Goal: Task Accomplishment & Management: Manage account settings

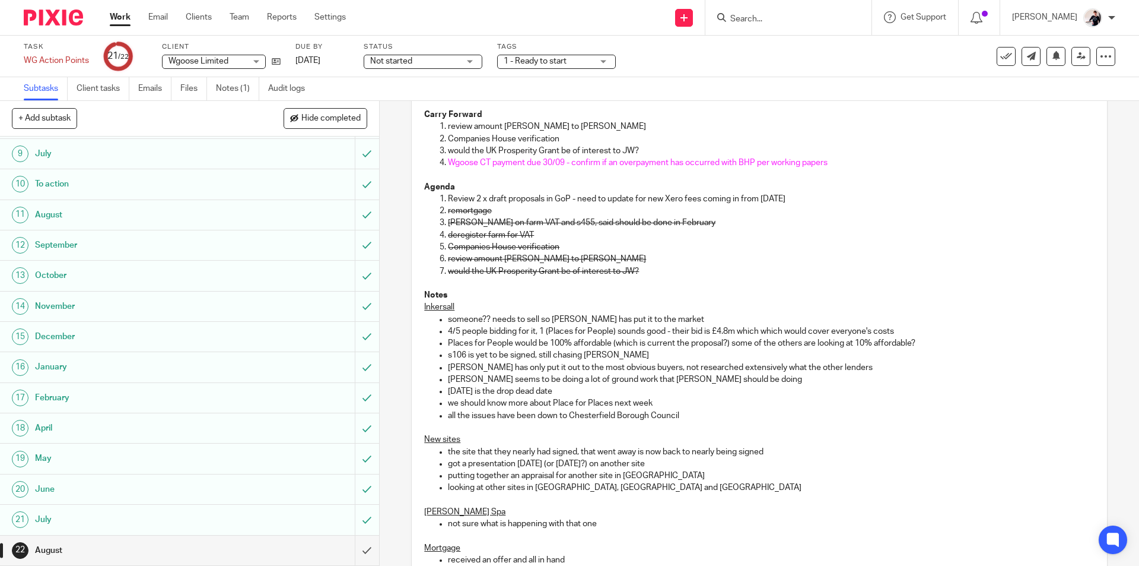
scroll to position [59, 0]
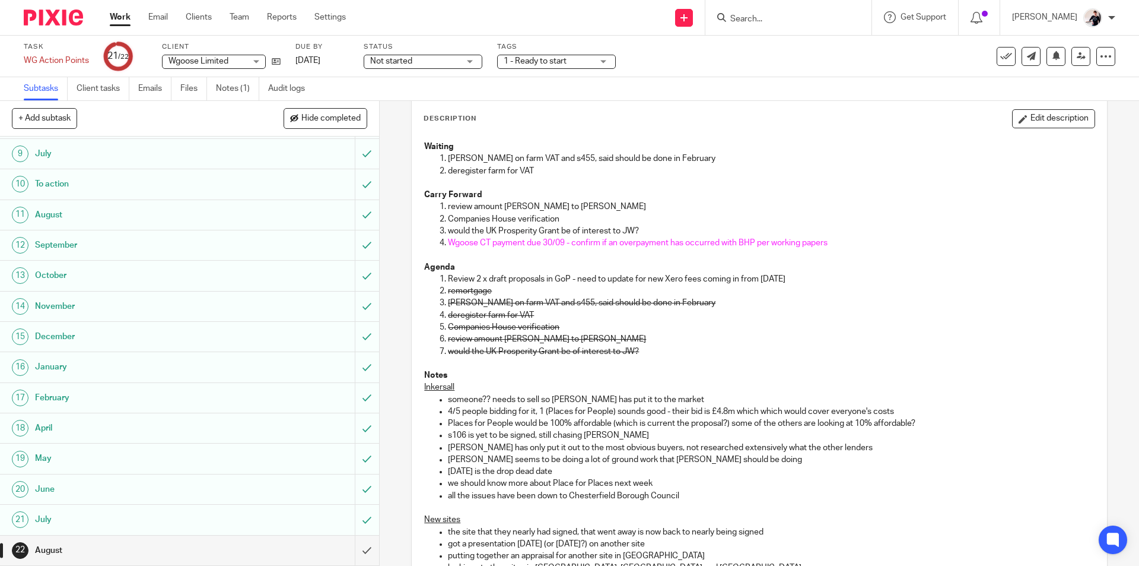
click at [111, 21] on link "Work" at bounding box center [120, 17] width 21 height 12
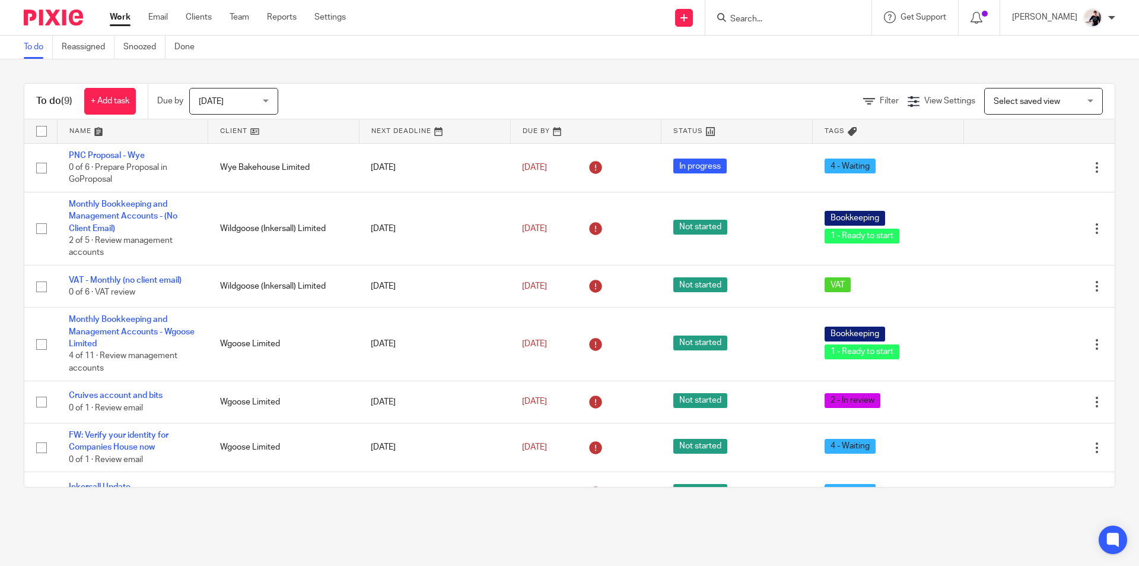
click at [236, 129] on link at bounding box center [283, 131] width 151 height 24
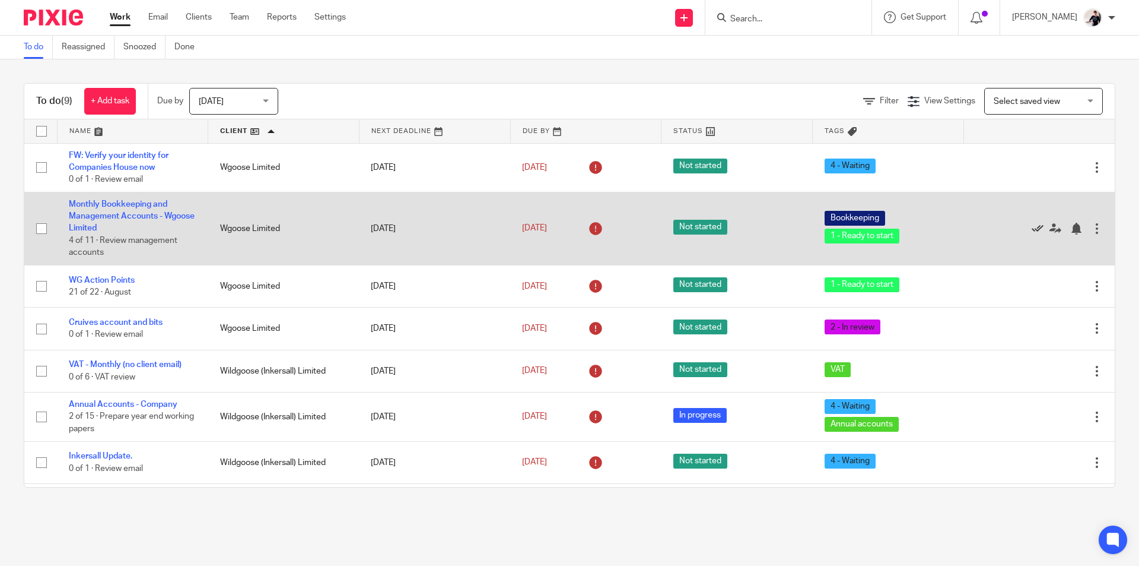
click at [1032, 228] on icon at bounding box center [1038, 229] width 12 height 12
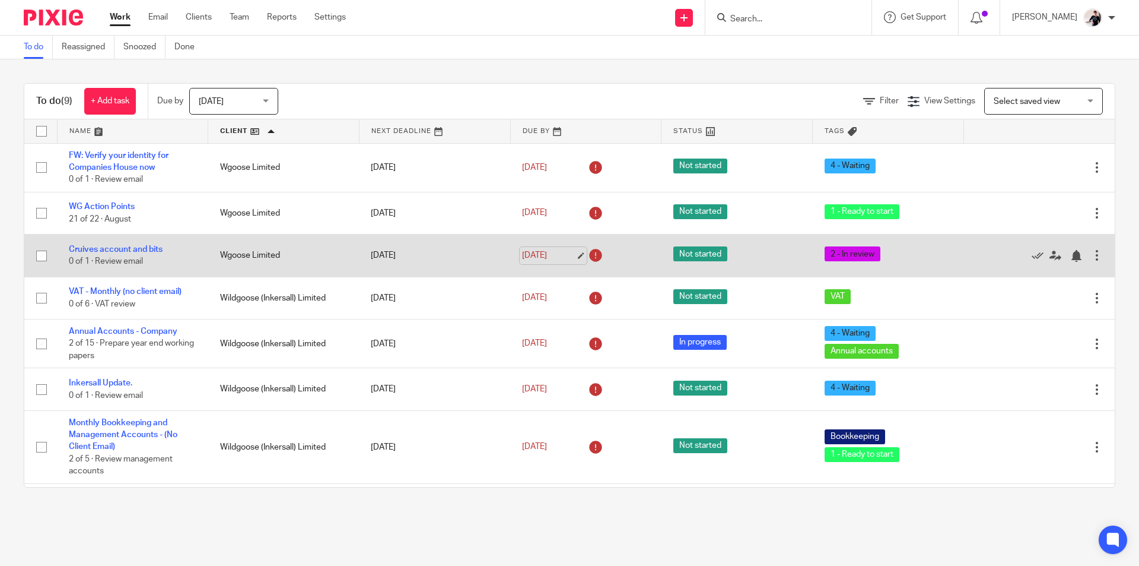
click at [551, 259] on link "[DATE]" at bounding box center [548, 255] width 53 height 12
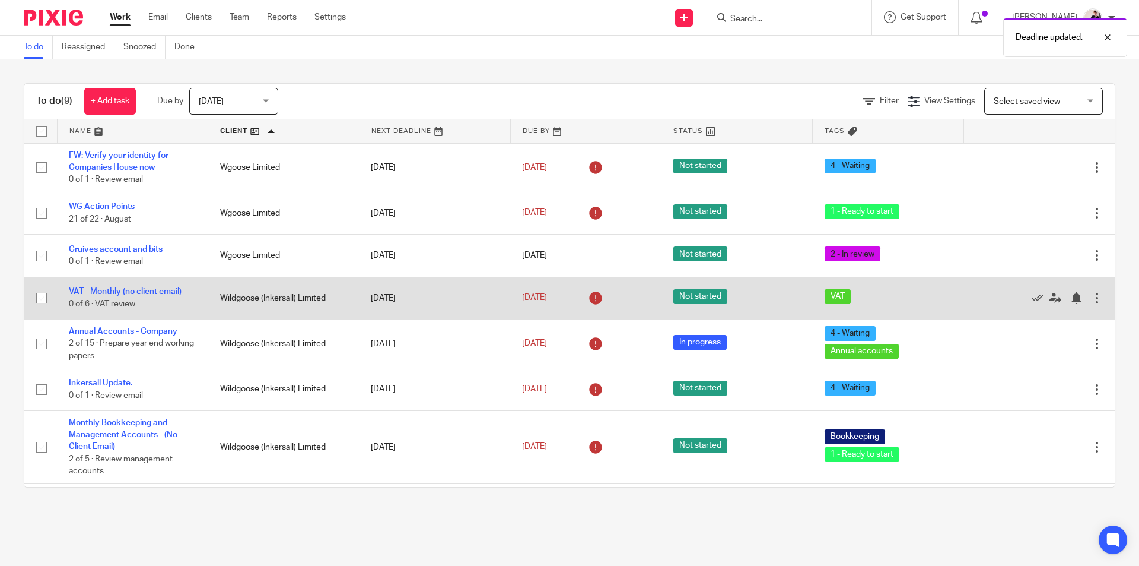
click at [167, 294] on link "VAT - Monthly (no client email)" at bounding box center [125, 291] width 113 height 8
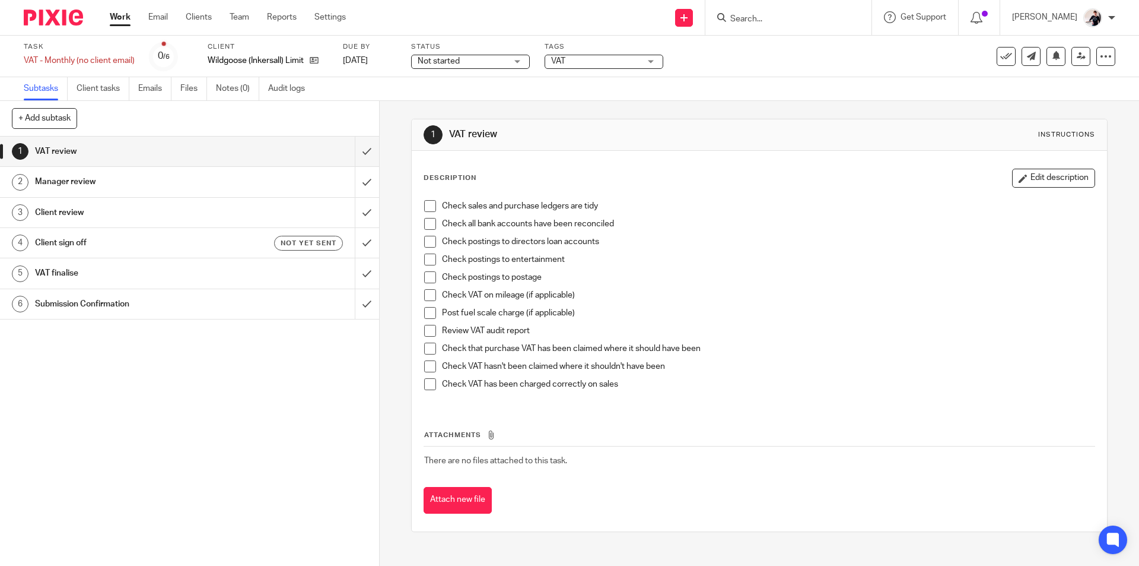
click at [439, 56] on span "Not started" at bounding box center [462, 61] width 89 height 12
click at [439, 103] on span "In progress" at bounding box center [442, 104] width 42 height 8
click at [570, 63] on span "VAT" at bounding box center [595, 61] width 89 height 12
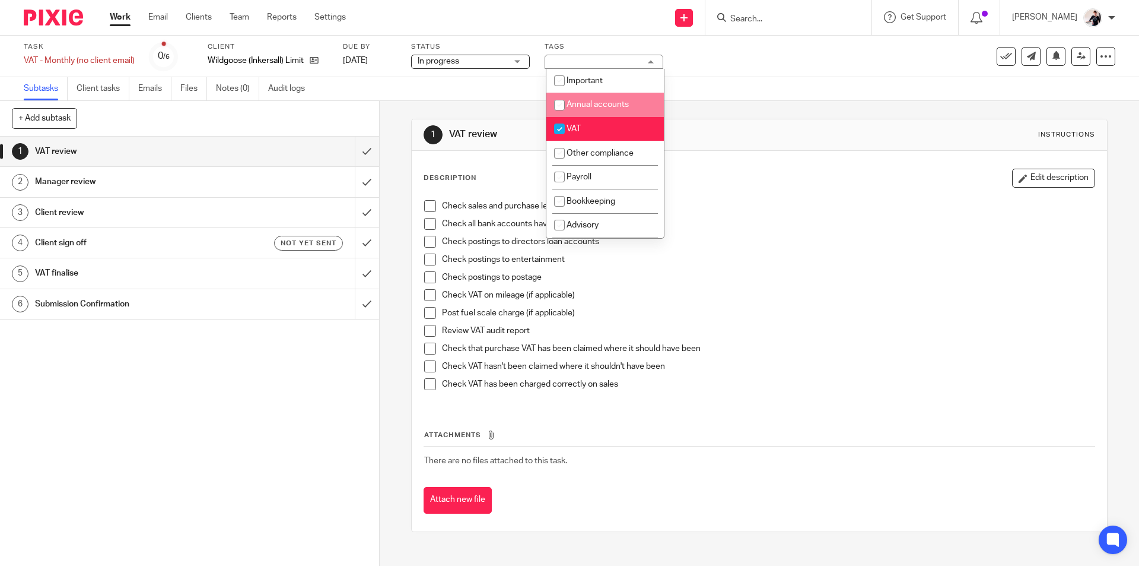
scroll to position [119, 0]
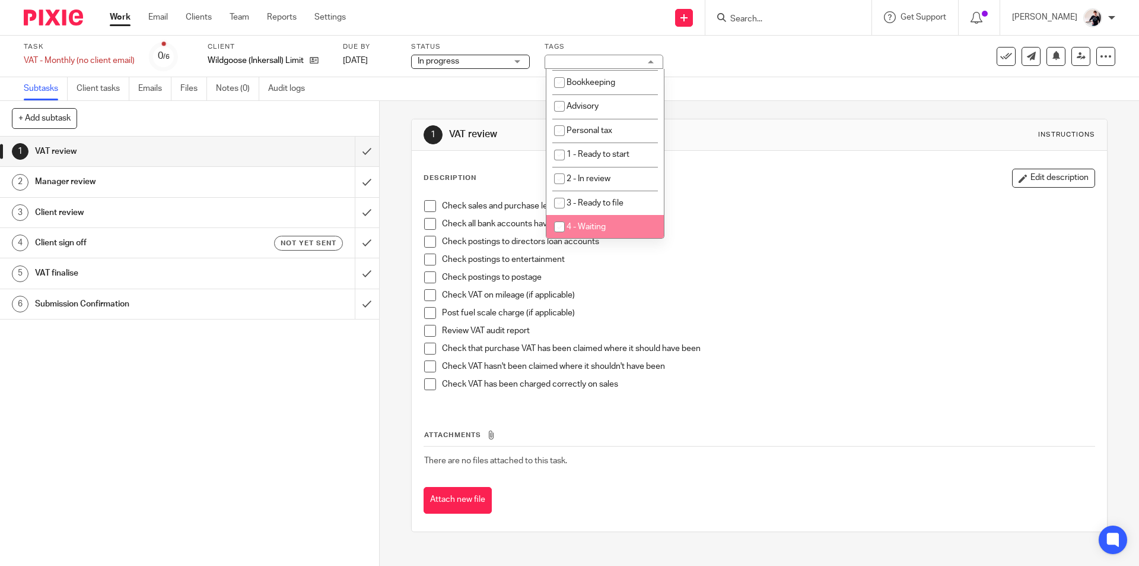
click at [628, 230] on li "4 - Waiting" at bounding box center [605, 227] width 117 height 24
checkbox input "true"
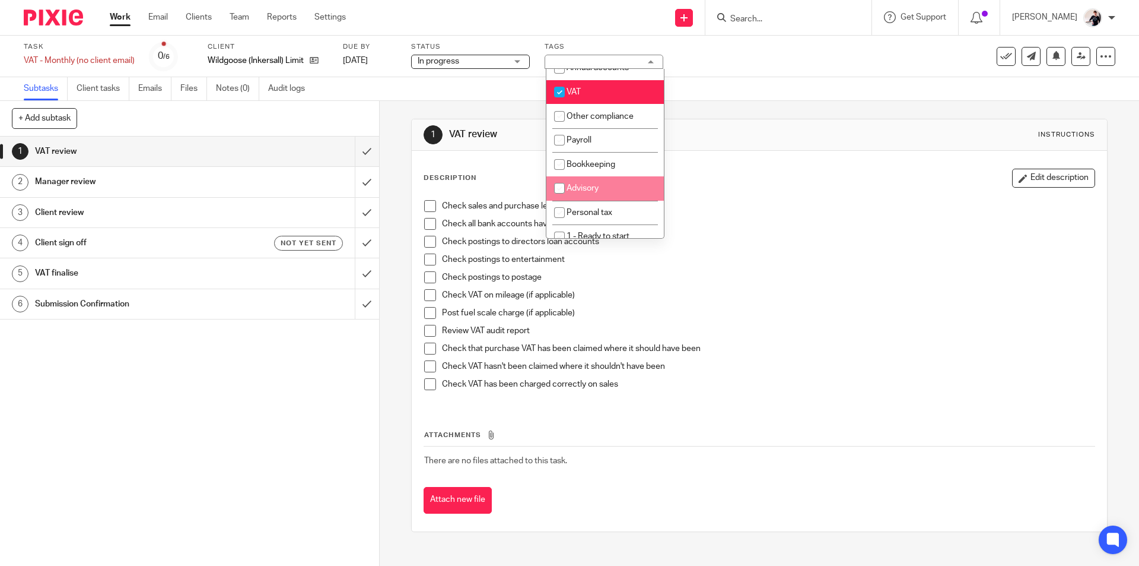
scroll to position [0, 0]
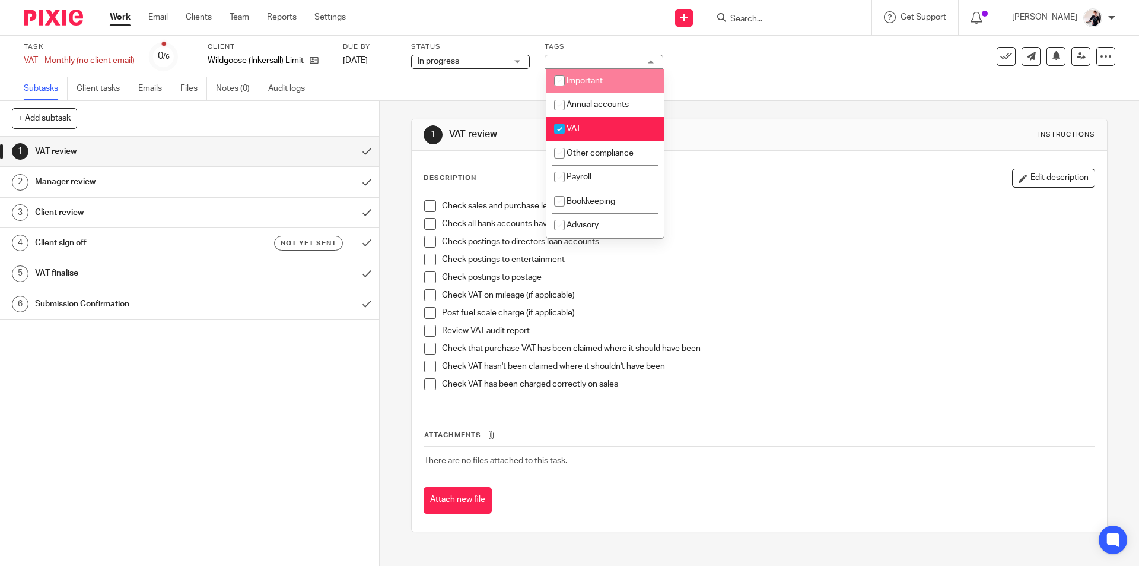
click at [617, 70] on li "Important" at bounding box center [605, 81] width 117 height 24
checkbox input "true"
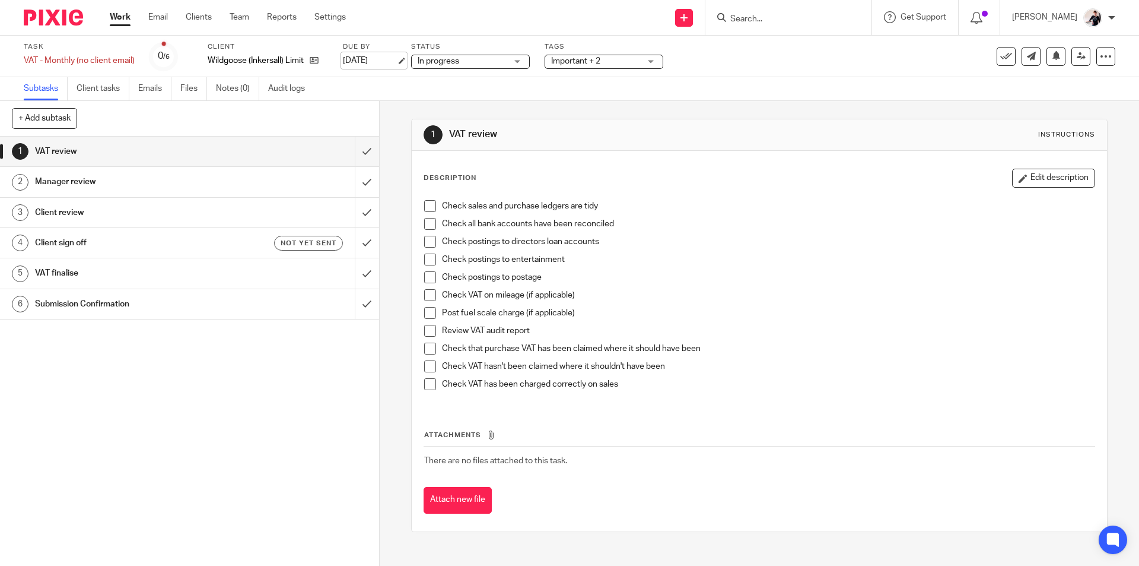
click at [351, 60] on link "[DATE]" at bounding box center [369, 61] width 53 height 12
click at [119, 15] on link "Work" at bounding box center [120, 17] width 21 height 12
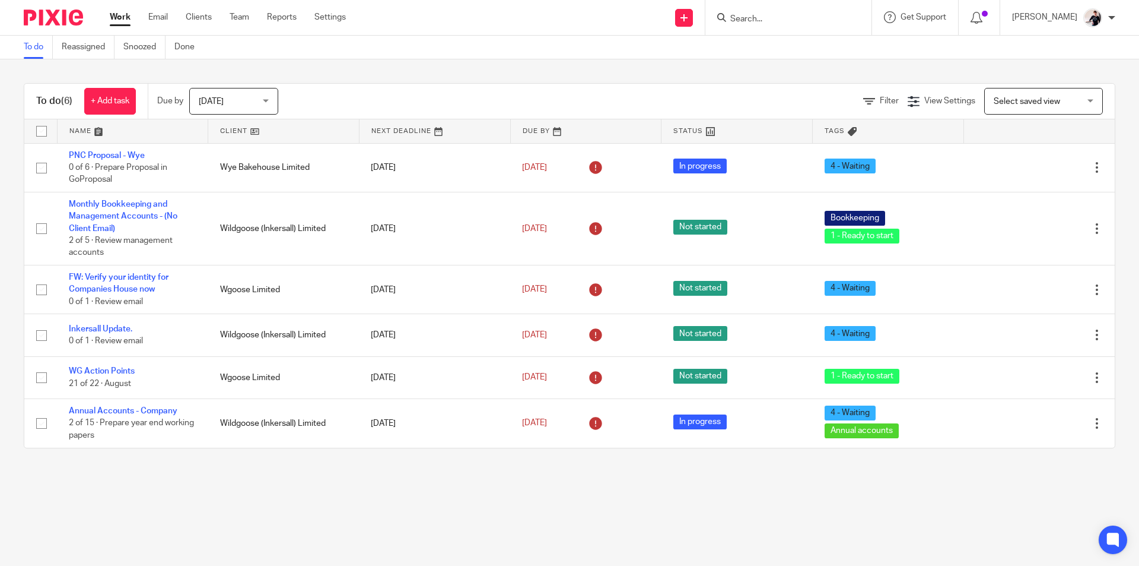
click at [241, 132] on link at bounding box center [283, 131] width 151 height 24
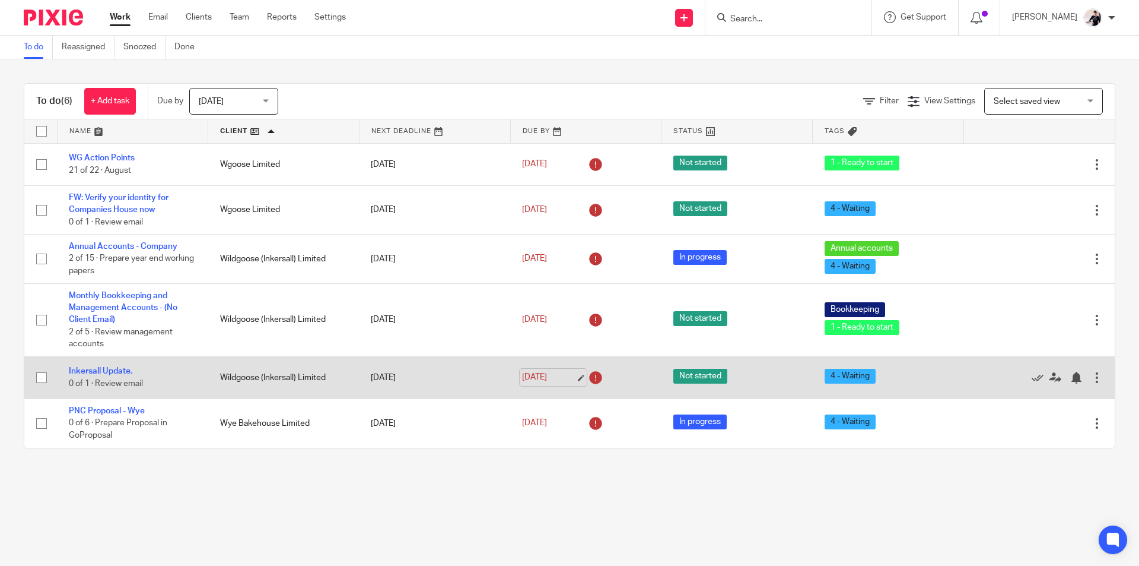
click at [554, 377] on link "[DATE]" at bounding box center [548, 377] width 53 height 12
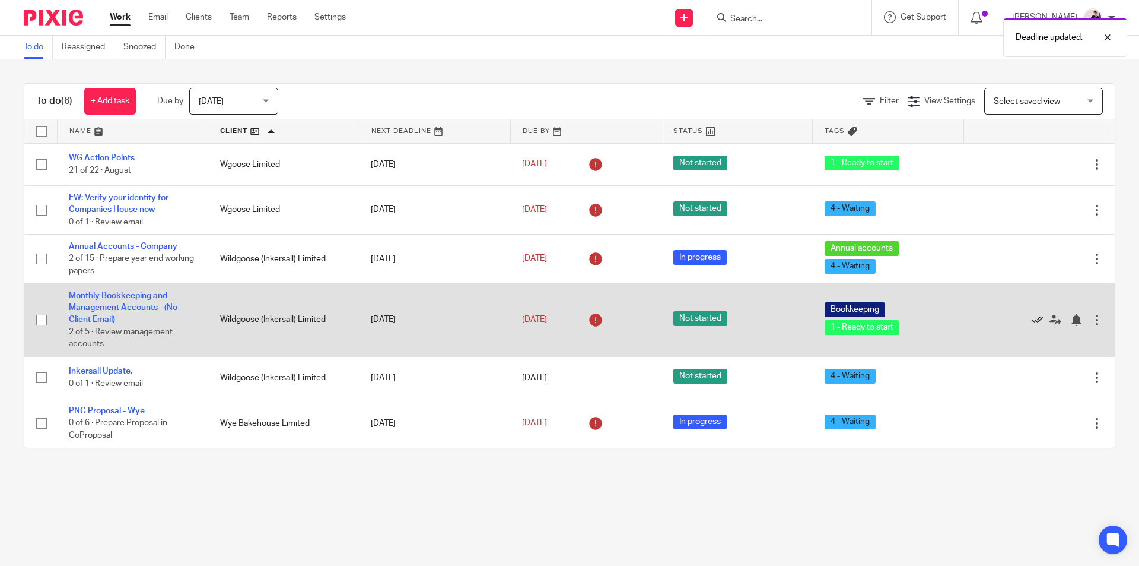
click at [1032, 320] on icon at bounding box center [1038, 320] width 12 height 12
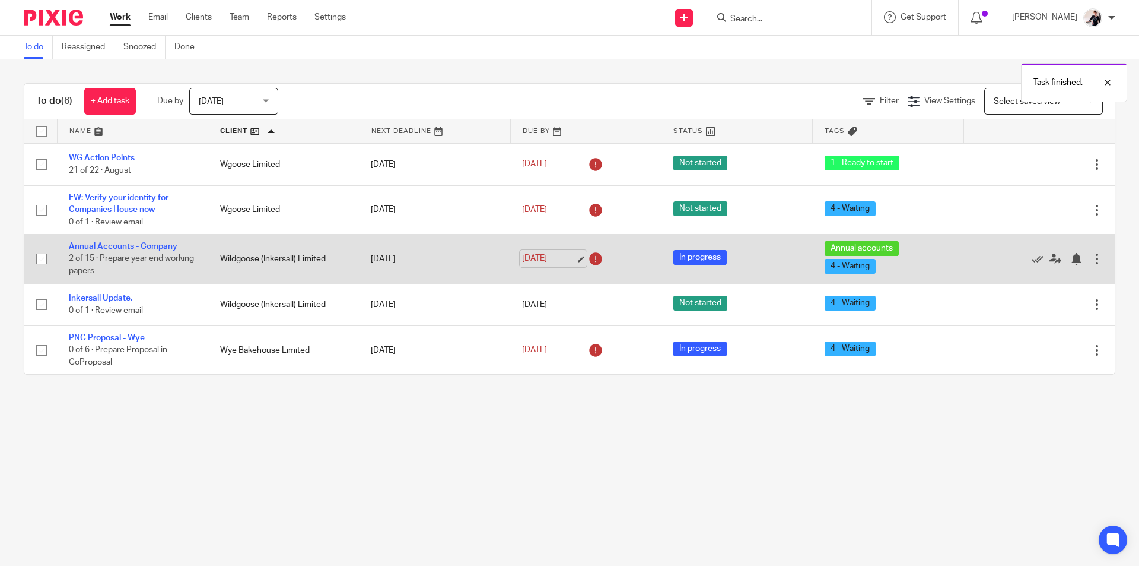
click at [532, 255] on link "[DATE]" at bounding box center [548, 258] width 53 height 12
click at [1071, 255] on div at bounding box center [1077, 259] width 12 height 12
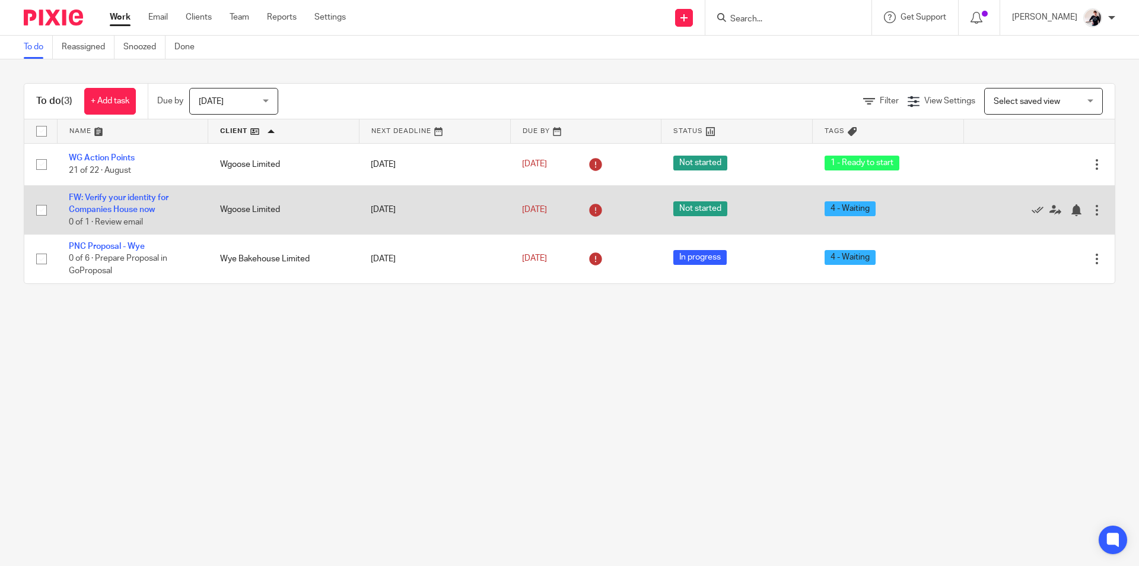
click at [138, 188] on td "FW: Verify your identity for Companies House now 0 of 1 · Review email" at bounding box center [132, 209] width 151 height 49
click at [138, 192] on td "FW: Verify your identity for Companies House now 0 of 1 · Review email" at bounding box center [132, 209] width 151 height 49
click at [151, 207] on link "FW: Verify your identity for Companies House now" at bounding box center [119, 203] width 100 height 20
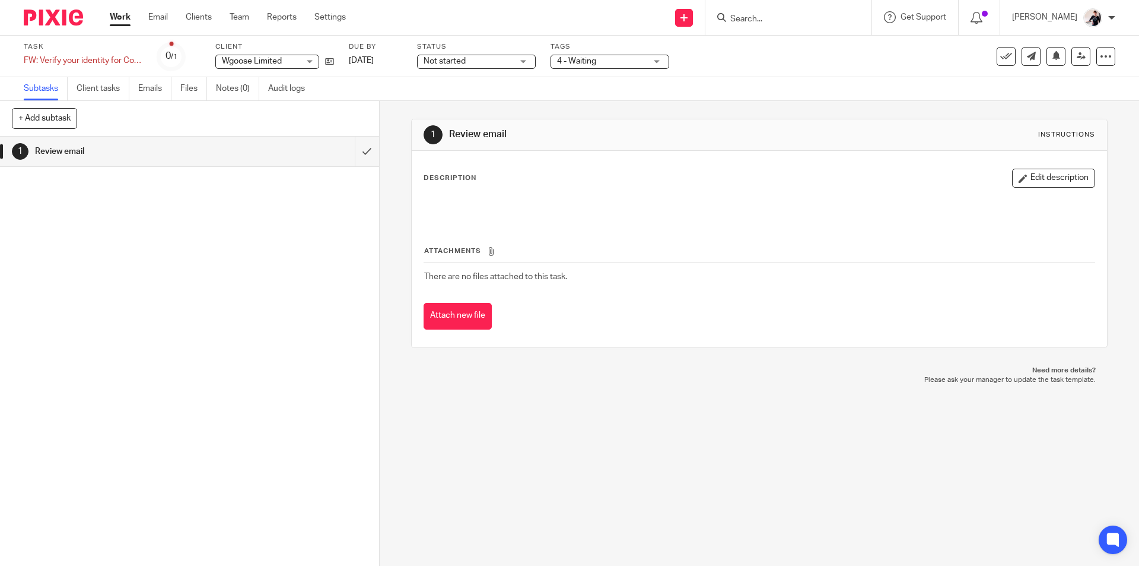
click at [466, 65] on span "Not started" at bounding box center [468, 61] width 89 height 12
click at [469, 104] on li "In progress" at bounding box center [476, 105] width 117 height 24
click at [584, 64] on span "4 - Waiting" at bounding box center [576, 61] width 39 height 8
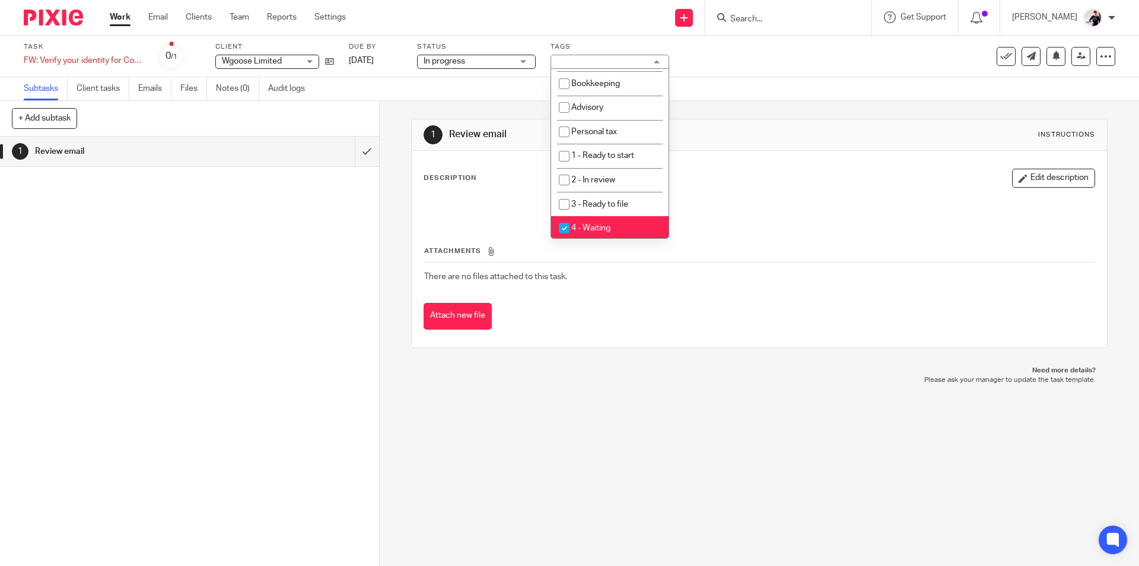
scroll to position [119, 0]
click at [619, 228] on li "4 - Waiting" at bounding box center [609, 227] width 117 height 24
checkbox input "false"
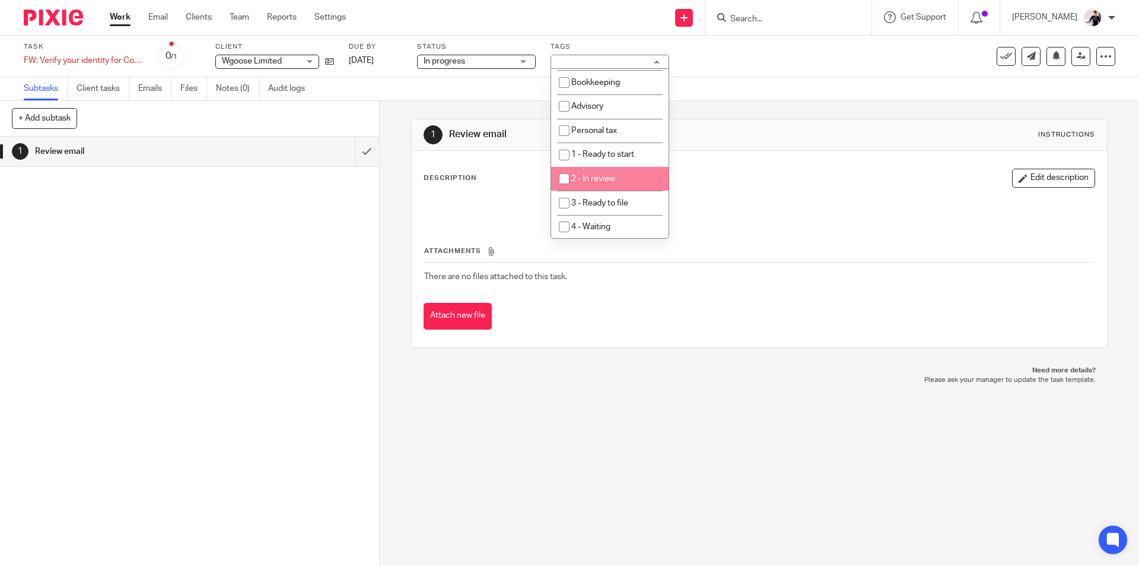
click at [646, 174] on li "2 - In review" at bounding box center [609, 179] width 117 height 24
checkbox input "true"
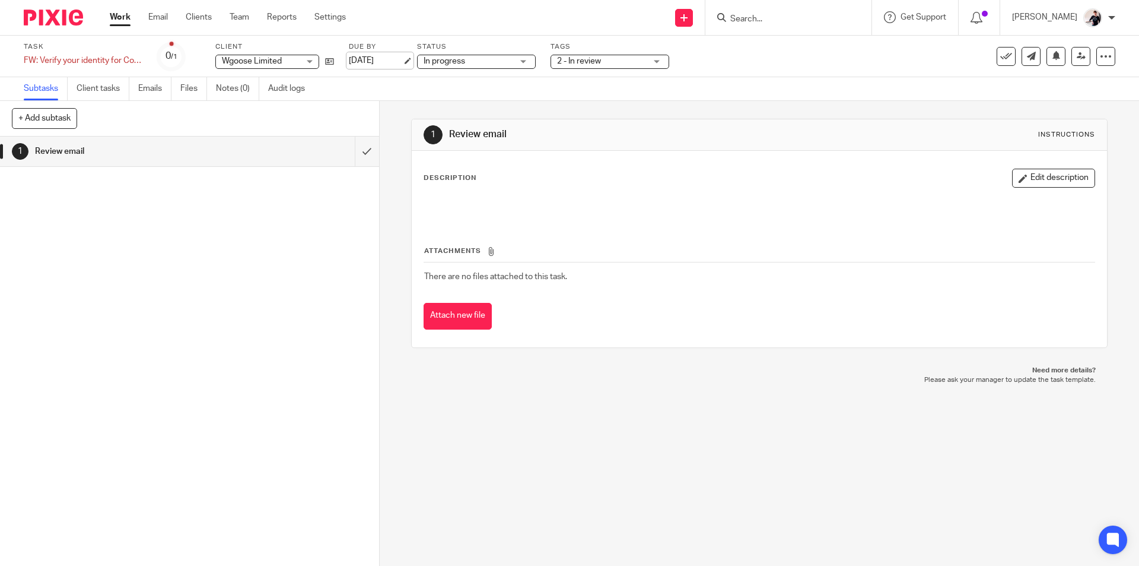
click at [373, 65] on link "14 Aug 2025" at bounding box center [375, 61] width 53 height 12
click at [334, 63] on div "Task FW: Verify your identity for Companies House now Save FW: Verify your iden…" at bounding box center [479, 56] width 910 height 28
click at [331, 63] on icon at bounding box center [329, 61] width 9 height 9
click at [117, 23] on link "Work" at bounding box center [120, 17] width 21 height 12
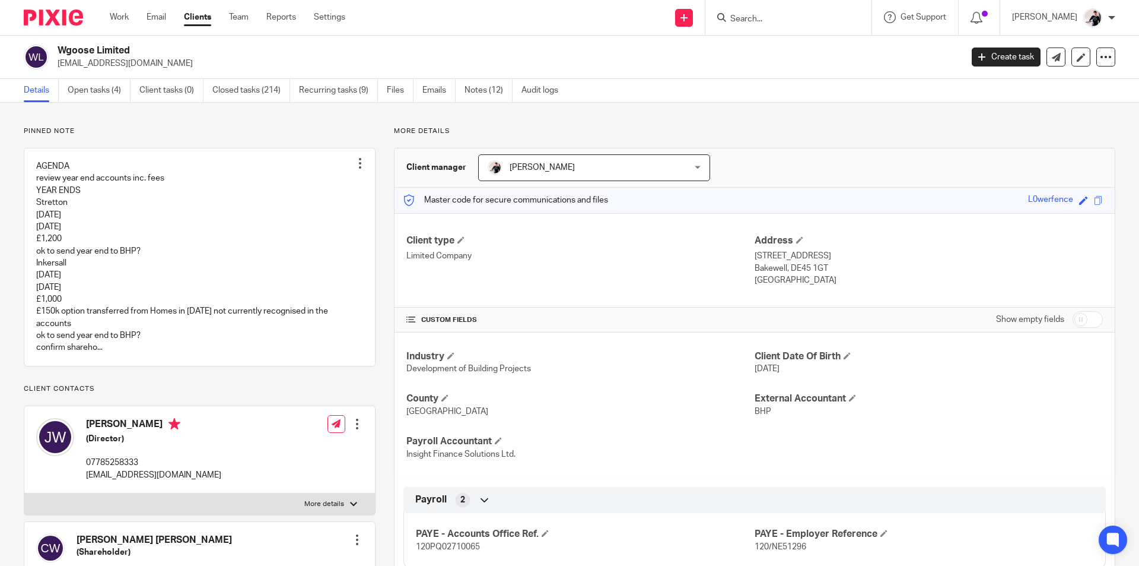
click at [100, 87] on link "Open tasks (4)" at bounding box center [99, 90] width 63 height 23
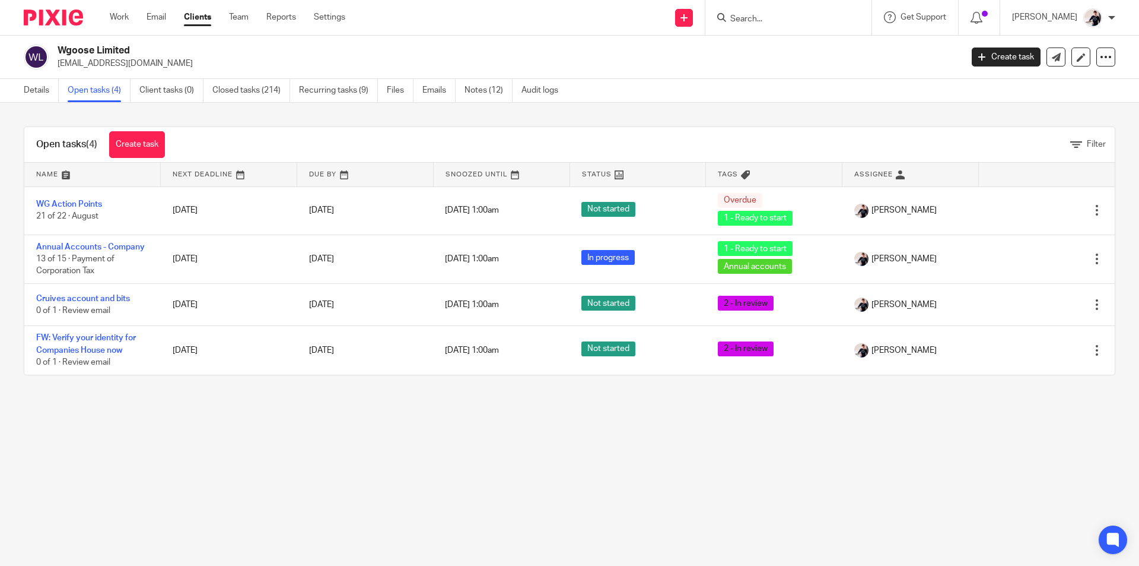
click at [798, 25] on form at bounding box center [792, 17] width 126 height 15
click at [781, 18] on input "Search" at bounding box center [782, 19] width 107 height 11
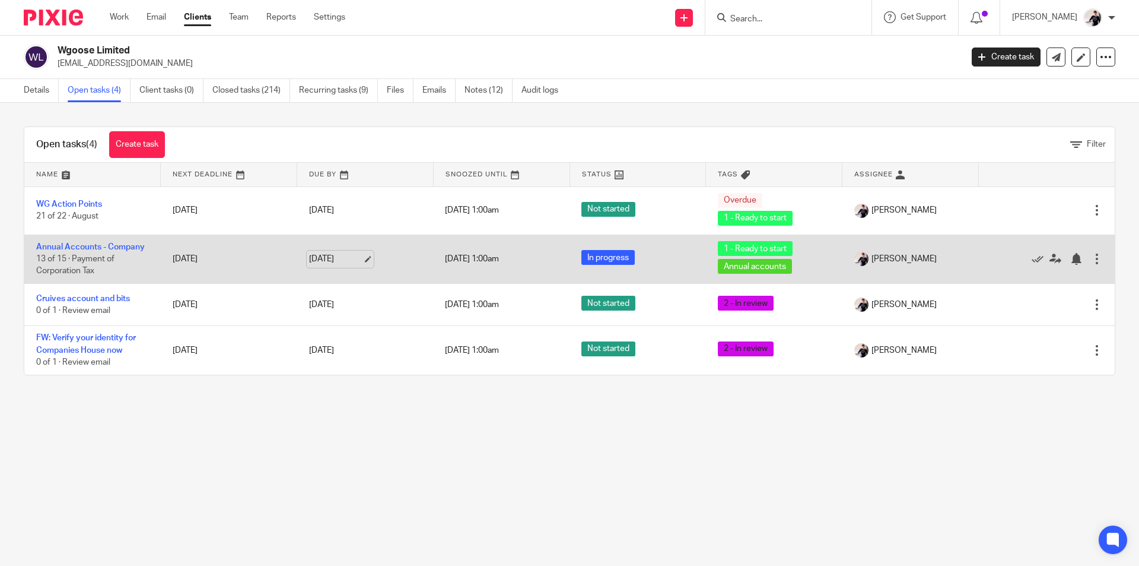
click at [333, 259] on link "[DATE]" at bounding box center [335, 259] width 53 height 12
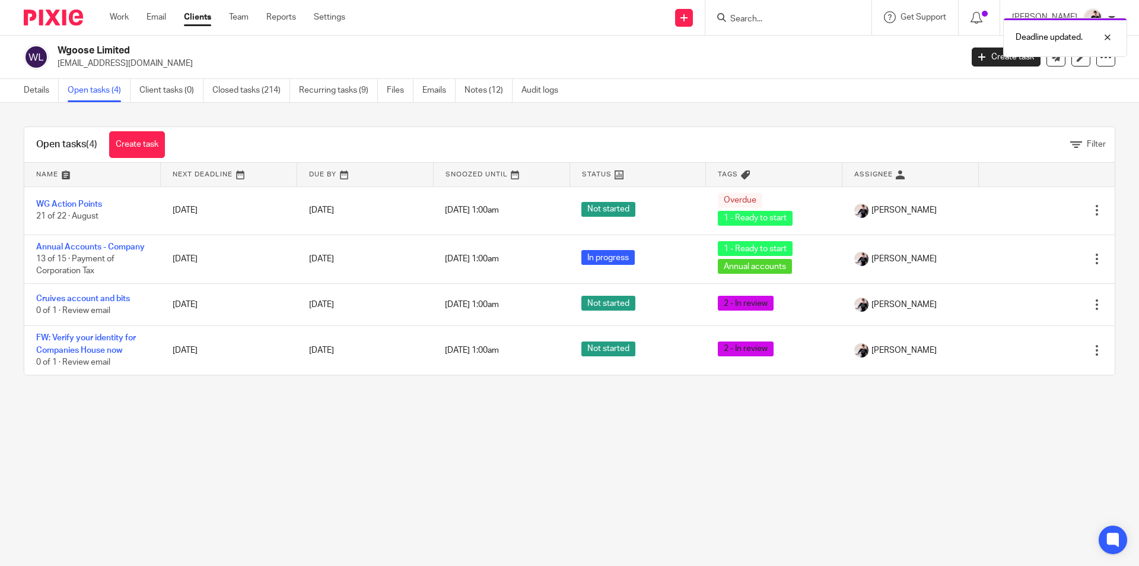
click at [757, 15] on div "Deadline updated." at bounding box center [849, 34] width 558 height 45
click at [776, 21] on div "Deadline updated." at bounding box center [849, 34] width 558 height 45
click at [757, 20] on div "Deadline updated." at bounding box center [849, 34] width 558 height 45
click at [1109, 38] on div at bounding box center [1099, 37] width 32 height 14
click at [795, 22] on input "Search" at bounding box center [782, 19] width 107 height 11
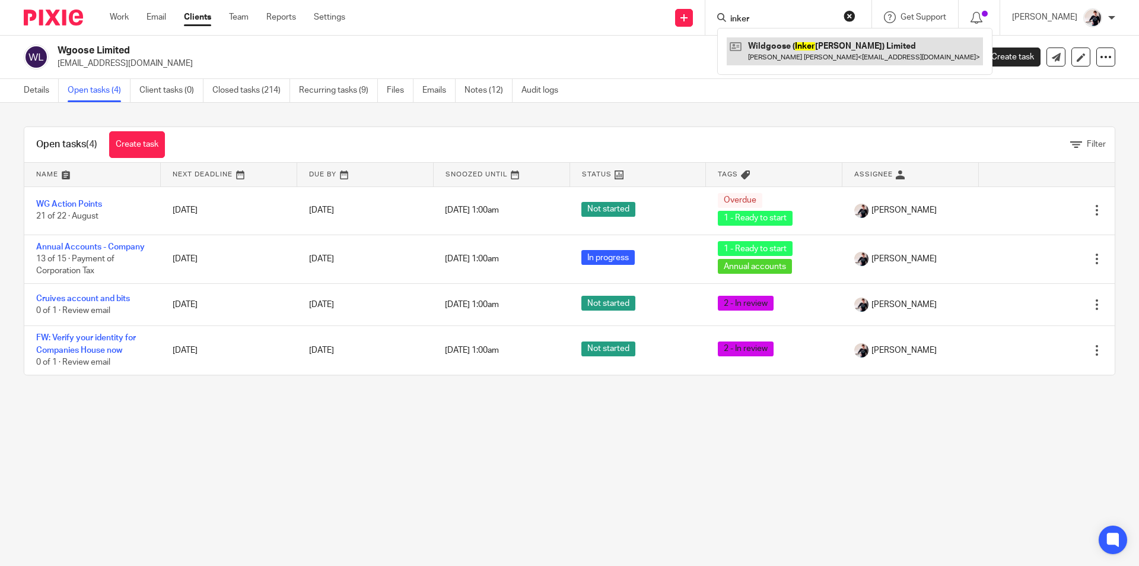
type input "inker"
click at [798, 53] on link at bounding box center [855, 50] width 256 height 27
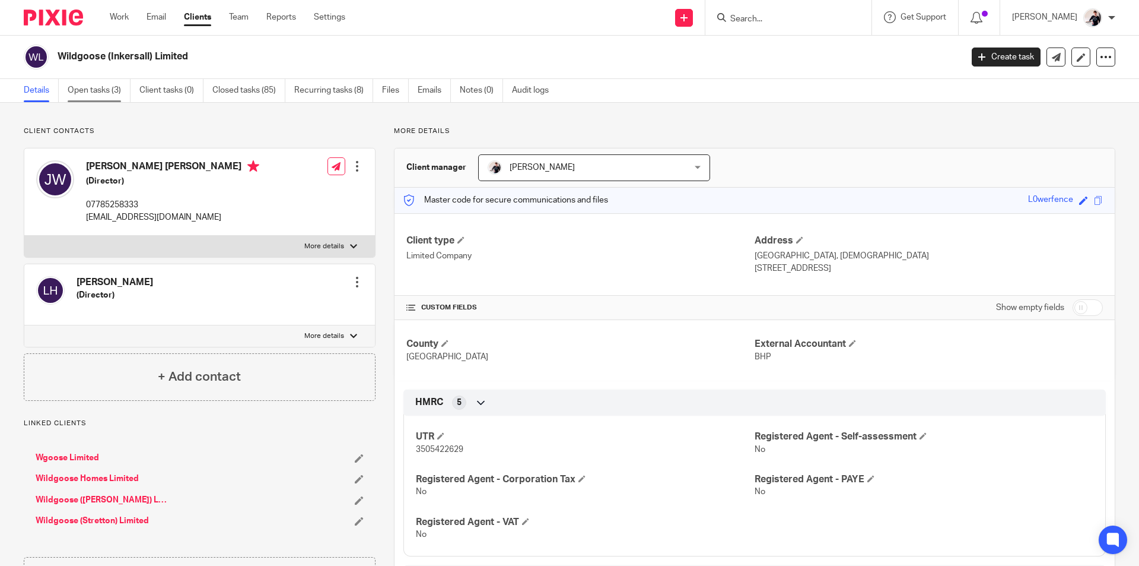
click at [94, 89] on link "Open tasks (3)" at bounding box center [99, 90] width 63 height 23
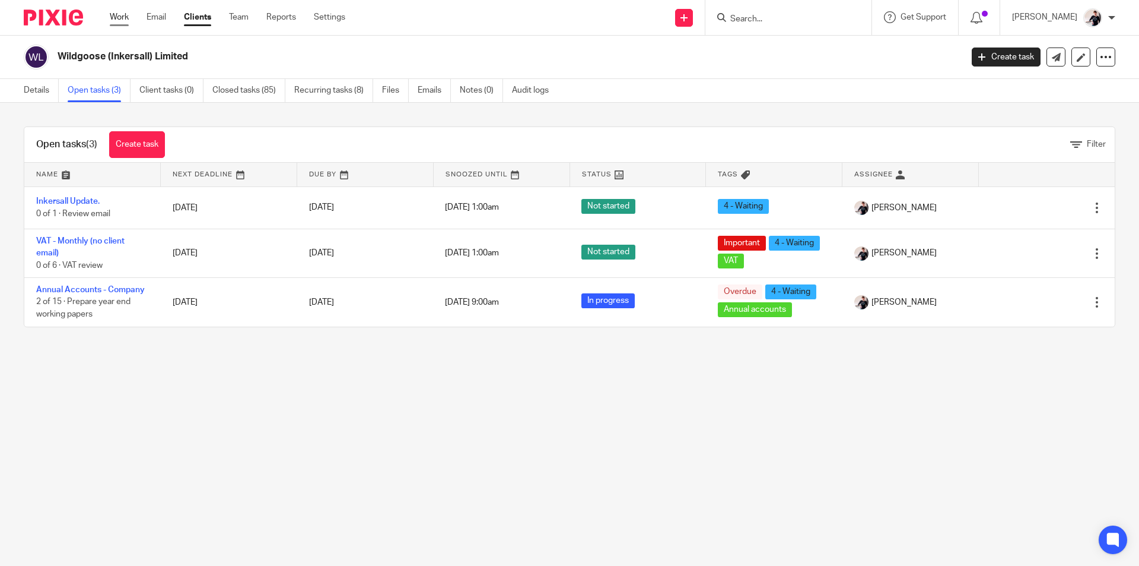
click at [122, 13] on link "Work" at bounding box center [119, 17] width 19 height 12
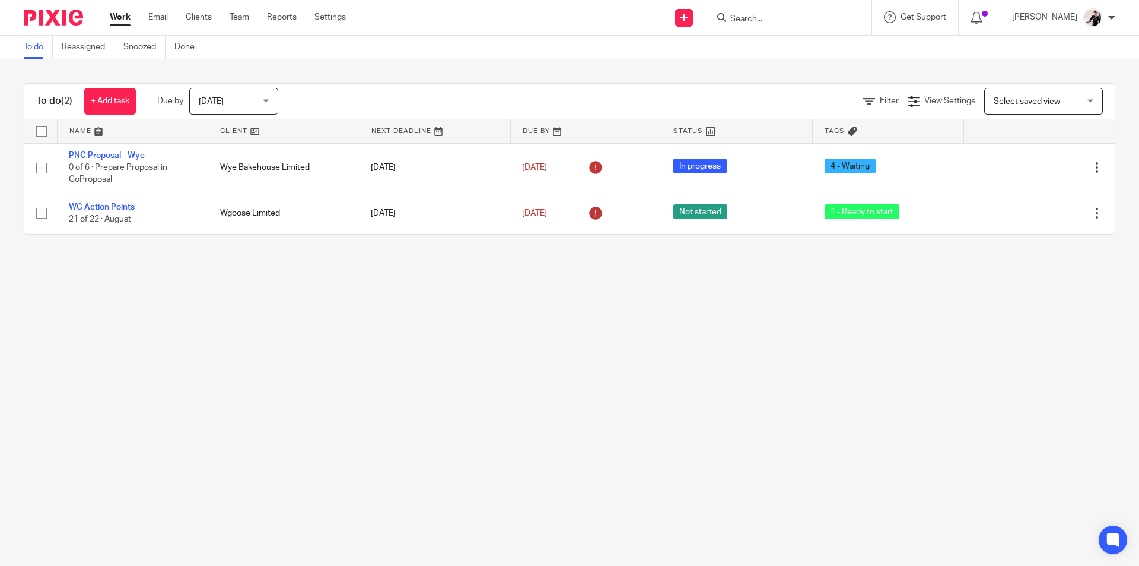
click at [770, 18] on input "Search" at bounding box center [782, 19] width 107 height 11
type input "danspor"
click at [783, 50] on link at bounding box center [829, 55] width 205 height 37
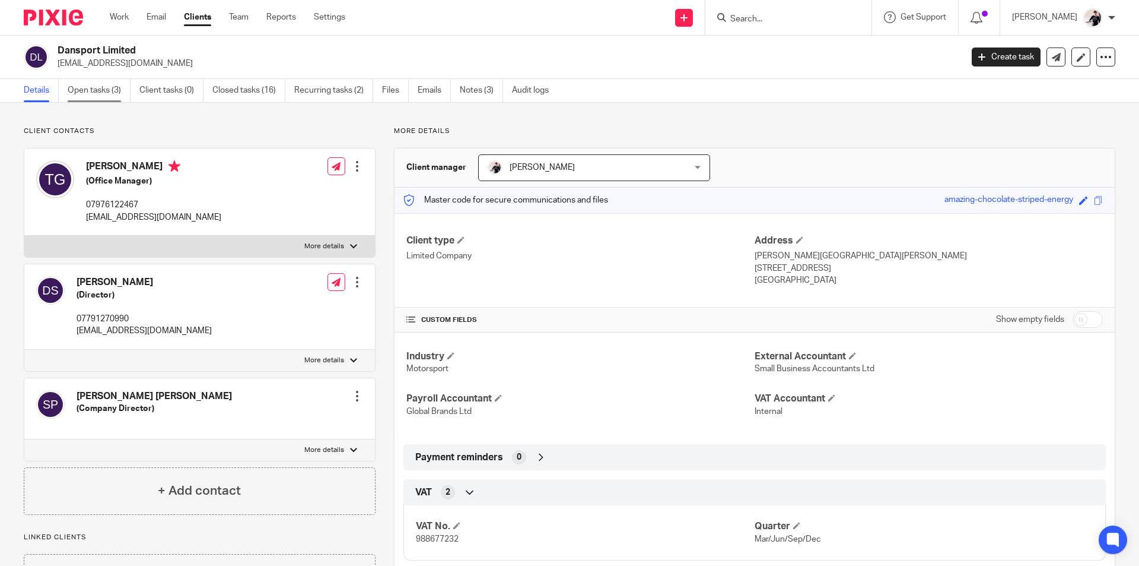
click at [94, 93] on link "Open tasks (3)" at bounding box center [99, 90] width 63 height 23
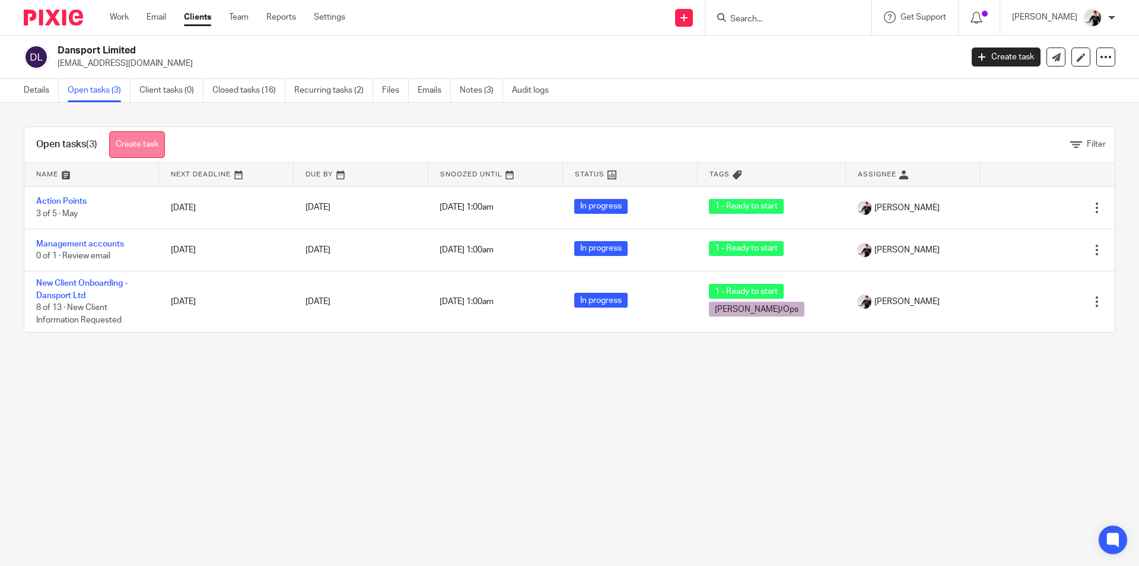
click at [150, 140] on link "Create task" at bounding box center [137, 144] width 56 height 27
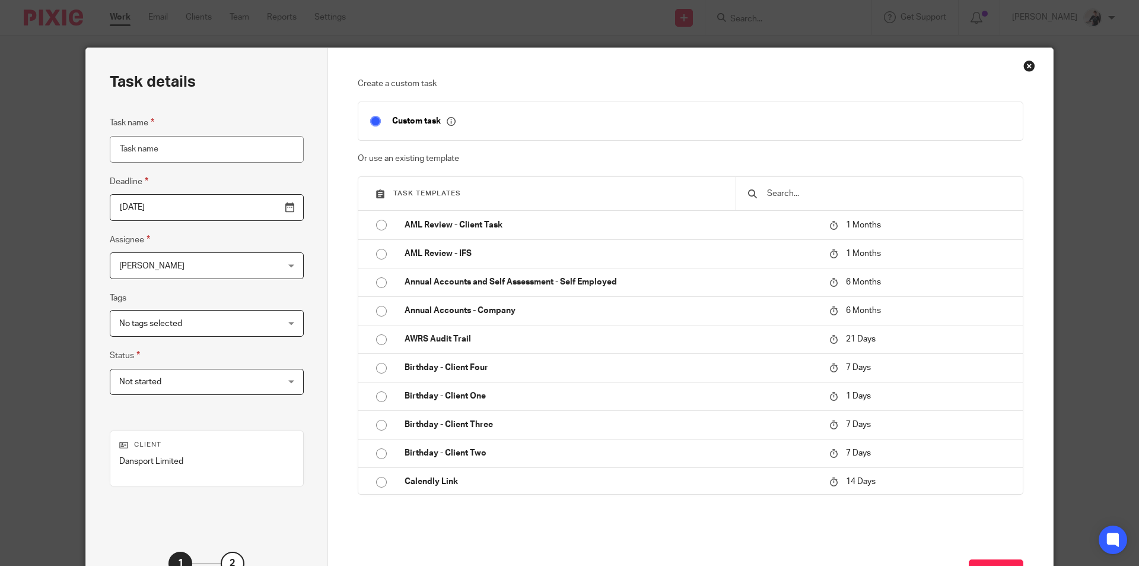
click at [868, 200] on input "text" at bounding box center [888, 193] width 245 height 13
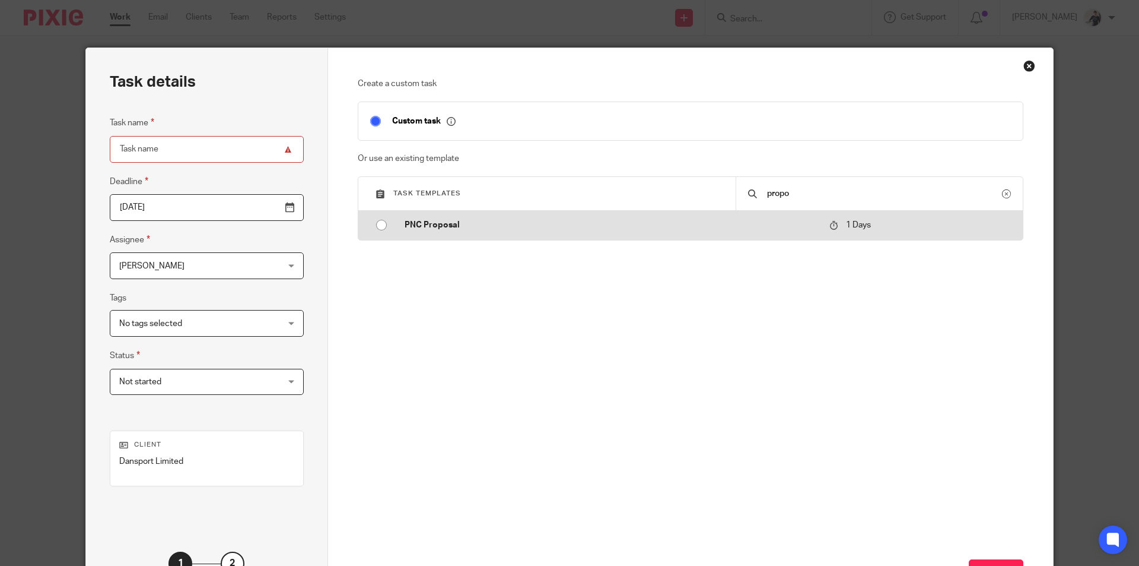
type input "propo"
click at [434, 228] on p "PNC Proposal" at bounding box center [611, 225] width 413 height 12
type input "2025-08-16"
type input "PNC Proposal"
checkbox input "false"
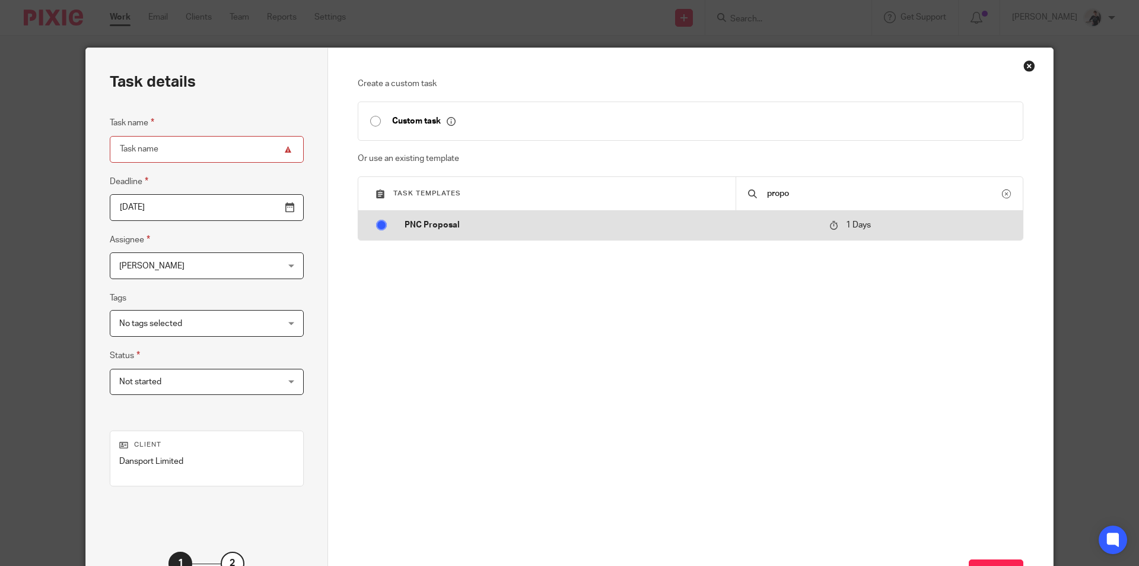
radio input "true"
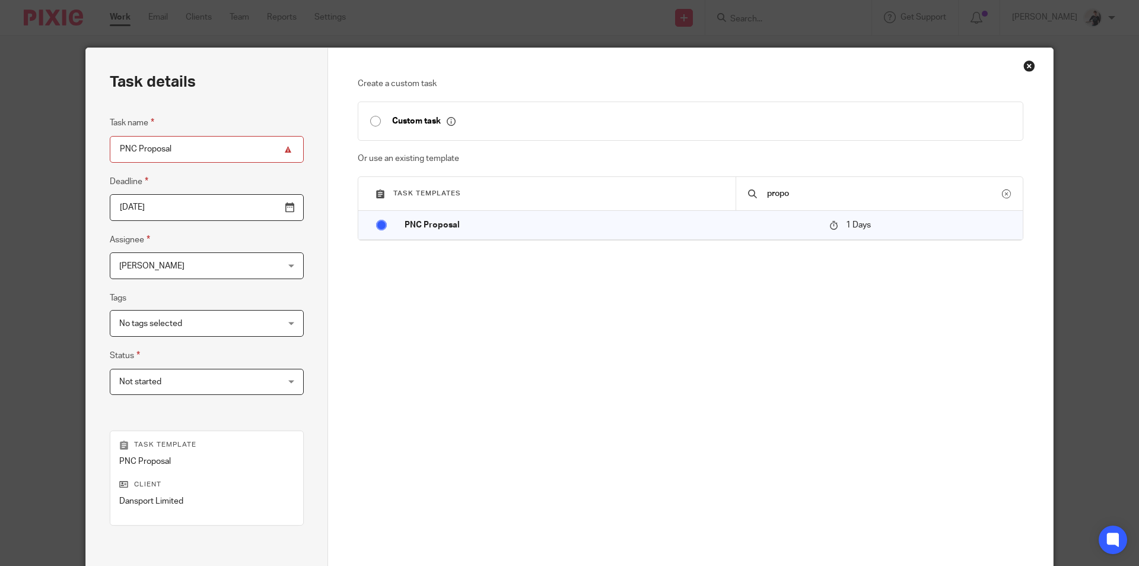
click at [210, 146] on input "PNC Proposal" at bounding box center [207, 149] width 194 height 27
type input "PNC Proposal - Dansport"
click at [250, 206] on input "[DATE]" at bounding box center [207, 207] width 194 height 27
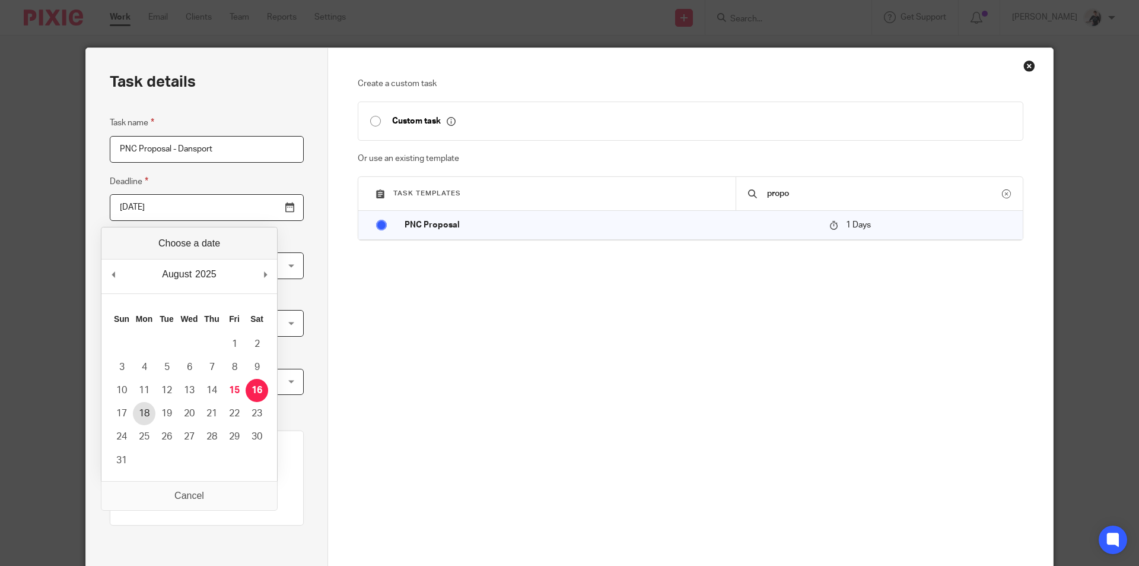
type input "[DATE]"
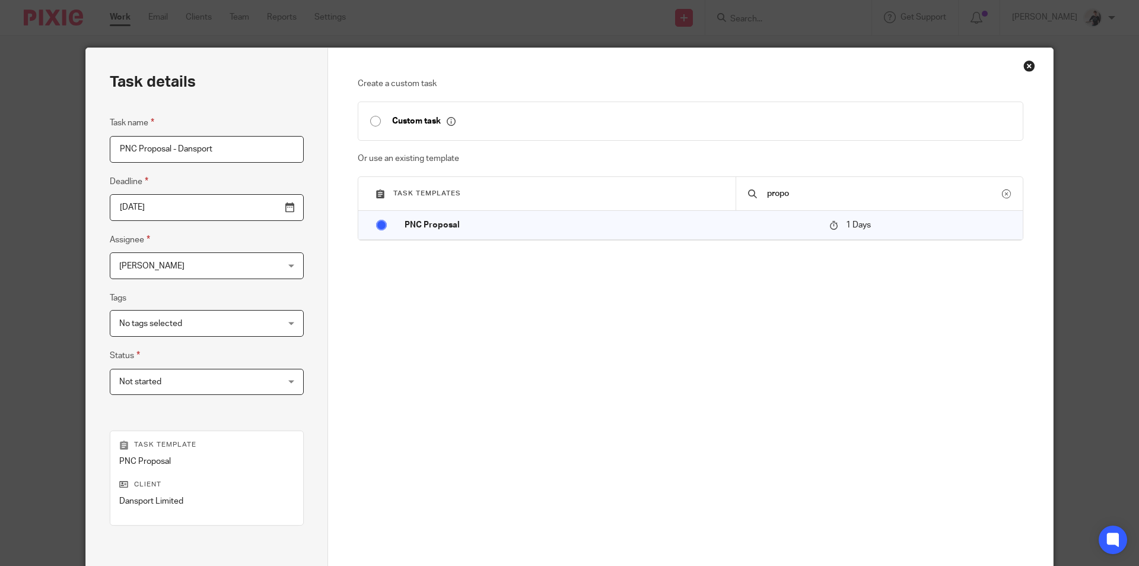
click at [180, 312] on span "No tags selected" at bounding box center [192, 322] width 147 height 25
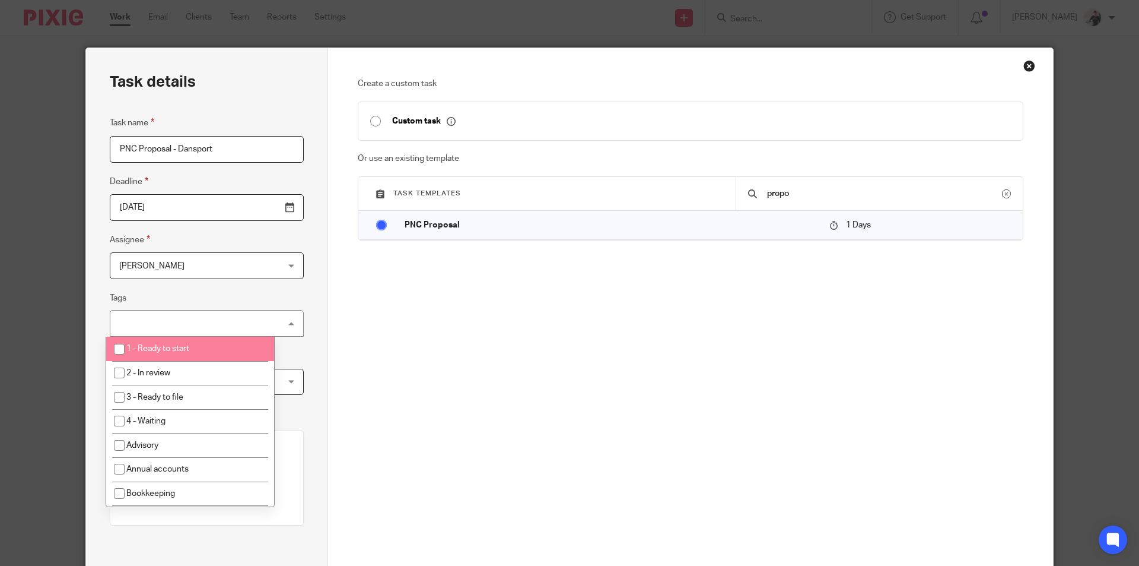
click at [186, 342] on li "1 - Ready to start" at bounding box center [190, 348] width 168 height 24
checkbox input "true"
click at [285, 317] on div "Task details Task name PNC Proposal - Dansport Deadline 2025-08-18 Assignee Hel…" at bounding box center [207, 350] width 242 height 605
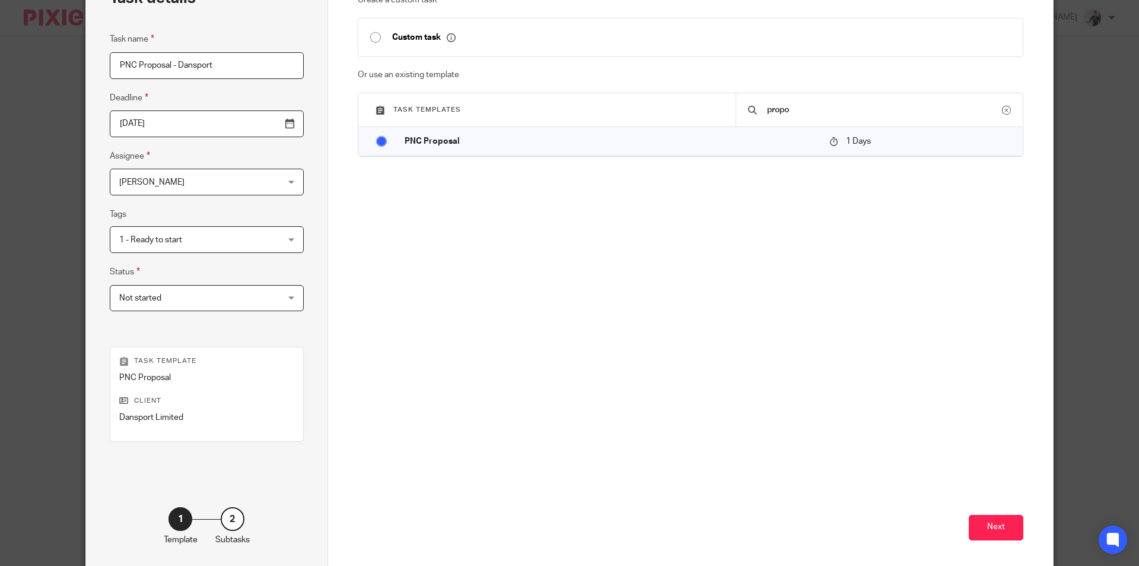
scroll to position [136, 0]
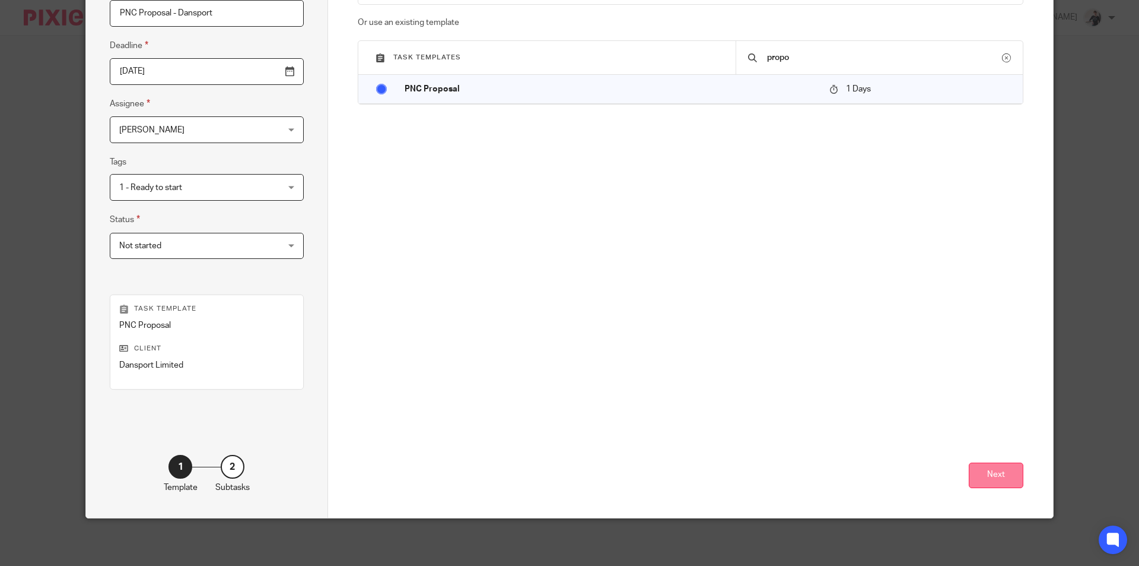
click at [1016, 473] on button "Next" at bounding box center [996, 475] width 55 height 26
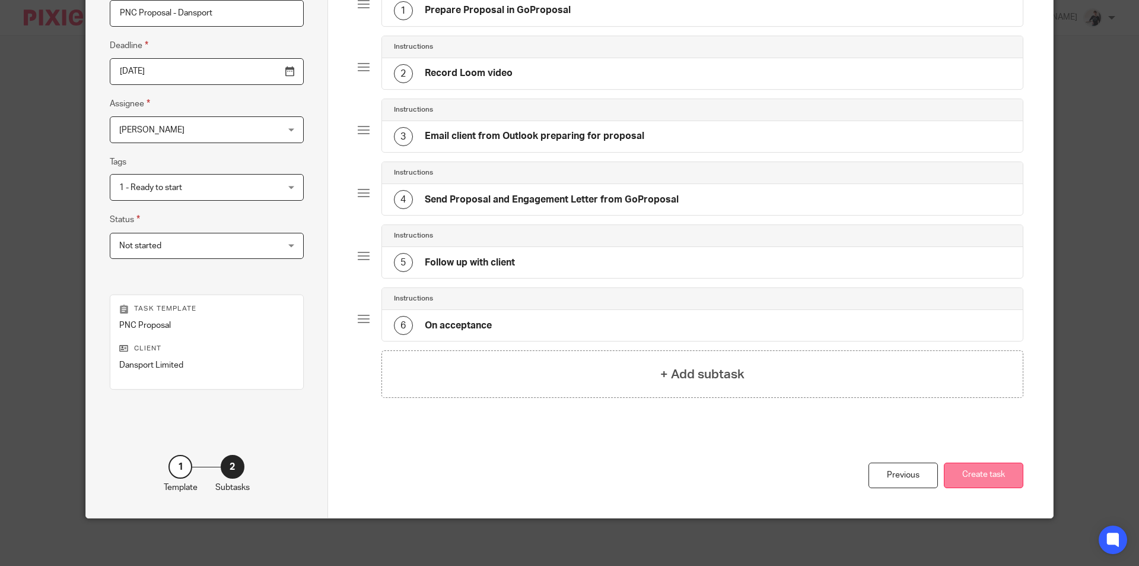
click at [988, 470] on button "Create task" at bounding box center [984, 475] width 80 height 26
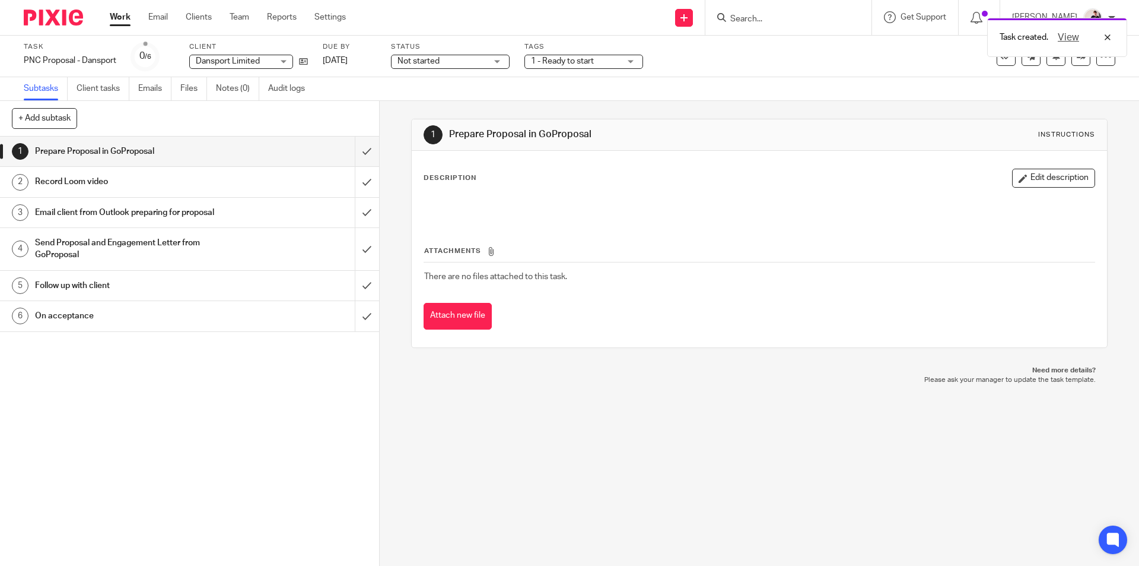
click at [793, 21] on div "Task created. View" at bounding box center [849, 34] width 558 height 45
click at [782, 13] on div "Task created. View" at bounding box center [849, 34] width 558 height 45
click at [766, 17] on input "Search" at bounding box center [782, 19] width 107 height 11
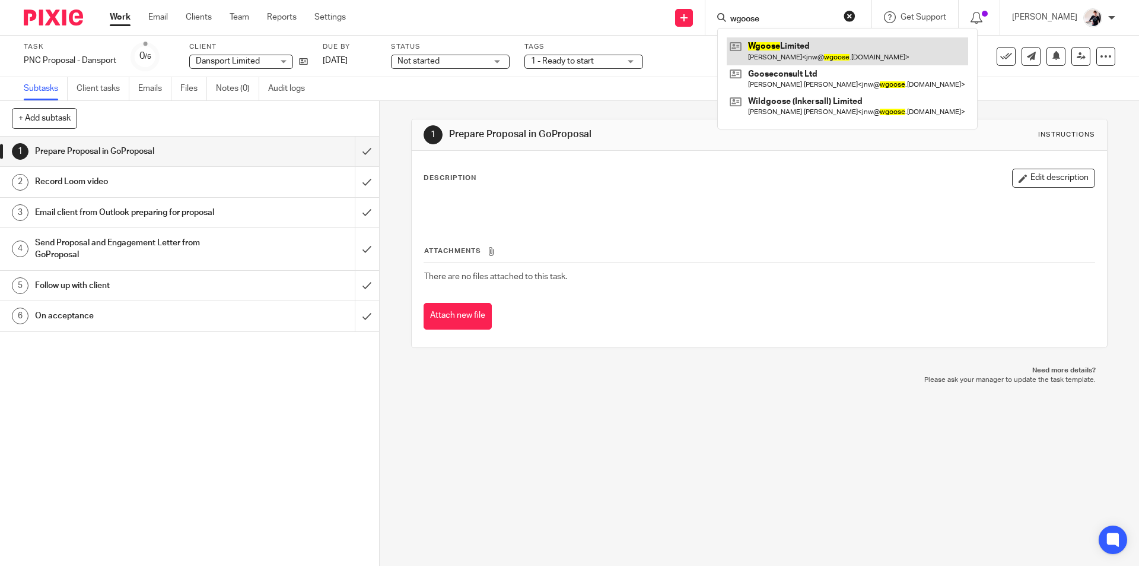
type input "wgoose"
click at [796, 53] on link at bounding box center [848, 50] width 242 height 27
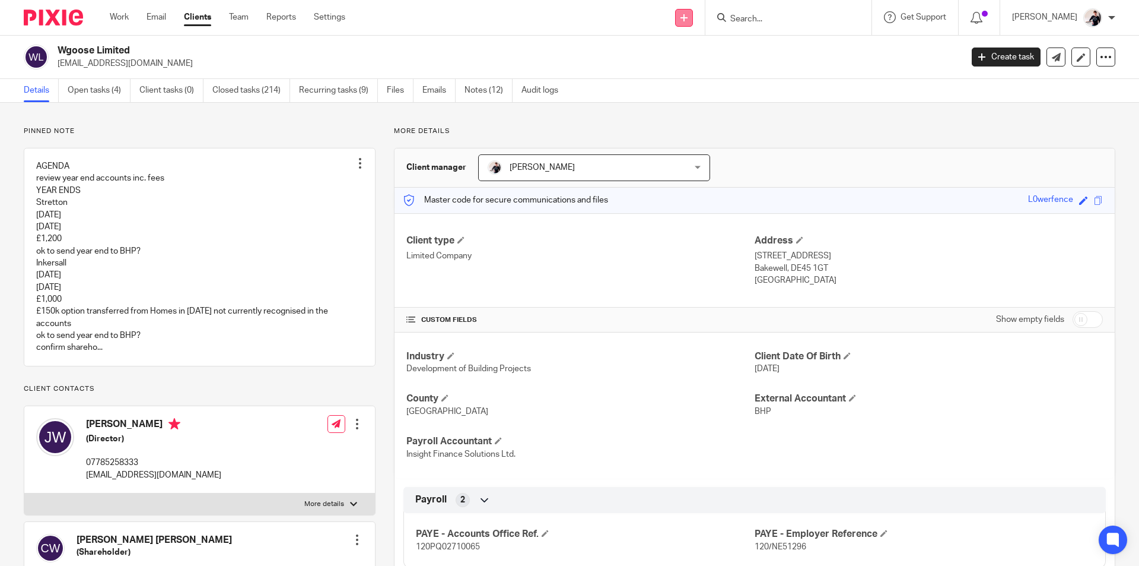
click at [688, 20] on icon at bounding box center [684, 17] width 7 height 7
click at [707, 66] on link "Create task" at bounding box center [694, 72] width 83 height 17
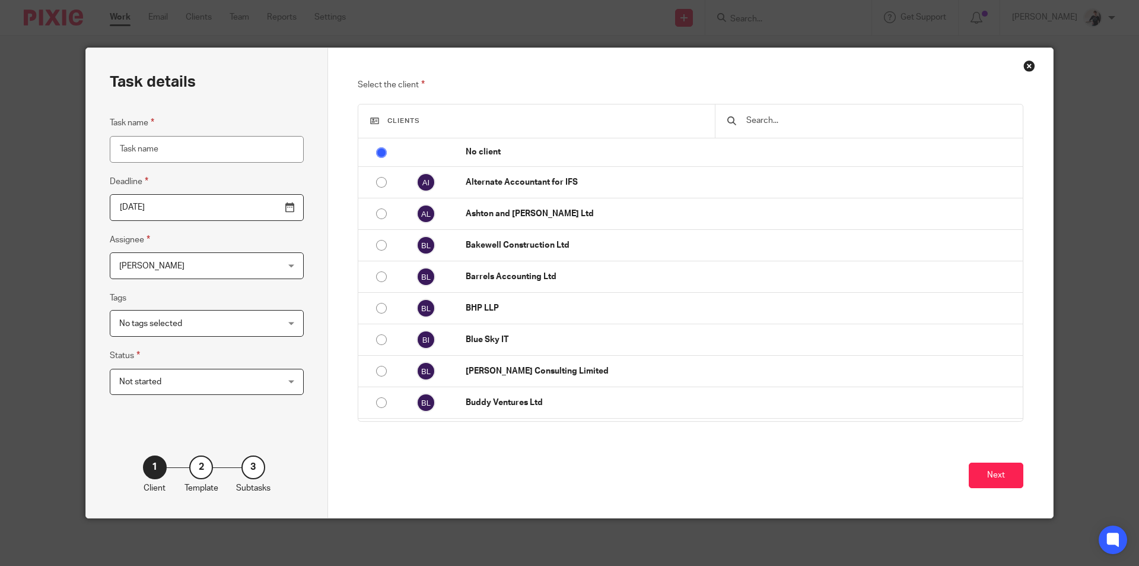
click at [830, 123] on input "text" at bounding box center [878, 120] width 266 height 13
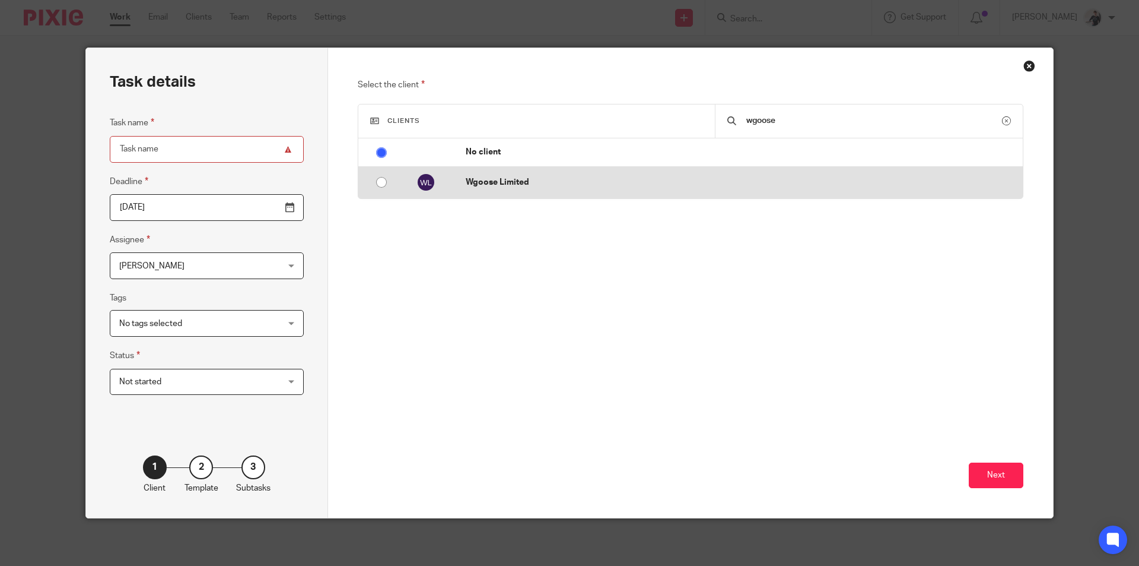
type input "wgoose"
click at [378, 181] on input "radio" at bounding box center [381, 182] width 23 height 23
radio input "false"
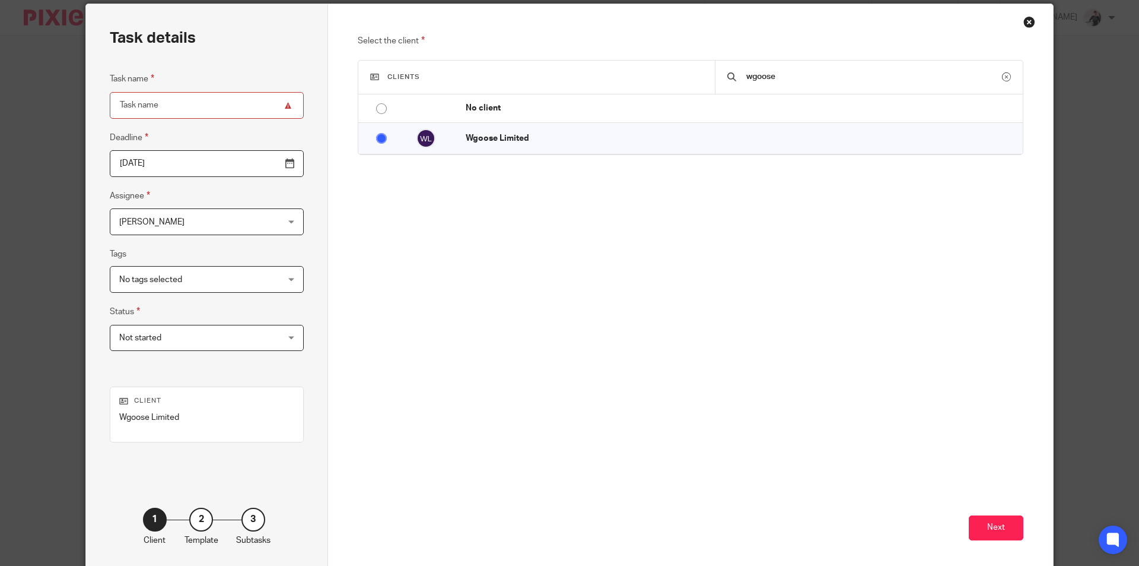
scroll to position [96, 0]
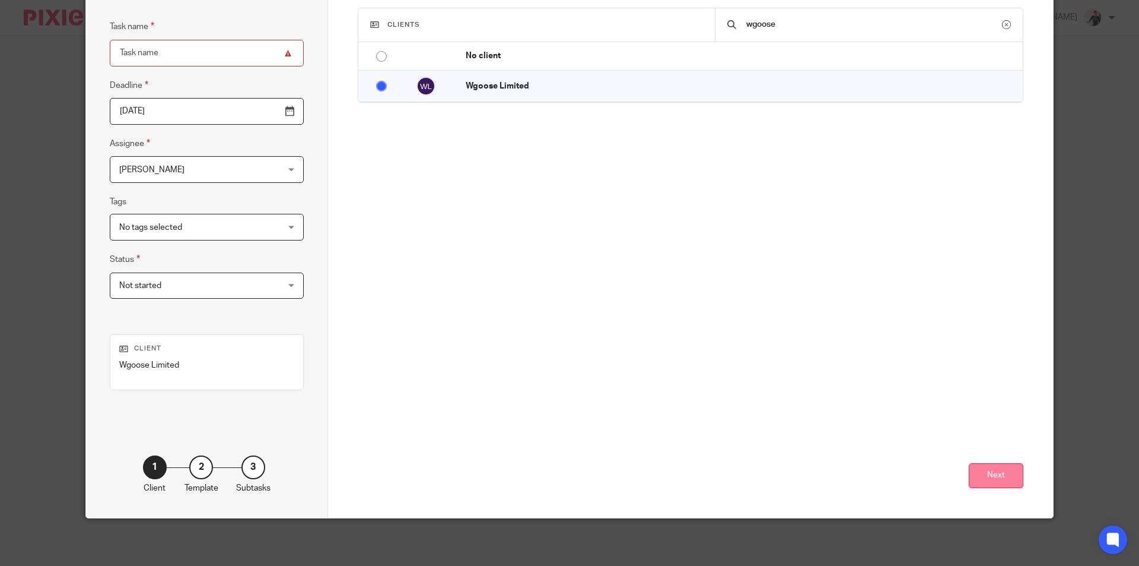
click at [997, 479] on button "Next" at bounding box center [996, 476] width 55 height 26
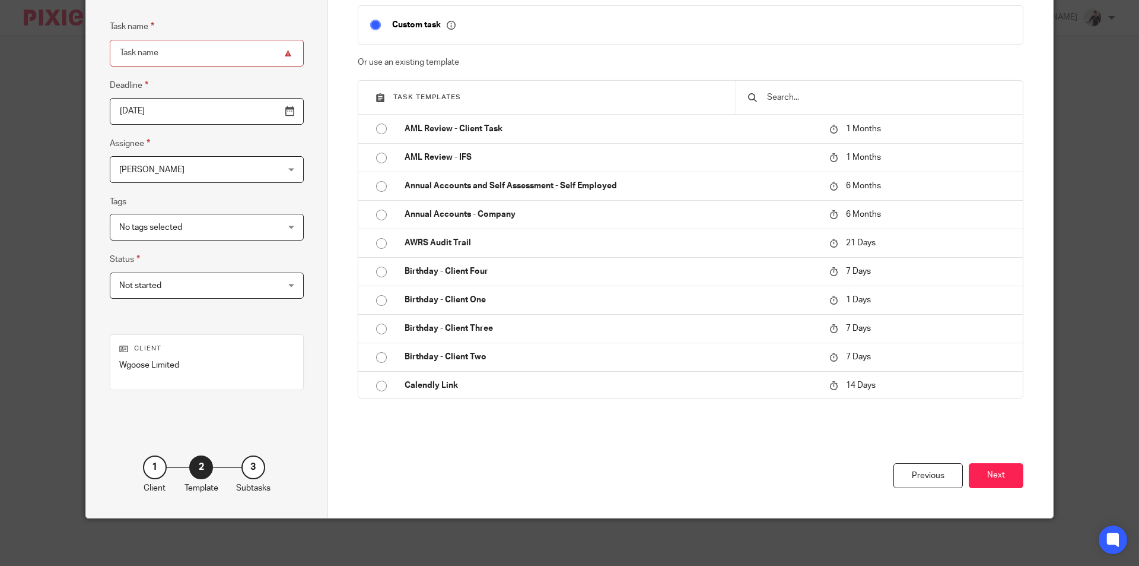
click at [811, 97] on input "text" at bounding box center [888, 97] width 245 height 13
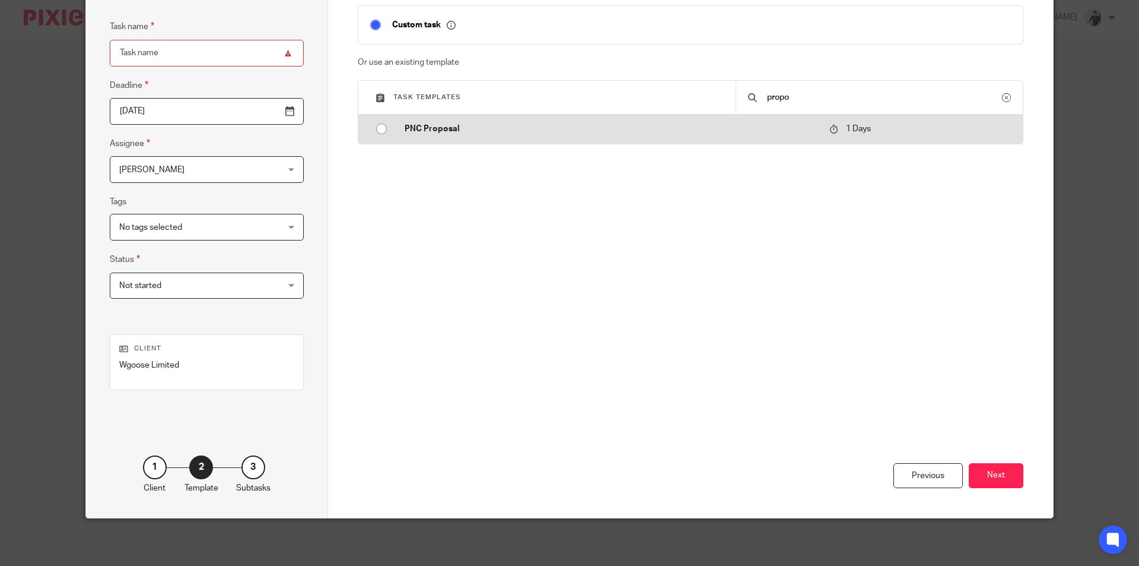
type input "propo"
click at [406, 127] on p "PNC Proposal" at bounding box center [611, 129] width 413 height 12
type input "2025-08-16"
type input "PNC Proposal"
checkbox input "false"
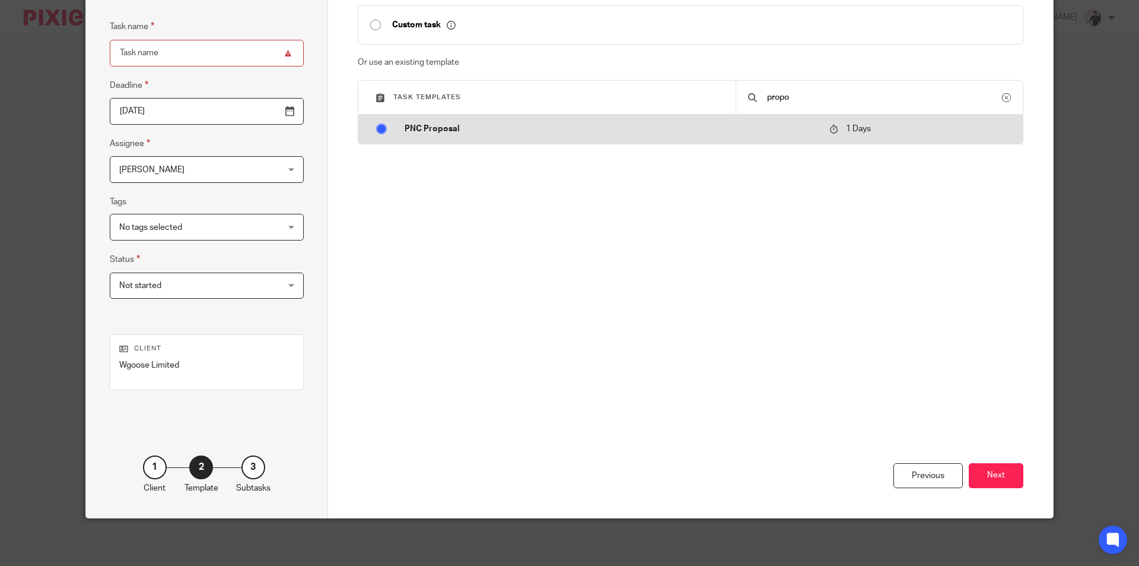
radio input "true"
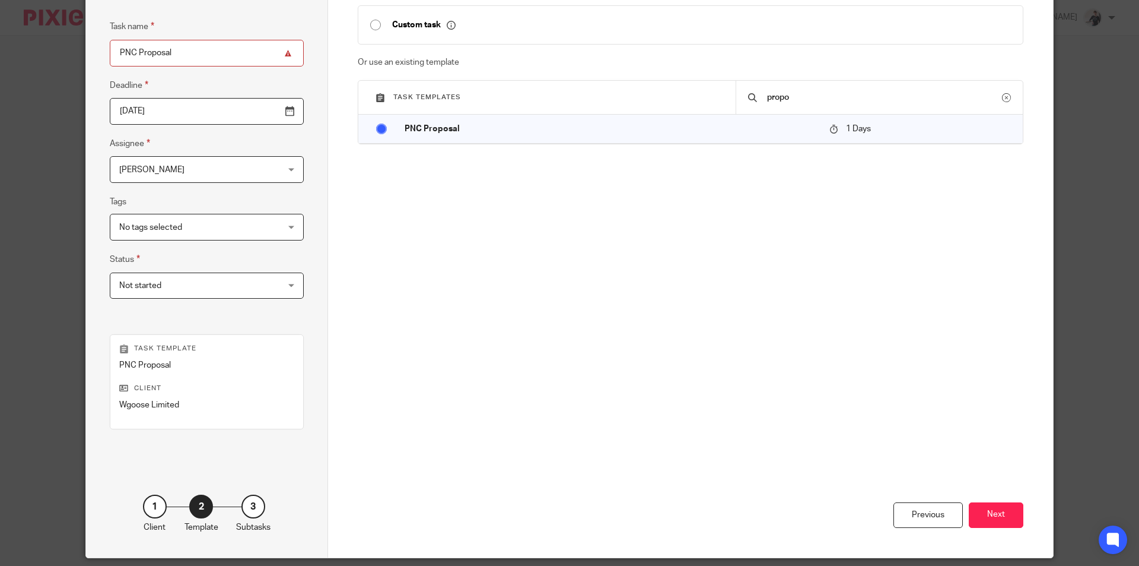
click at [199, 56] on input "PNC Proposal" at bounding box center [207, 53] width 194 height 27
type input "PNC Proposal - Wgoose"
click at [193, 225] on span "No tags selected" at bounding box center [192, 226] width 147 height 25
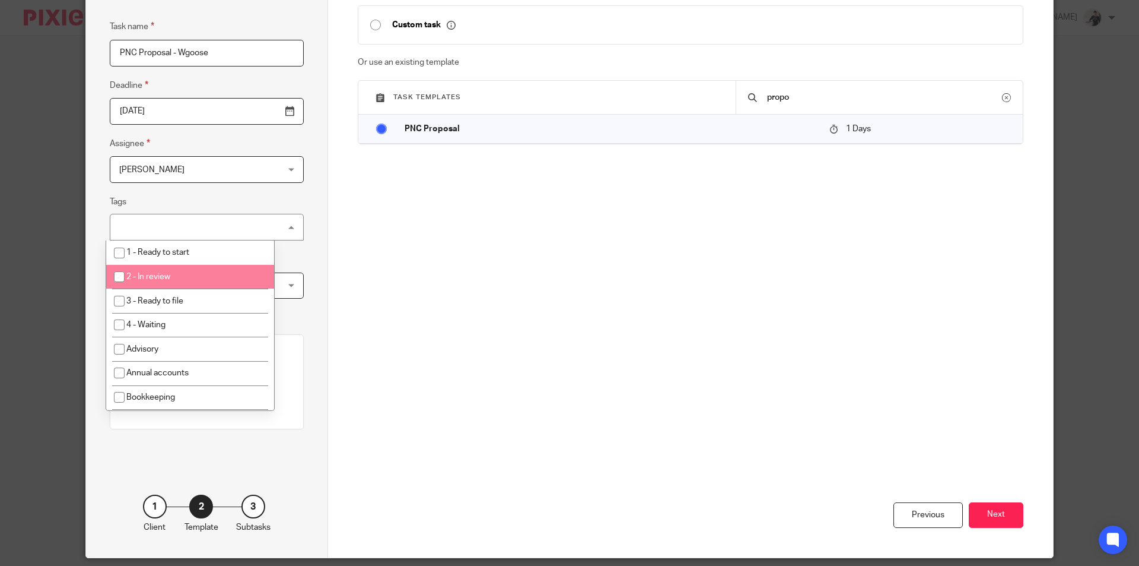
click at [196, 281] on li "2 - In review" at bounding box center [190, 277] width 168 height 24
checkbox input "true"
click at [296, 244] on div "Task details Task name PNC Proposal - Wgoose Deadline 2025-08-16 Assignee Helen…" at bounding box center [207, 254] width 242 height 605
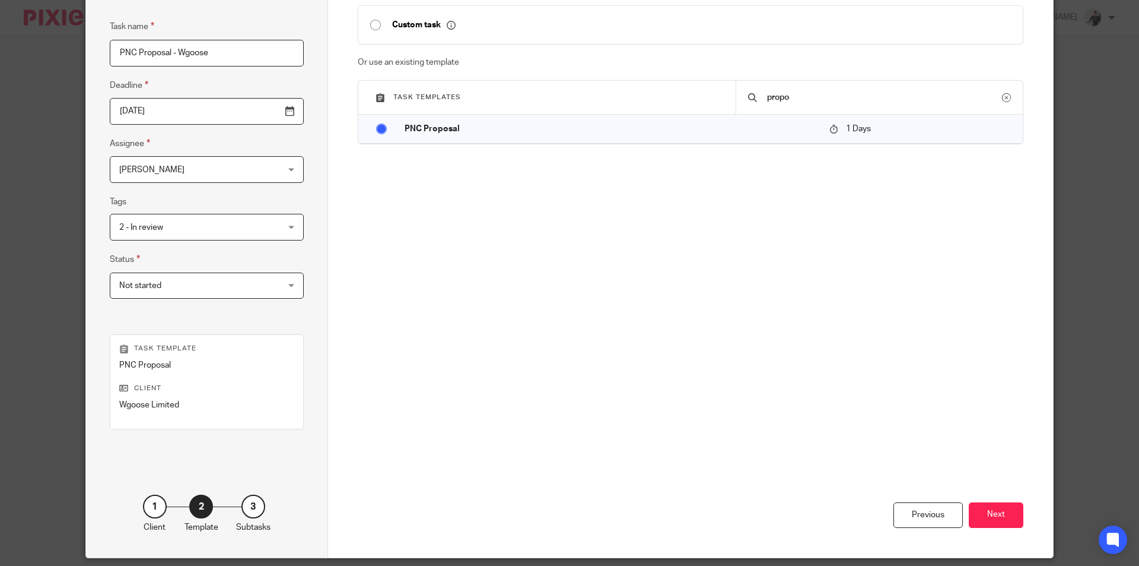
click at [212, 291] on span "Not started" at bounding box center [192, 285] width 147 height 25
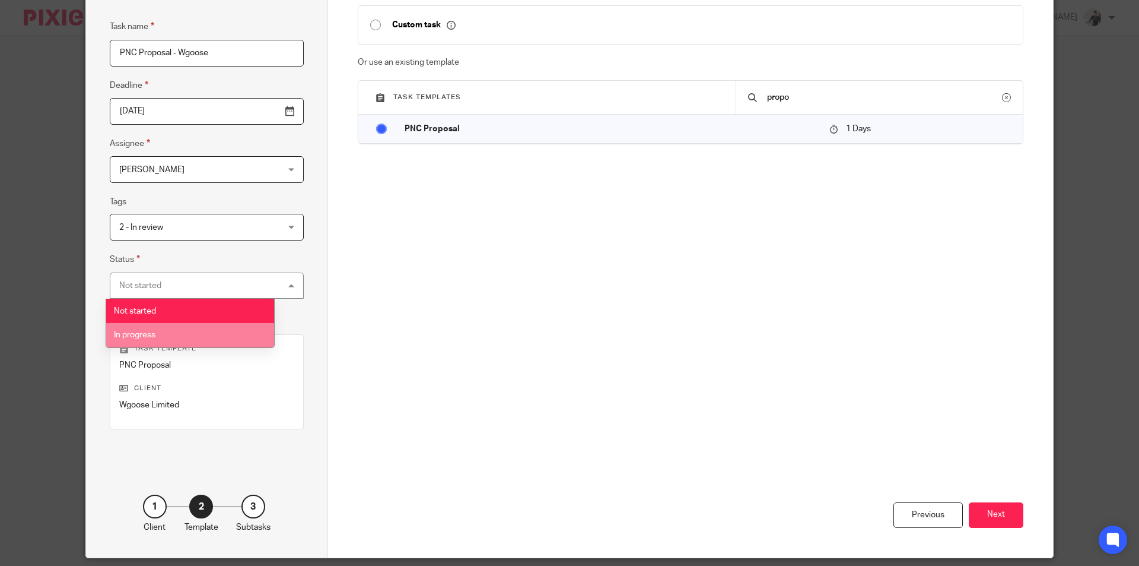
click at [207, 326] on li "In progress" at bounding box center [190, 335] width 168 height 24
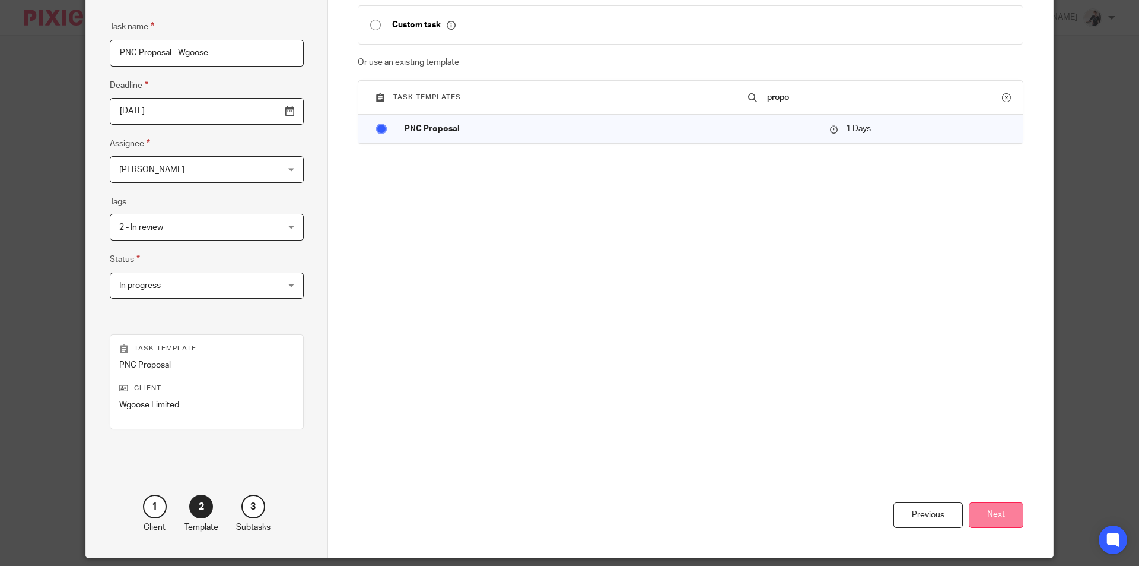
click at [996, 516] on button "Next" at bounding box center [996, 515] width 55 height 26
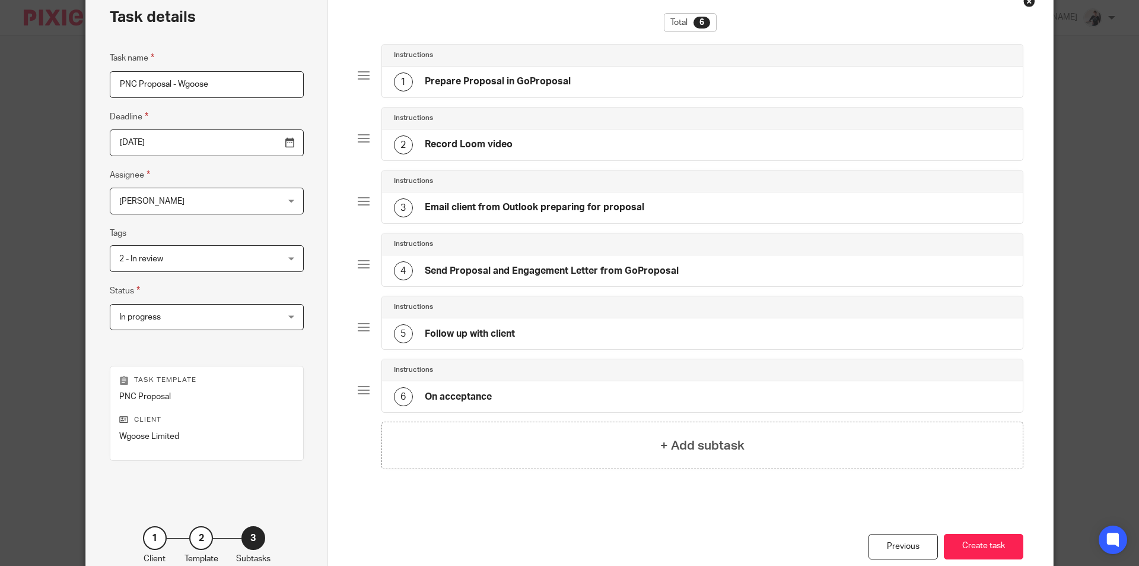
scroll to position [136, 0]
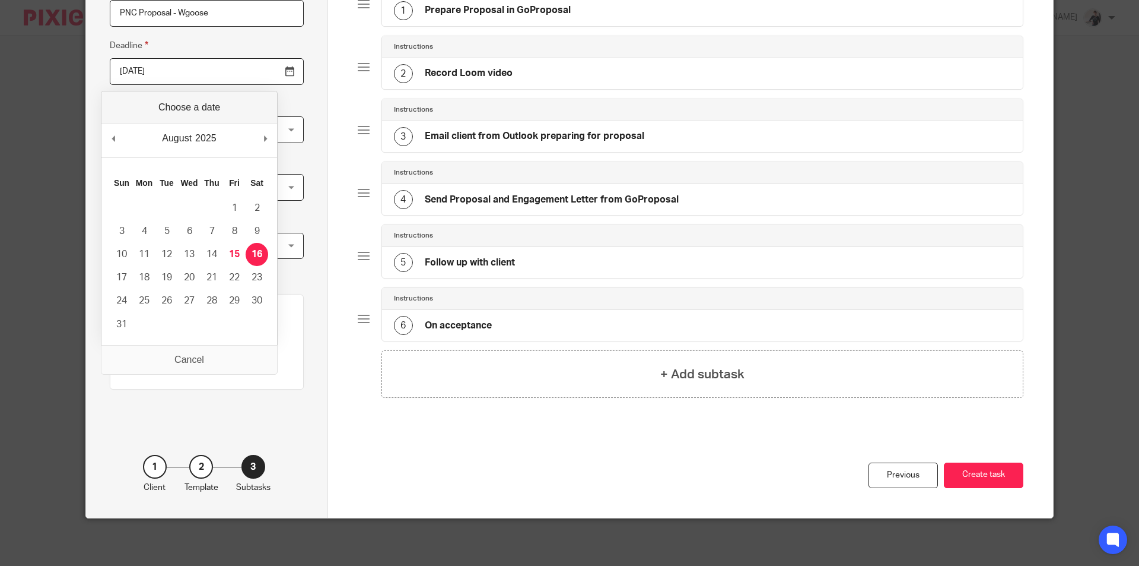
click at [263, 69] on input "[DATE]" at bounding box center [207, 71] width 194 height 27
type input "[DATE]"
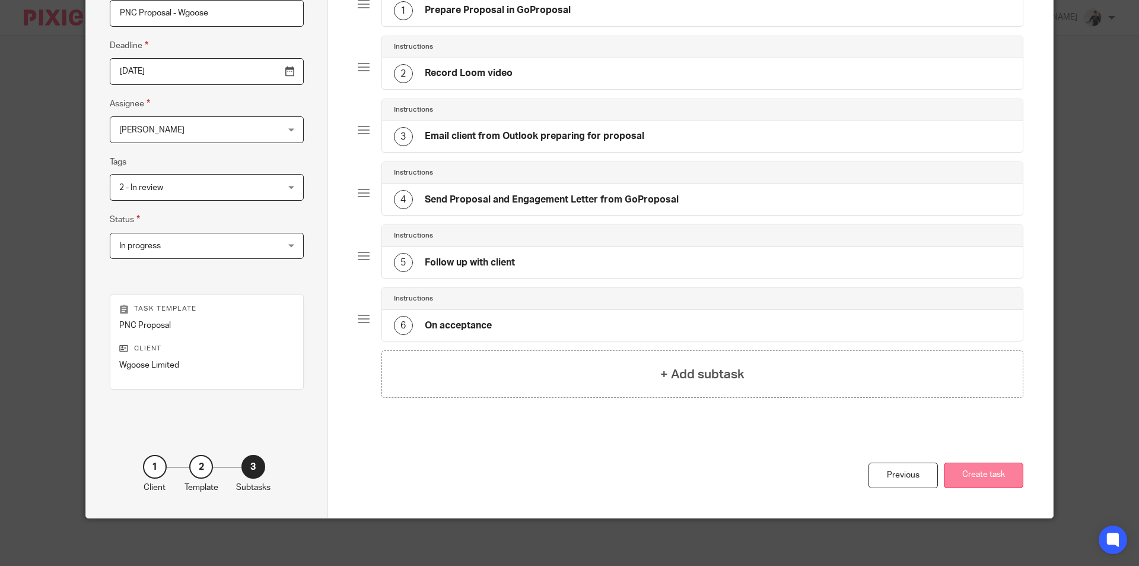
click at [993, 479] on button "Create task" at bounding box center [984, 475] width 80 height 26
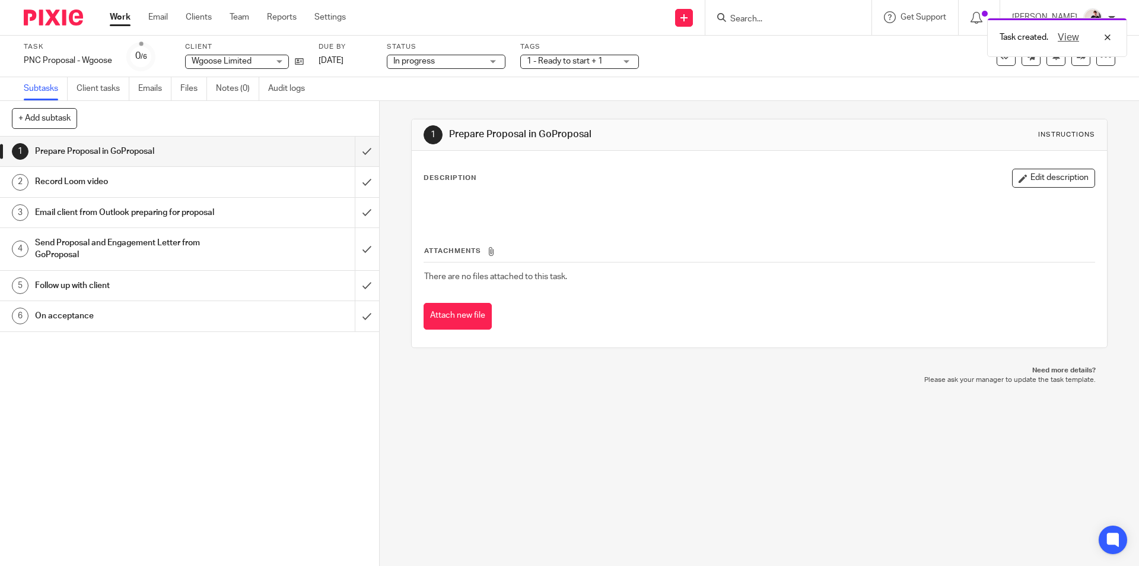
click at [766, 18] on div "Task created. View" at bounding box center [849, 34] width 558 height 45
click at [761, 27] on div "Task created. View" at bounding box center [849, 34] width 558 height 45
click at [1106, 33] on div "View" at bounding box center [1082, 37] width 66 height 14
click at [818, 16] on input "Search" at bounding box center [782, 19] width 107 height 11
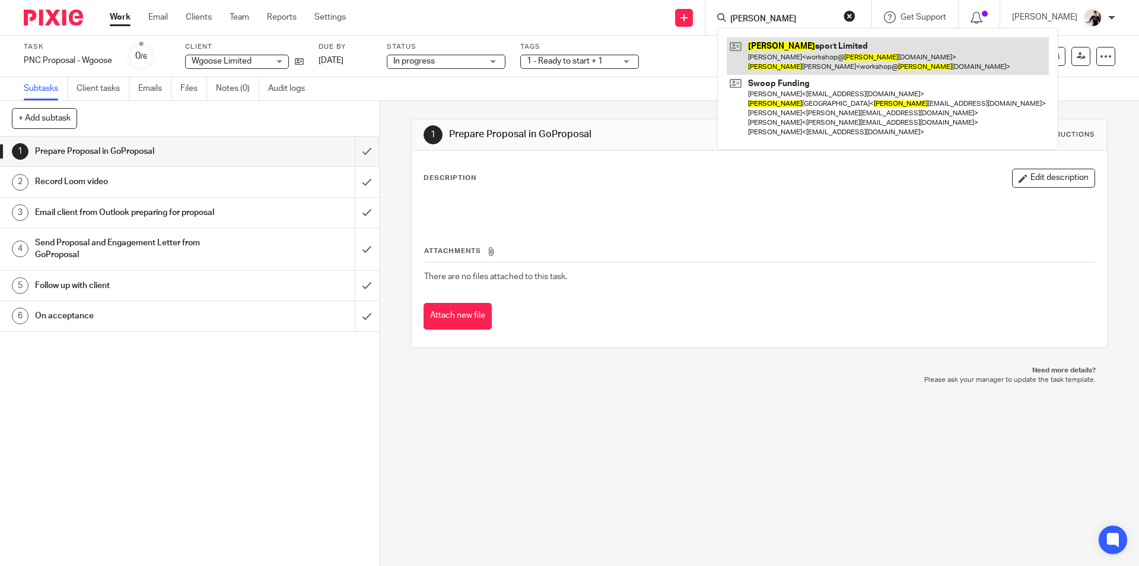
type input "[PERSON_NAME]"
click at [827, 56] on link at bounding box center [888, 55] width 322 height 37
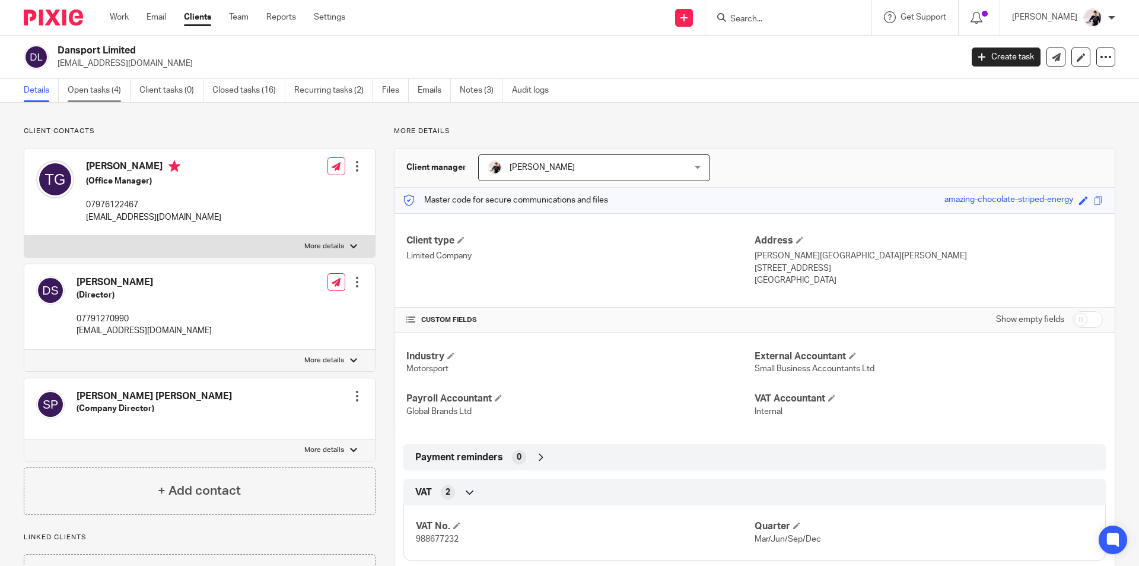
click at [106, 89] on link "Open tasks (4)" at bounding box center [99, 90] width 63 height 23
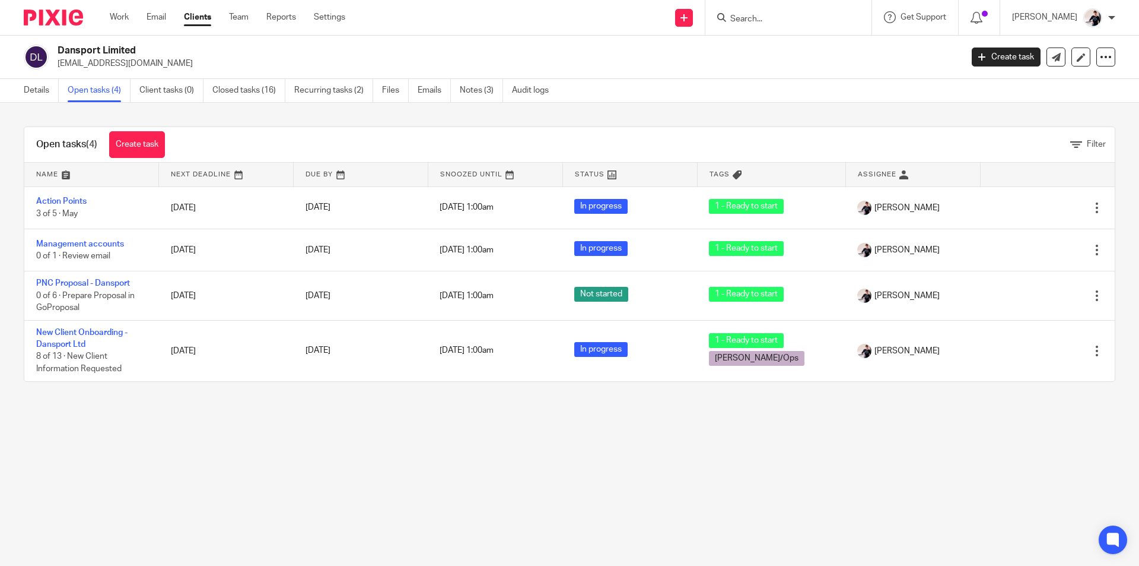
click at [768, 16] on input "Search" at bounding box center [782, 19] width 107 height 11
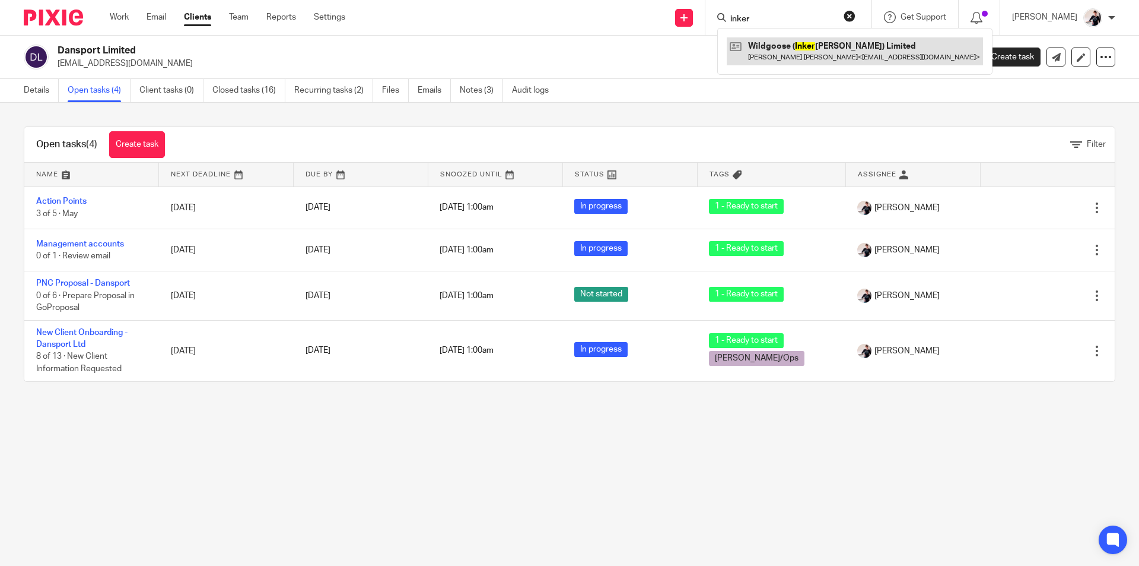
type input "inker"
click at [838, 52] on link at bounding box center [855, 50] width 256 height 27
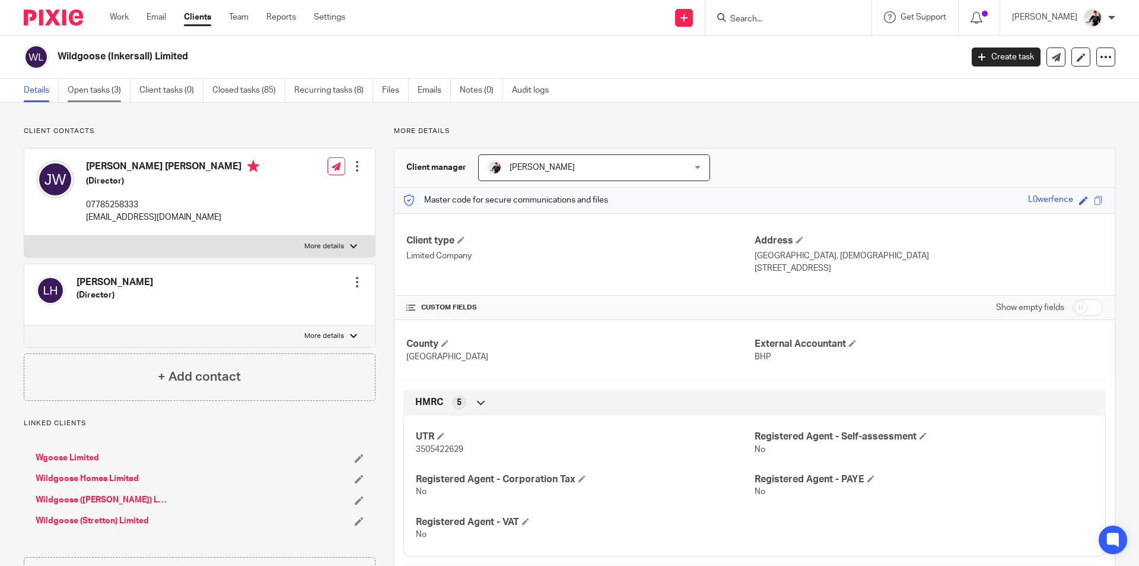
click at [79, 90] on link "Open tasks (3)" at bounding box center [99, 90] width 63 height 23
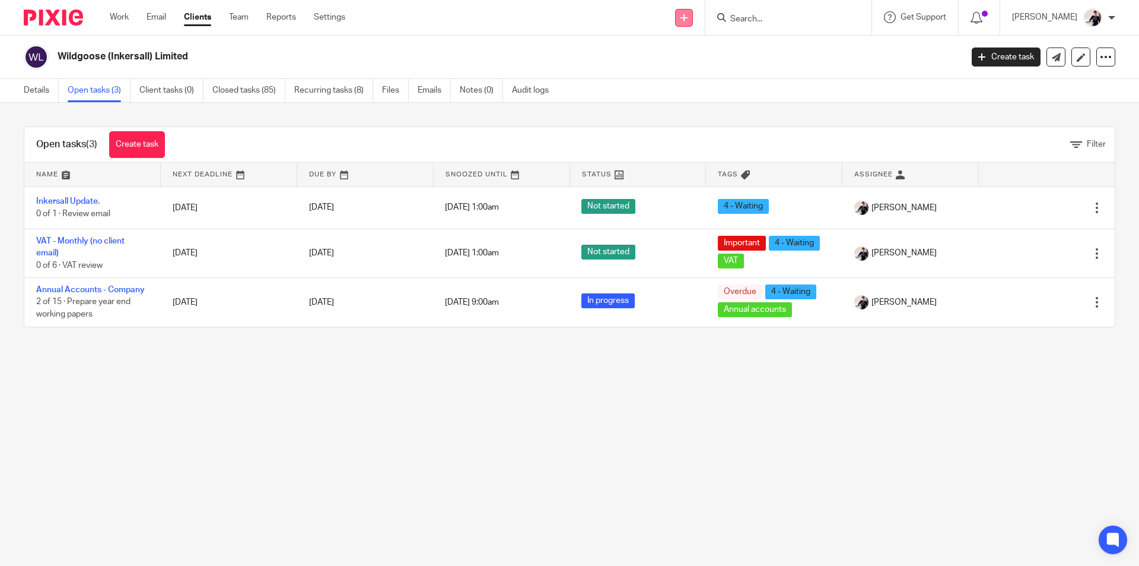
click at [688, 16] on icon at bounding box center [684, 17] width 7 height 7
click at [699, 73] on link "Create task" at bounding box center [694, 72] width 83 height 17
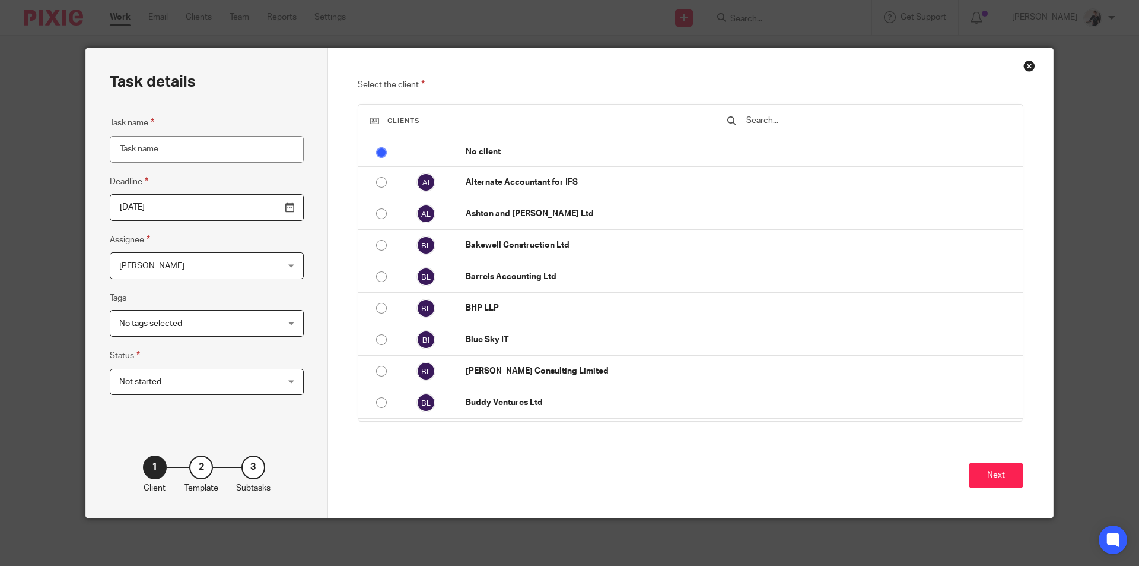
click at [781, 120] on input "text" at bounding box center [878, 120] width 266 height 13
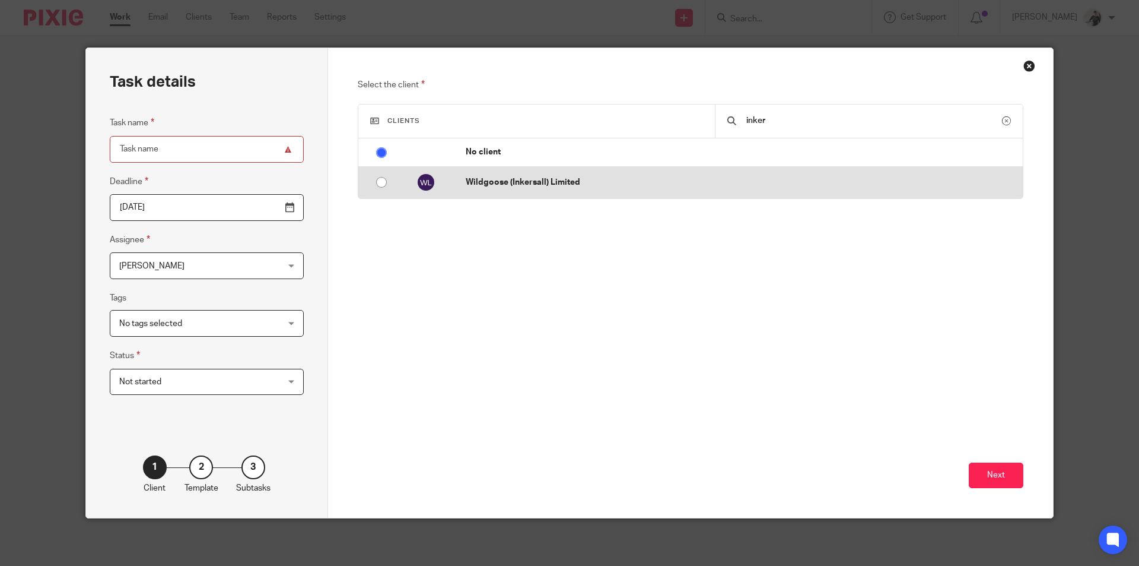
type input "inker"
click at [373, 179] on input "radio" at bounding box center [381, 182] width 23 height 23
radio input "false"
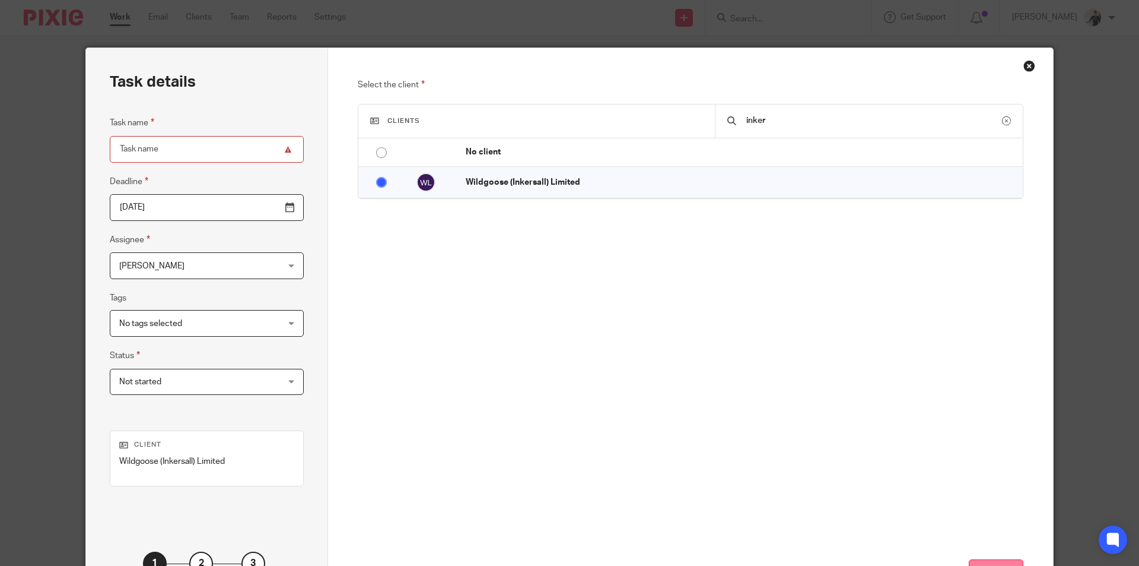
click at [980, 563] on button "Next" at bounding box center [996, 572] width 55 height 26
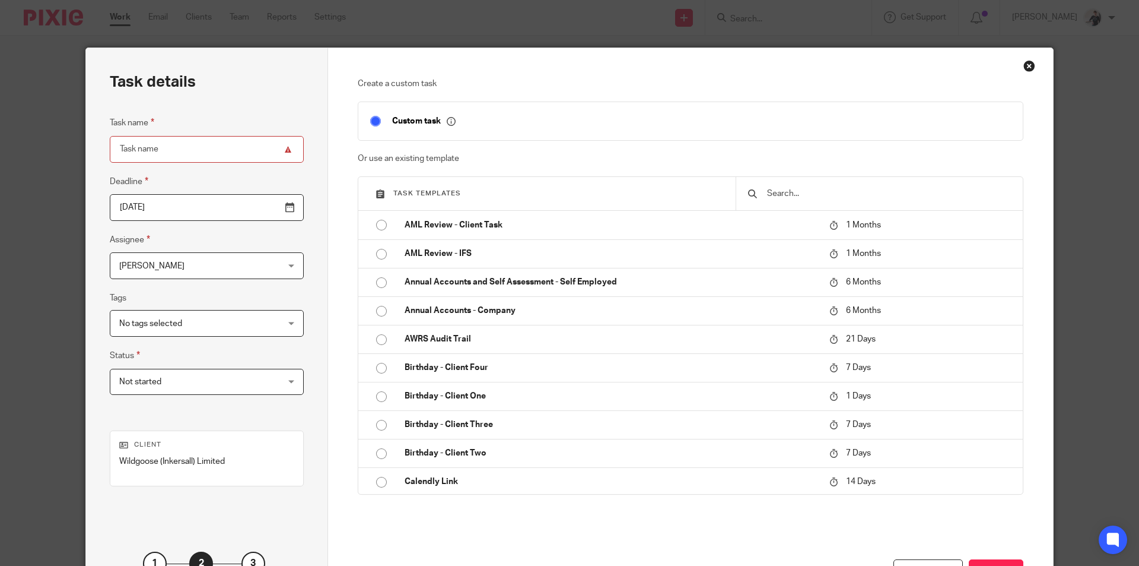
click at [794, 192] on input "text" at bounding box center [888, 193] width 245 height 13
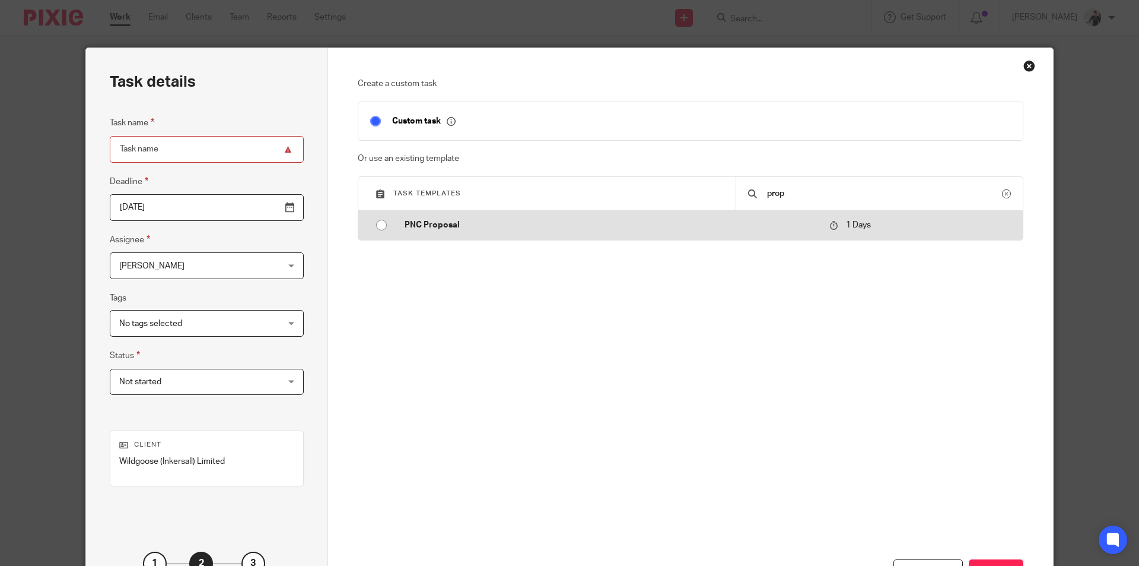
type input "prop"
click at [415, 221] on p "PNC Proposal" at bounding box center [611, 225] width 413 height 12
type input "2025-08-16"
type input "PNC Proposal"
checkbox input "false"
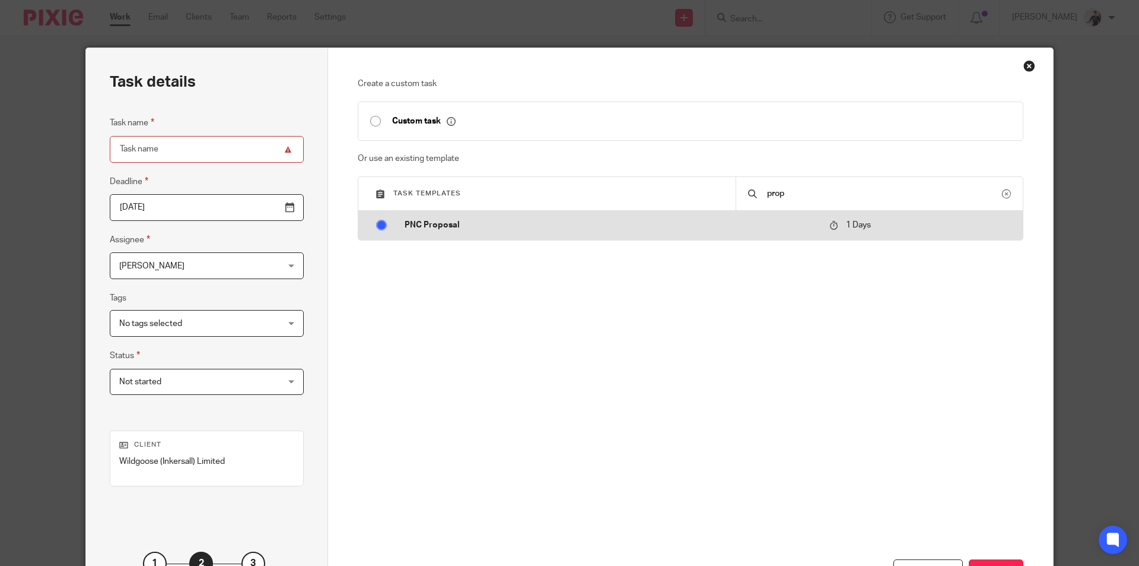
radio input "true"
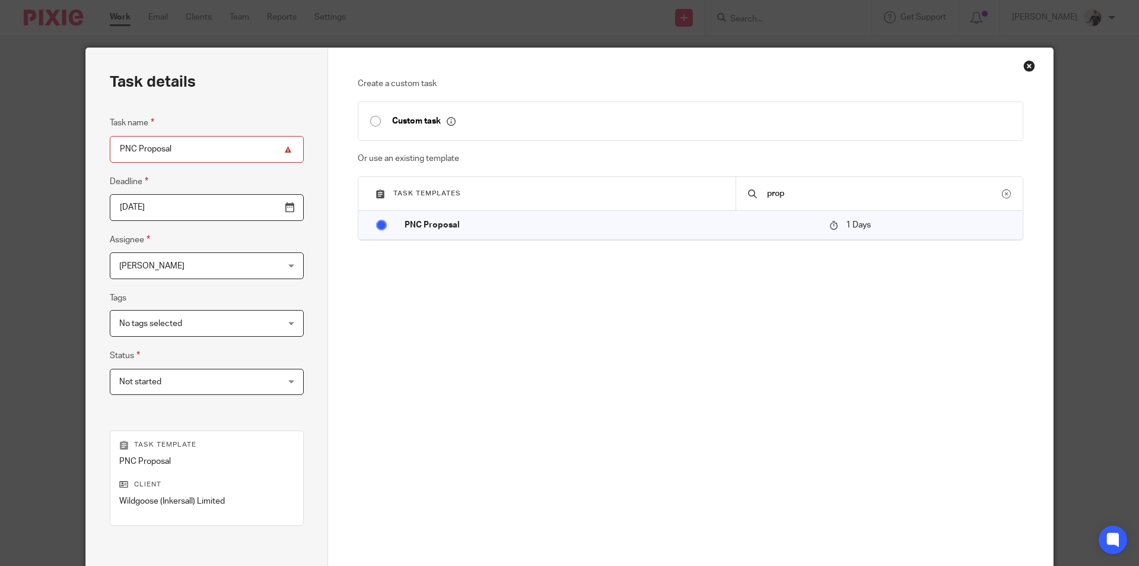
click at [218, 153] on input "PNC Proposal" at bounding box center [207, 149] width 194 height 27
type input "PNC Proposal - Inkersall"
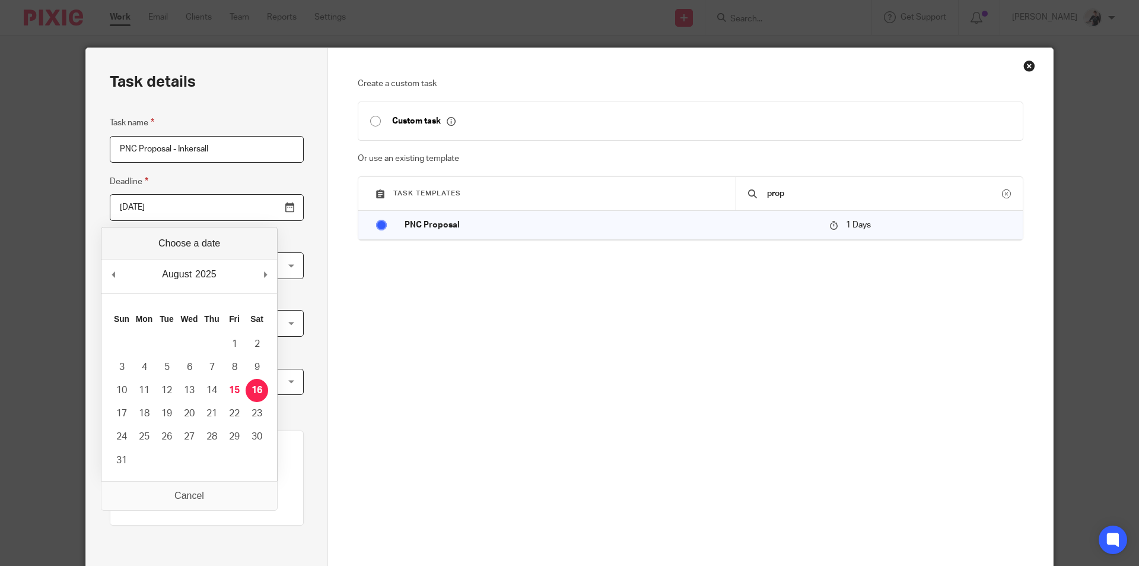
click at [261, 207] on input "2025-08-16" at bounding box center [207, 207] width 194 height 27
type input "2025-08-18"
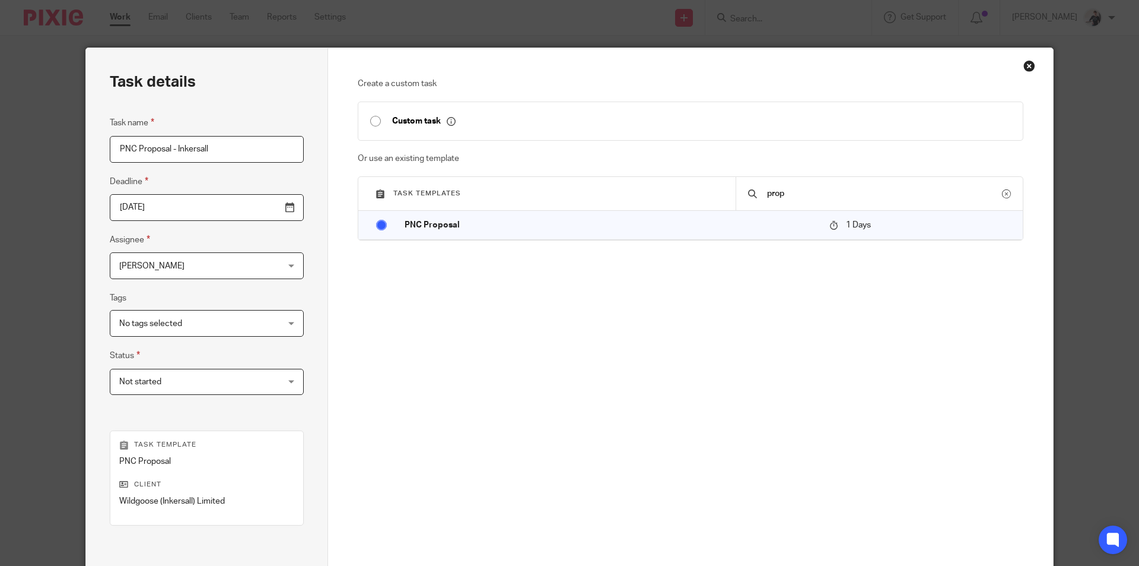
click at [191, 327] on span "No tags selected" at bounding box center [192, 322] width 147 height 25
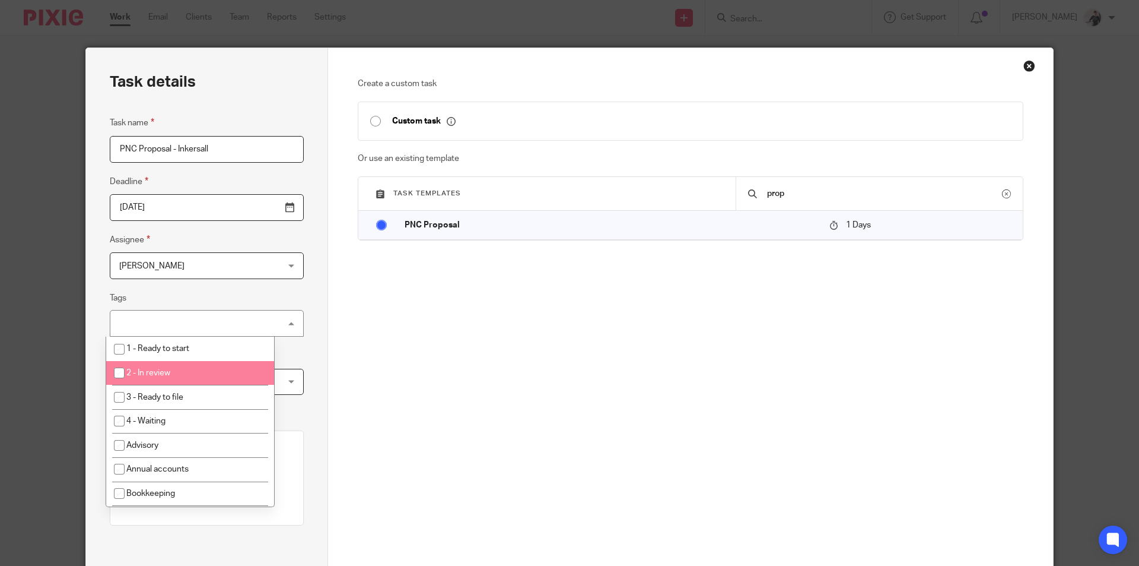
click at [192, 371] on li "2 - In review" at bounding box center [190, 373] width 168 height 24
checkbox input "true"
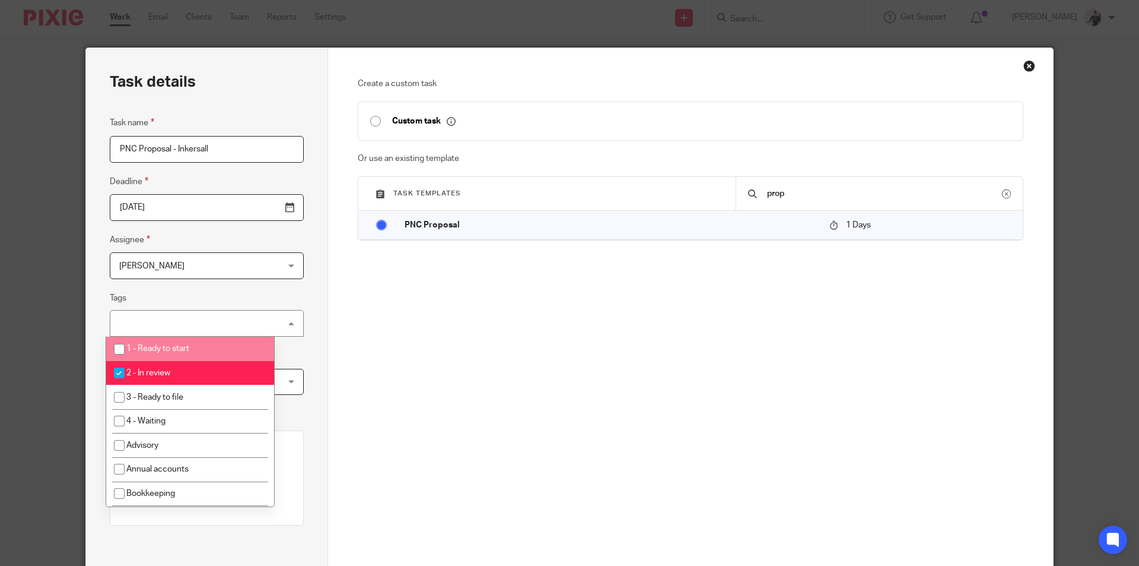
click at [293, 345] on div "Task details Task name PNC Proposal - Inkersall Deadline 2025-08-18 Assignee He…" at bounding box center [207, 350] width 242 height 605
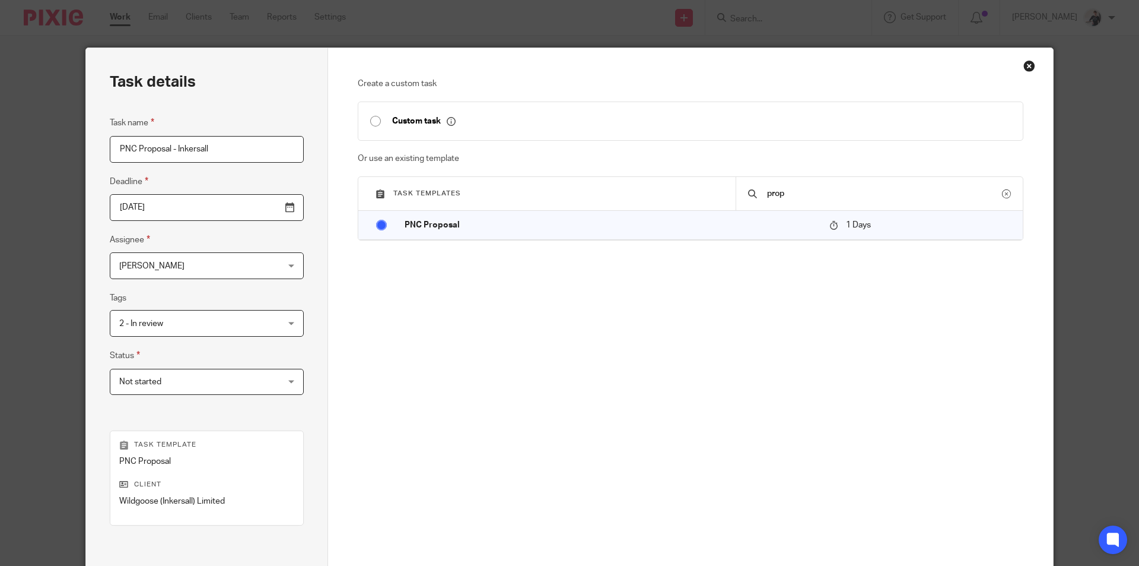
click at [202, 384] on span "Not started" at bounding box center [192, 381] width 147 height 25
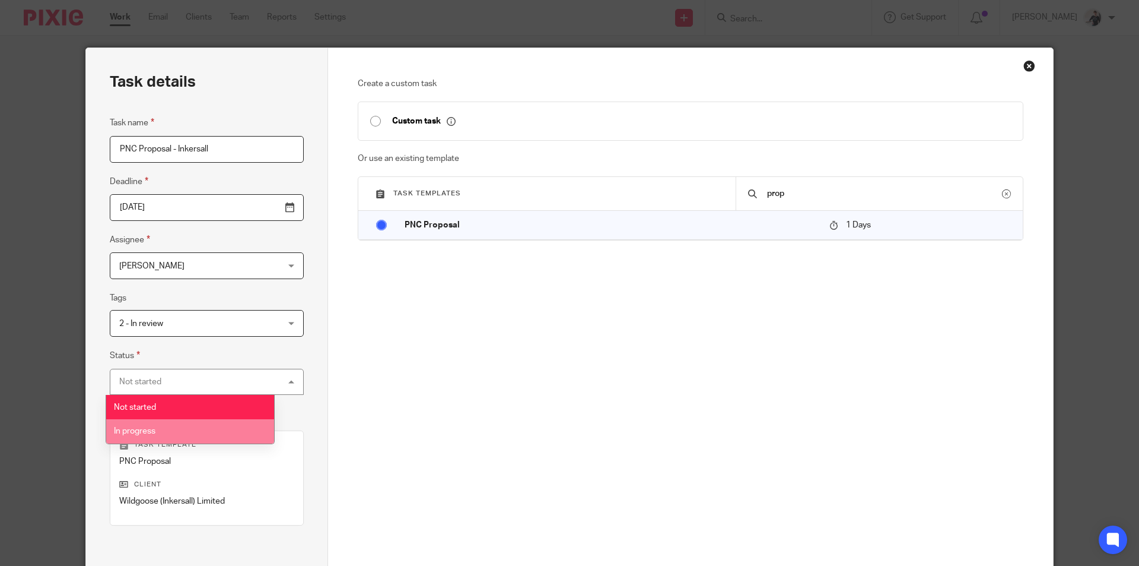
click at [202, 428] on li "In progress" at bounding box center [190, 431] width 168 height 24
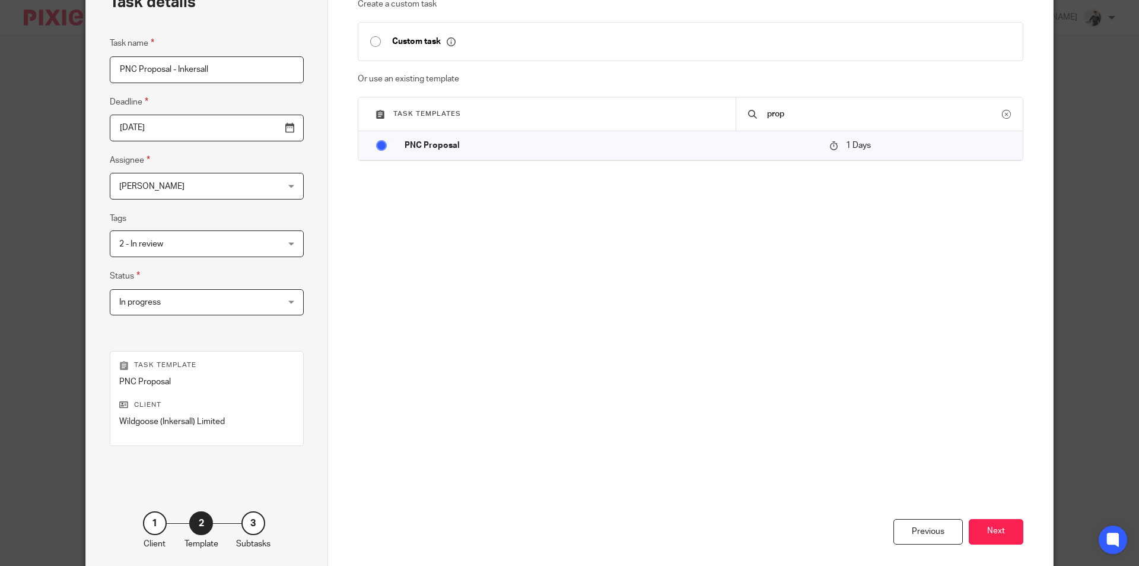
scroll to position [136, 0]
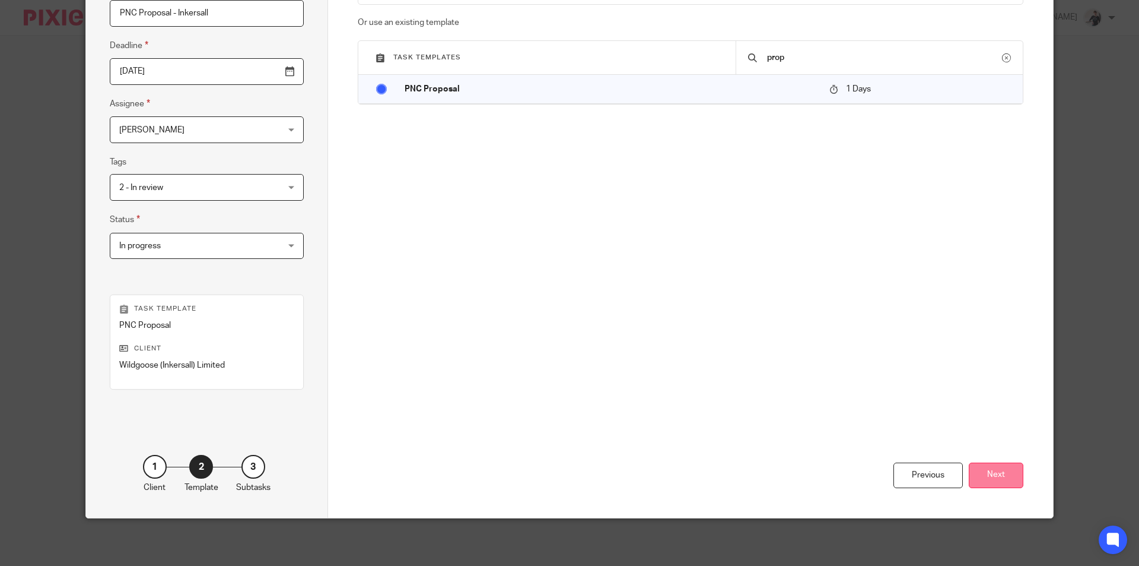
click at [999, 475] on button "Next" at bounding box center [996, 475] width 55 height 26
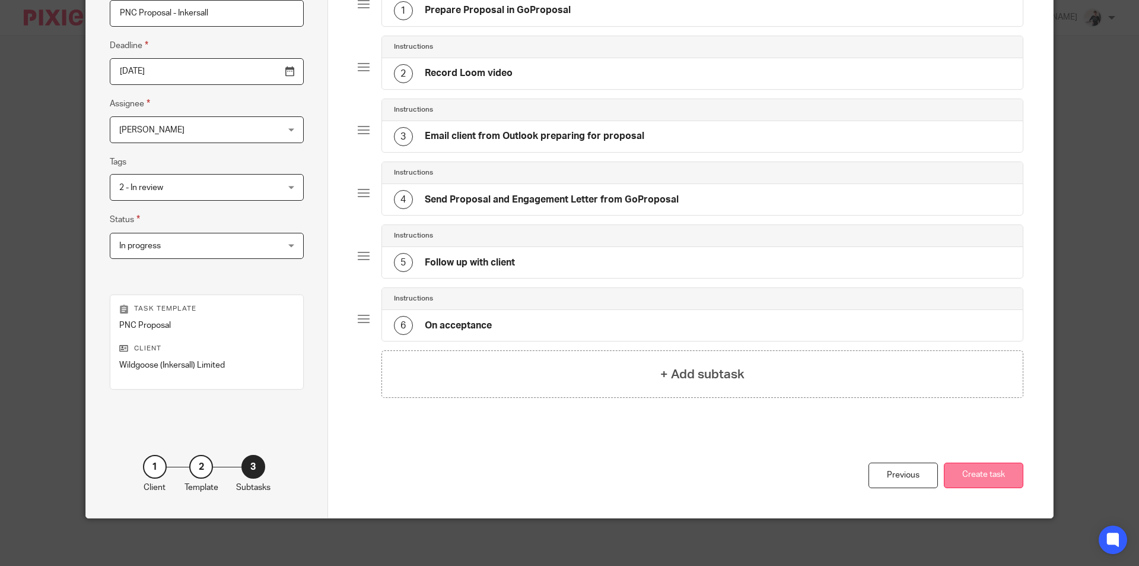
click at [979, 479] on button "Create task" at bounding box center [984, 475] width 80 height 26
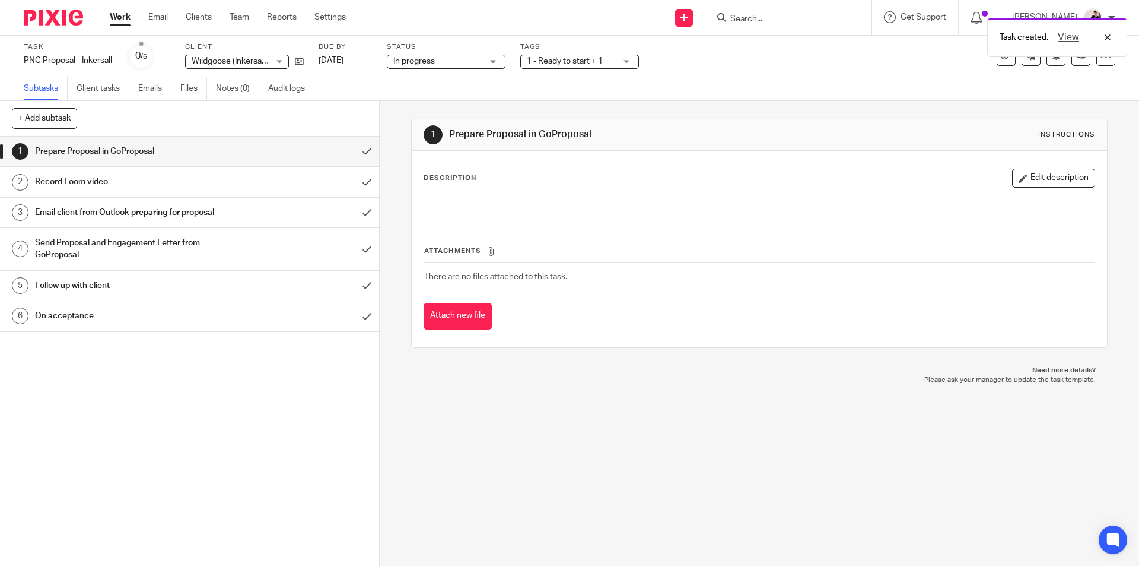
click at [122, 18] on link "Work" at bounding box center [120, 17] width 21 height 12
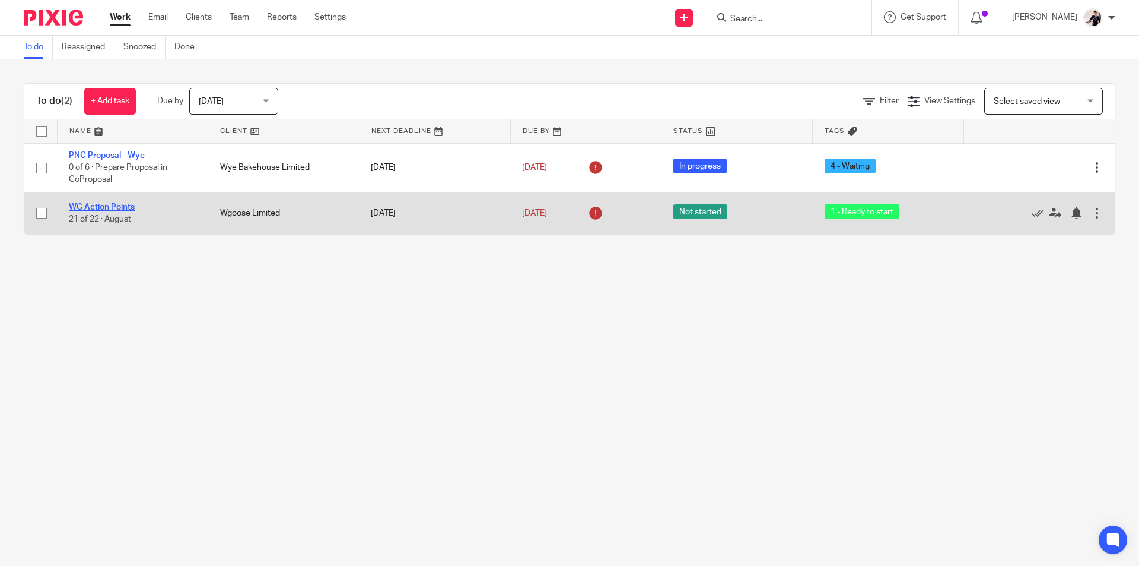
click at [104, 206] on link "WG Action Points" at bounding box center [102, 207] width 66 height 8
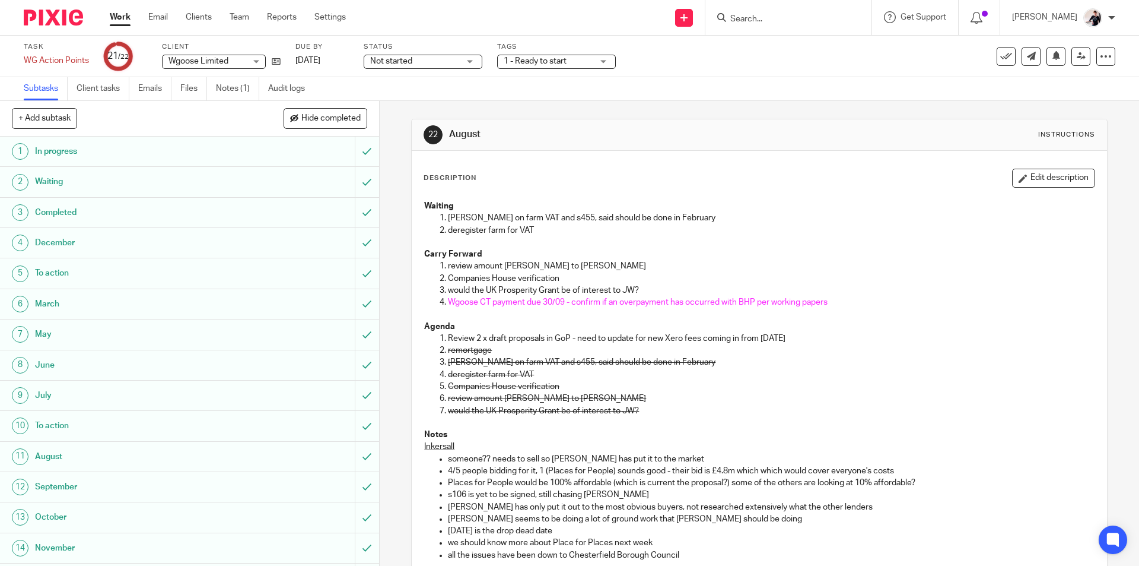
click at [468, 65] on div "Not started Not started" at bounding box center [423, 62] width 119 height 14
click at [460, 103] on li "In progress" at bounding box center [422, 105] width 117 height 24
click at [564, 60] on span "1 - Ready to start" at bounding box center [535, 61] width 63 height 8
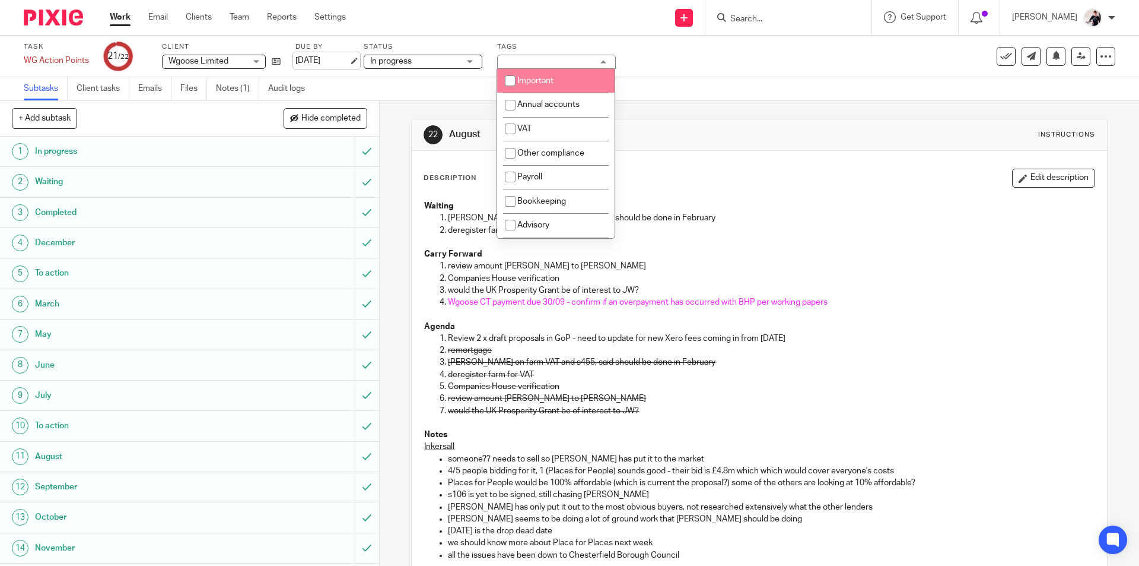
click at [303, 57] on link "[DATE]" at bounding box center [322, 61] width 53 height 12
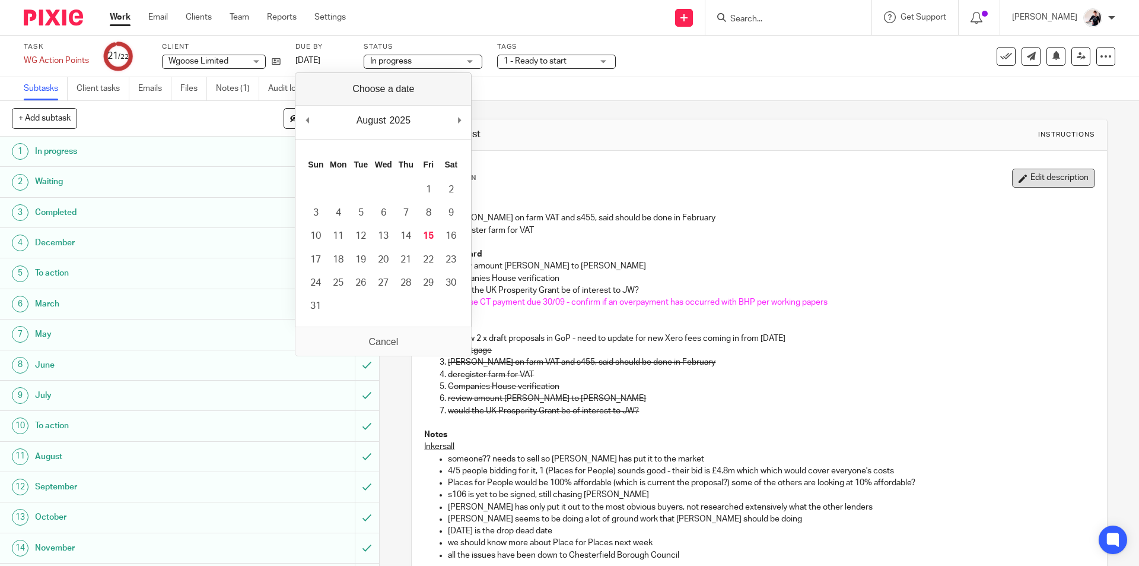
click at [1014, 177] on button "Edit description" at bounding box center [1053, 178] width 83 height 19
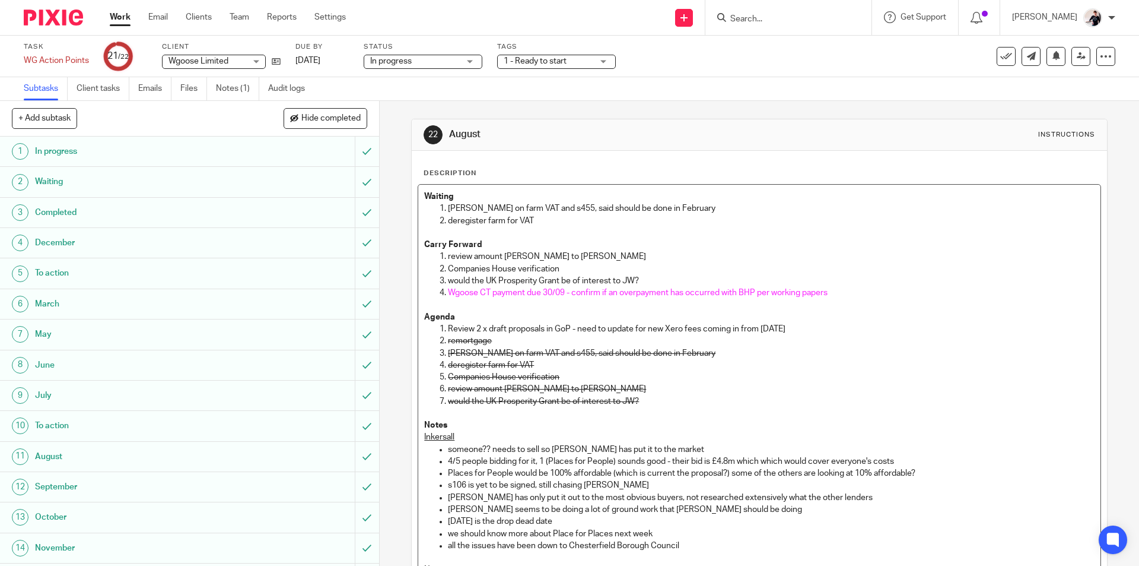
drag, startPoint x: 810, startPoint y: 330, endPoint x: 442, endPoint y: 334, distance: 367.9
click at [448, 334] on li "Review 2 x draft proposals in GoP - need to update for new Xero fees coming in …" at bounding box center [771, 329] width 646 height 12
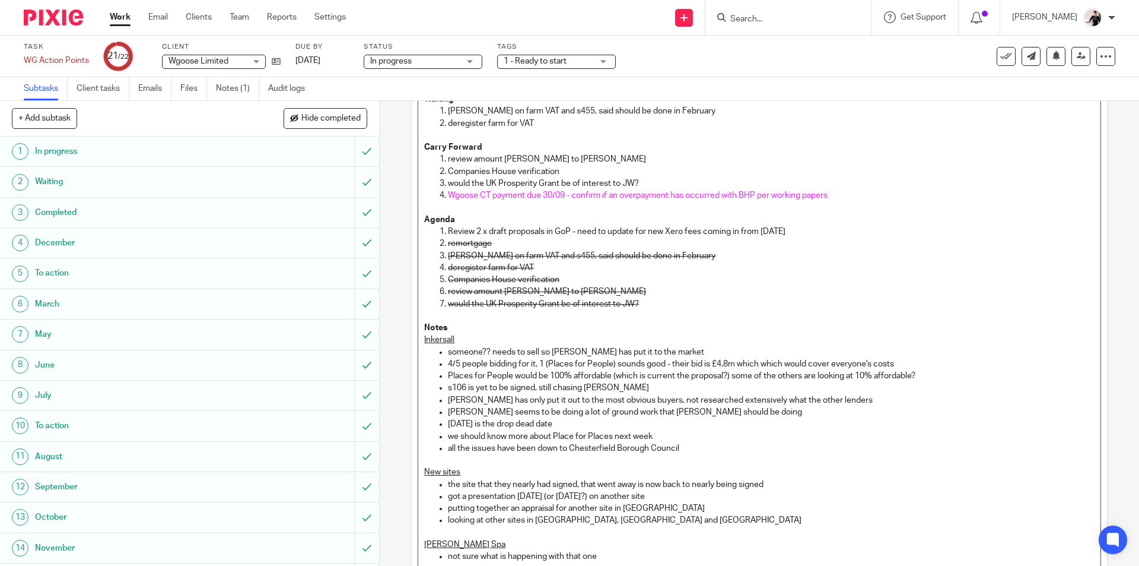
scroll to position [287, 0]
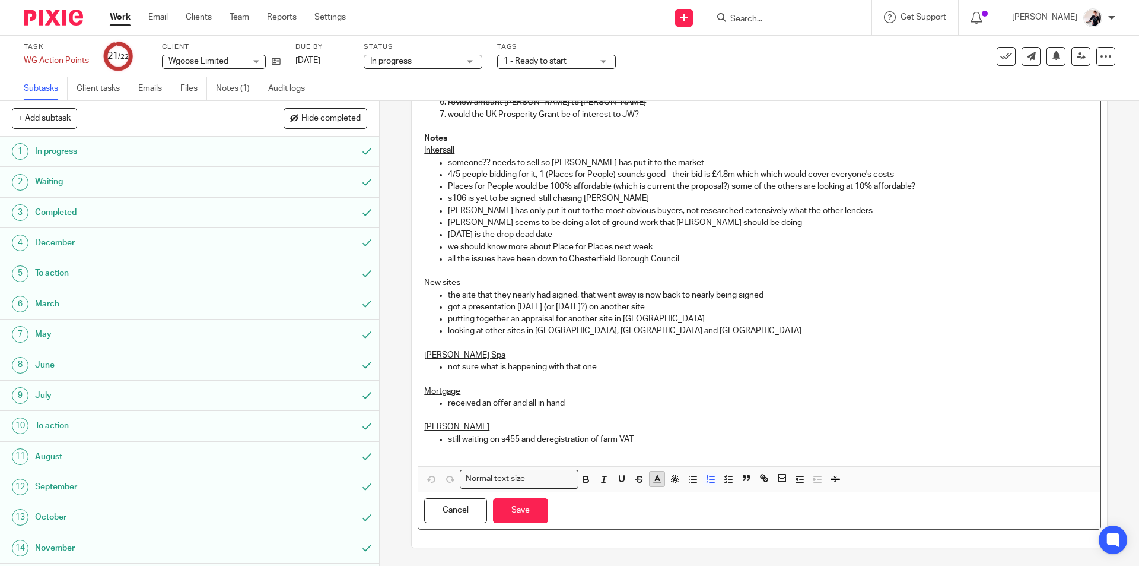
click at [654, 486] on button "button" at bounding box center [657, 478] width 15 height 15
click at [716, 507] on li "color:#16A5A5" at bounding box center [720, 505] width 9 height 9
click at [529, 516] on button "Save" at bounding box center [520, 511] width 55 height 26
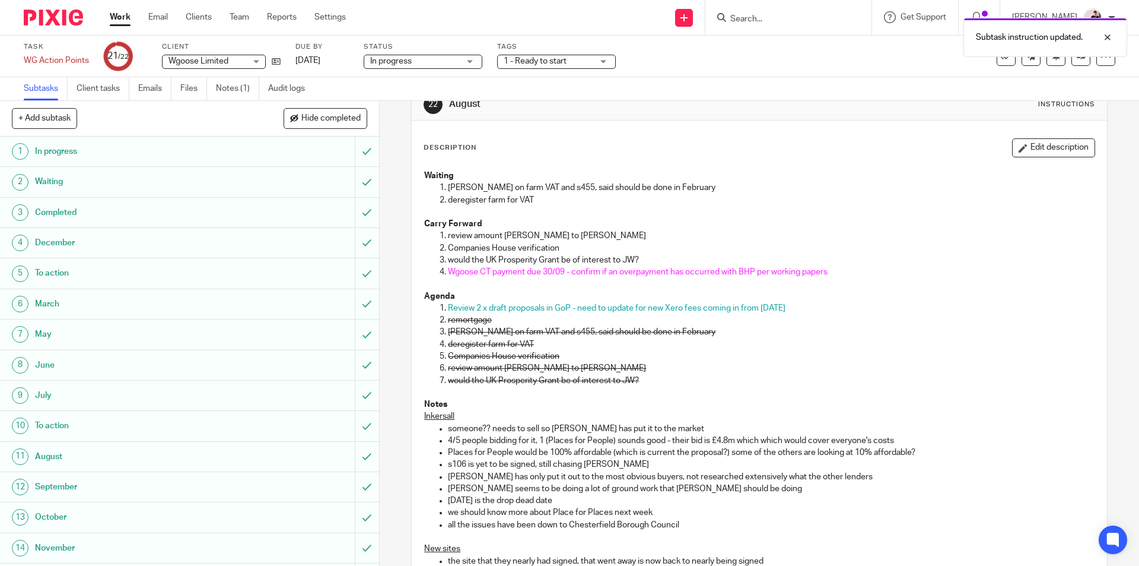
scroll to position [0, 0]
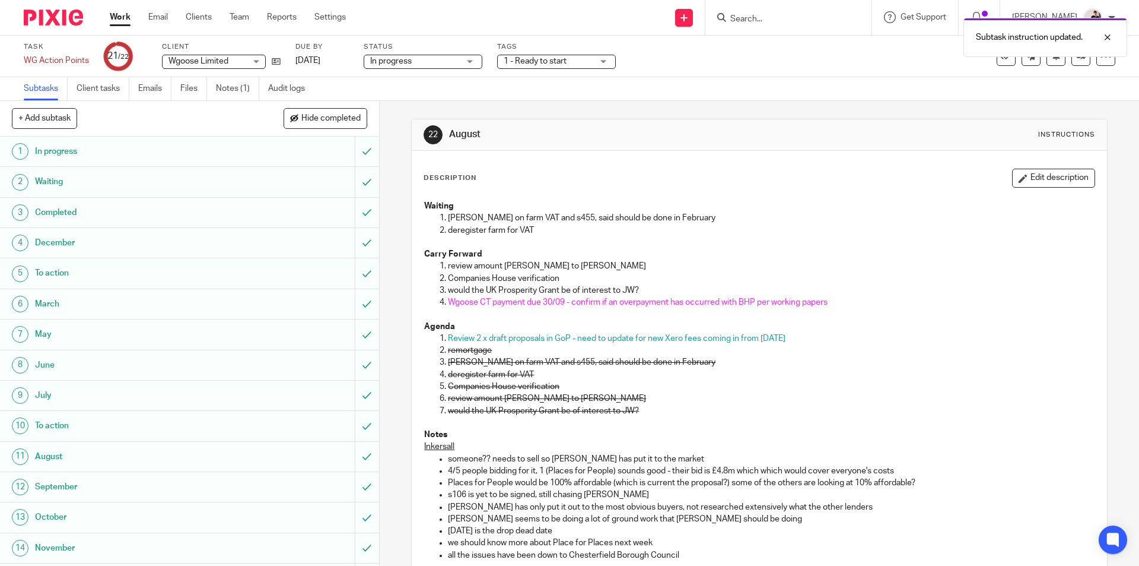
click at [754, 435] on p "Notes" at bounding box center [759, 434] width 670 height 12
click at [327, 61] on link "14 Aug 2025" at bounding box center [322, 61] width 53 height 12
click at [112, 18] on link "Work" at bounding box center [120, 17] width 21 height 12
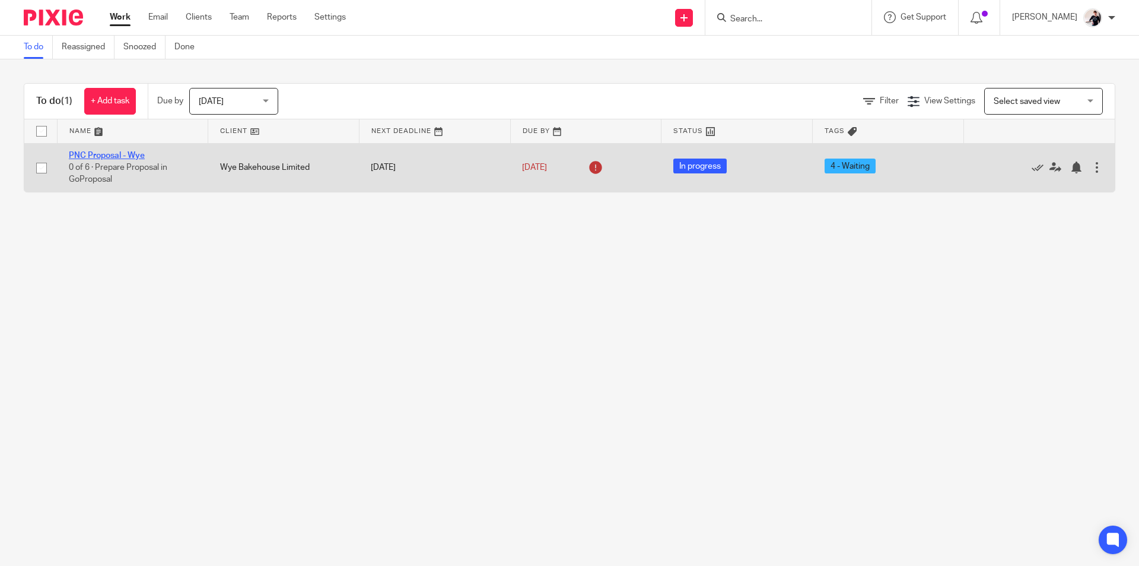
click at [132, 156] on link "PNC Proposal - Wye" at bounding box center [107, 155] width 76 height 8
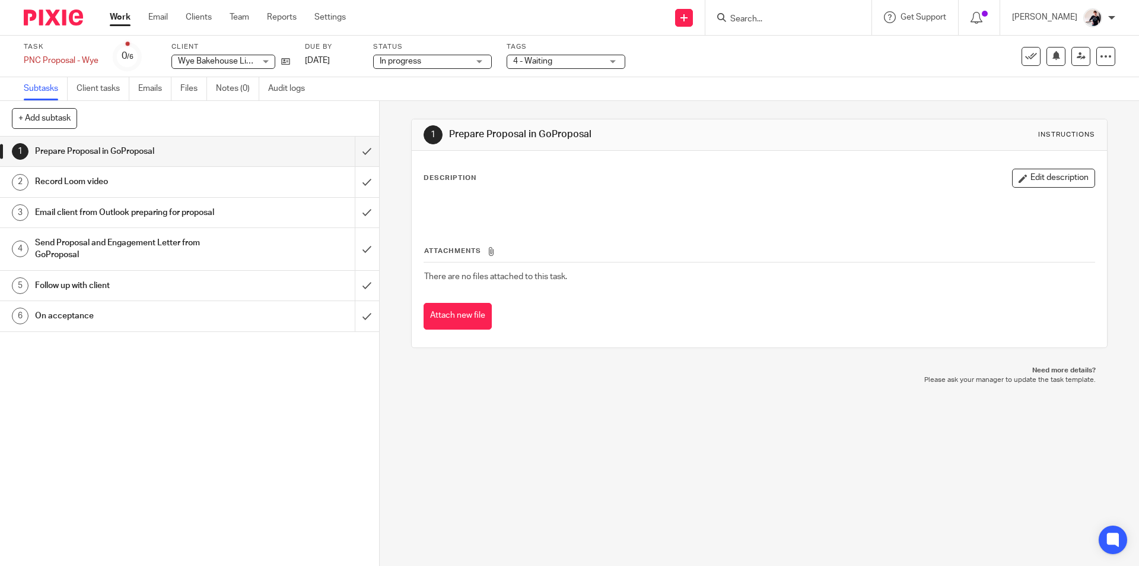
click at [233, 62] on span "Wye Bakehouse Limited" at bounding box center [223, 61] width 90 height 8
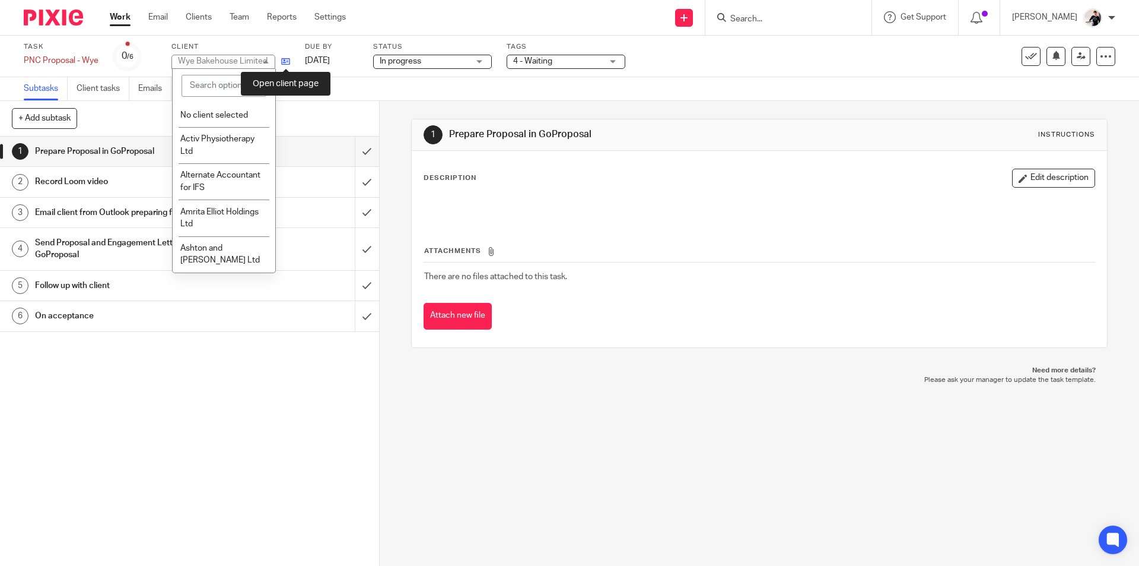
click at [290, 62] on icon at bounding box center [285, 61] width 9 height 9
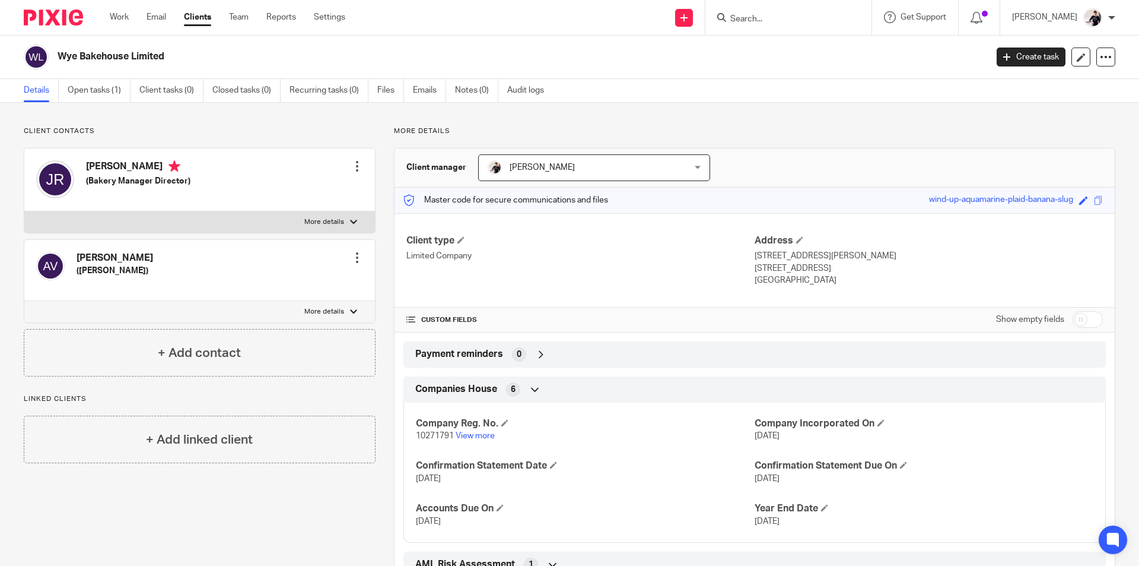
drag, startPoint x: 172, startPoint y: 53, endPoint x: 55, endPoint y: 56, distance: 116.9
click at [55, 56] on div "Wye Bakehouse Limited" at bounding box center [501, 57] width 955 height 25
copy h2 "Wye Bakehouse Limited"
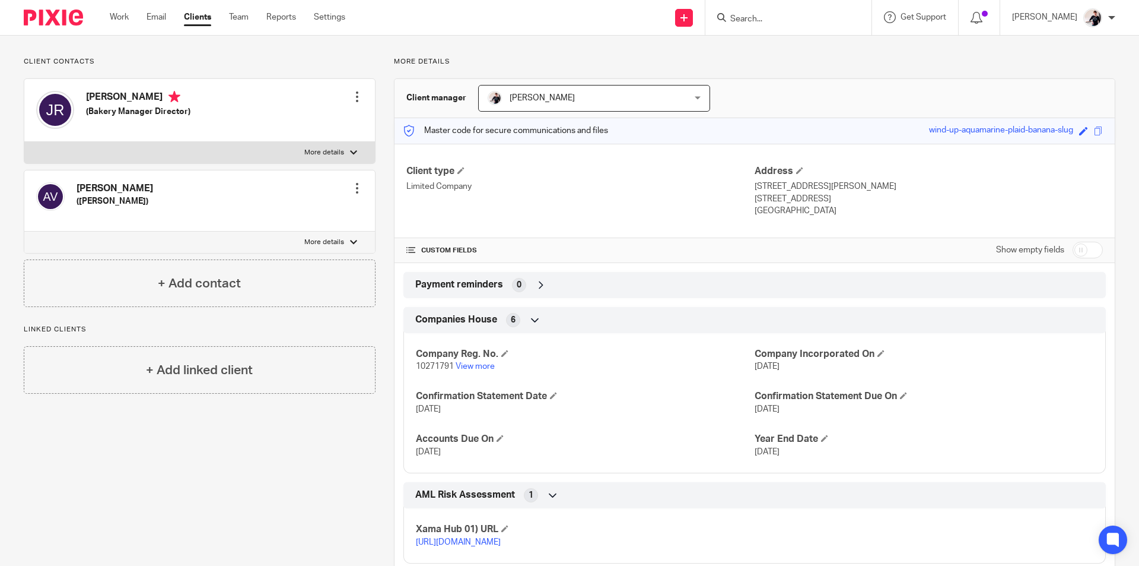
scroll to position [112, 0]
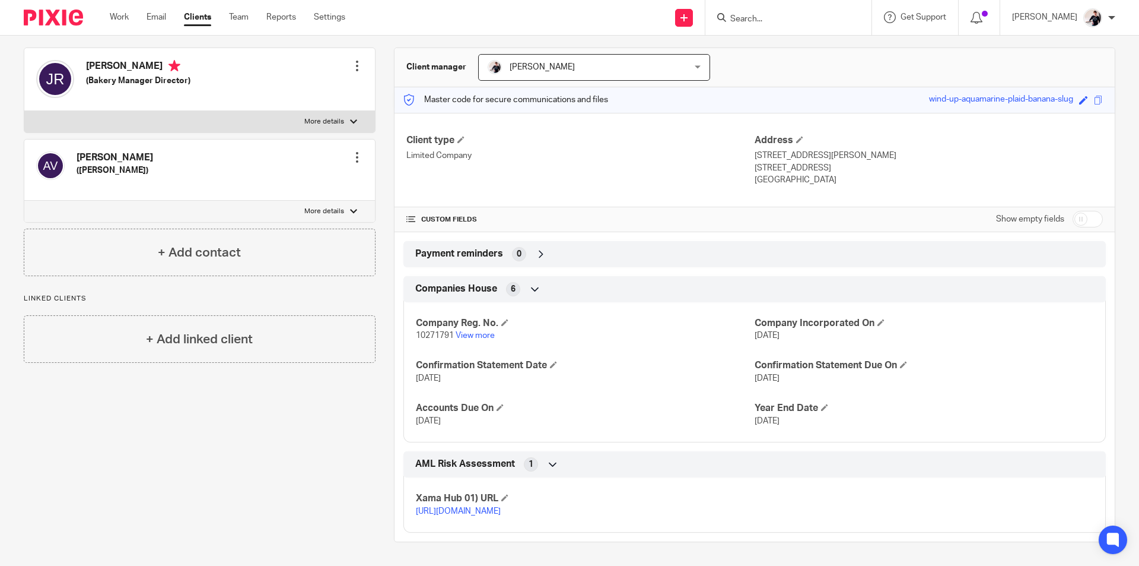
drag, startPoint x: 919, startPoint y: 141, endPoint x: 786, endPoint y: 141, distance: 132.9
click at [785, 150] on p "Unit 3 Riverside Business Park, Buxton Road" at bounding box center [929, 156] width 348 height 12
click at [865, 187] on div "Client type Limited Company Address Unit 3 Riverside Business Park, Buxton Road…" at bounding box center [755, 160] width 720 height 95
drag, startPoint x: 913, startPoint y: 141, endPoint x: 749, endPoint y: 145, distance: 163.2
click at [755, 150] on p "Unit 3 Riverside Business Park, Buxton Road" at bounding box center [929, 156] width 348 height 12
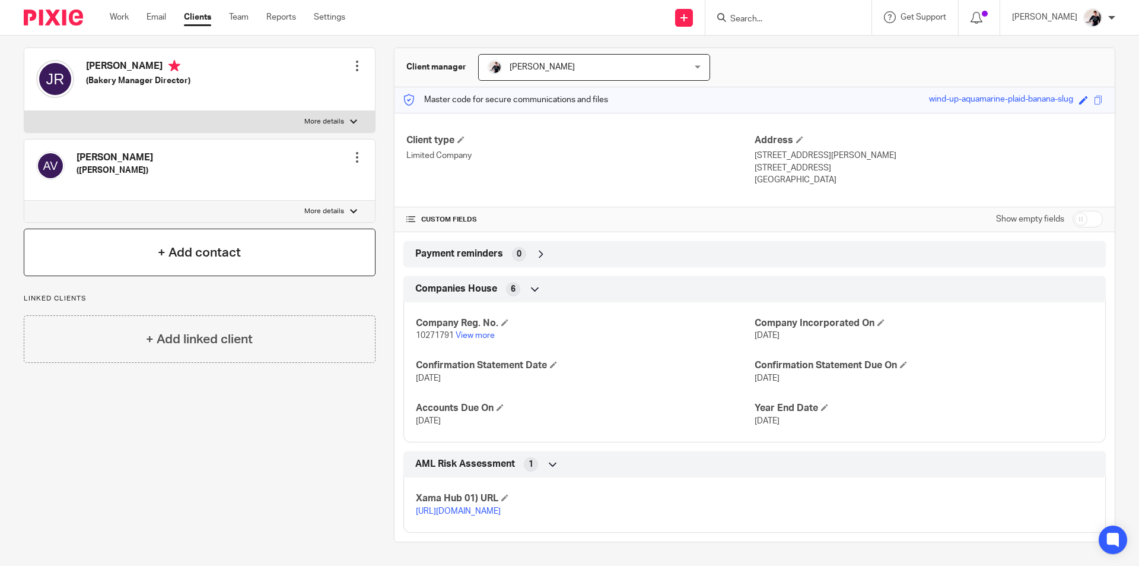
copy p "Unit 3 Riverside Business Park, Buxton Road"
drag, startPoint x: 100, startPoint y: 142, endPoint x: 71, endPoint y: 144, distance: 29.7
click at [71, 145] on div "Alice Vellinho (Baker)" at bounding box center [94, 169] width 117 height 49
copy h4 "Alice"
drag, startPoint x: 145, startPoint y: 144, endPoint x: 103, endPoint y: 145, distance: 42.7
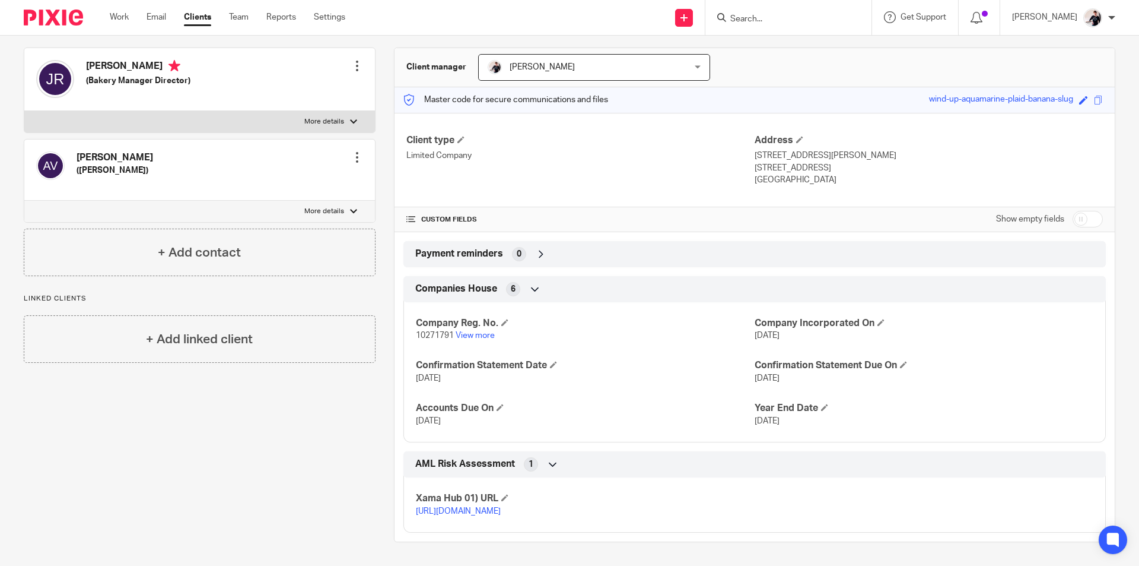
click at [103, 145] on div "Alice Vellinho (Baker) Edit contact Create client from contact Export data Make…" at bounding box center [199, 169] width 351 height 61
copy h4 "Vellinho"
drag, startPoint x: 129, startPoint y: 54, endPoint x: 88, endPoint y: 54, distance: 40.9
click at [88, 60] on h4 "Jonathan Peter Rolfe" at bounding box center [138, 67] width 104 height 15
copy h4 "Jonathan"
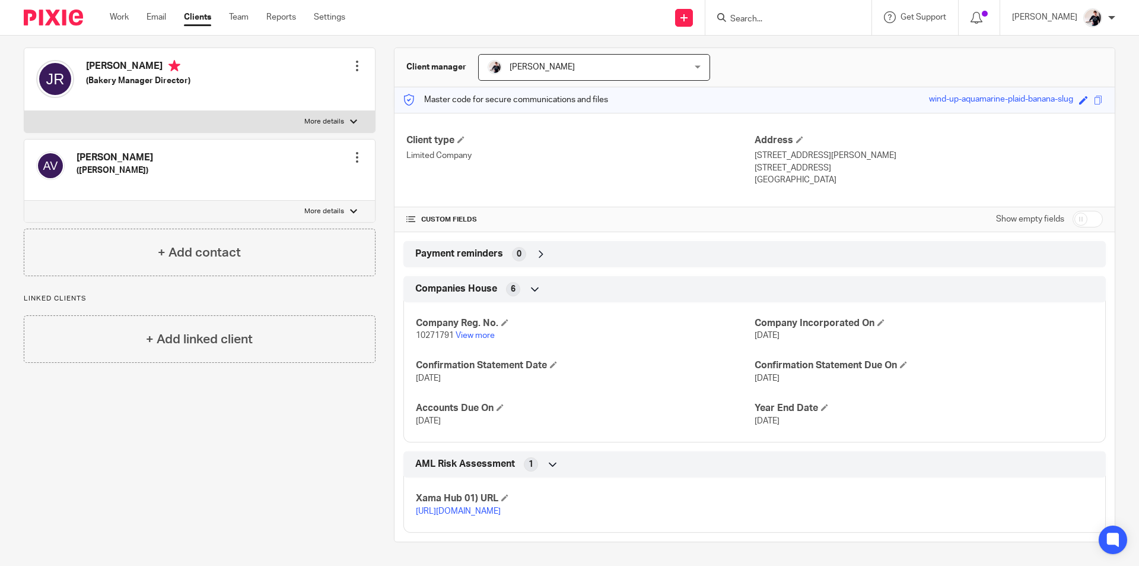
drag, startPoint x: 182, startPoint y: 54, endPoint x: 159, endPoint y: 54, distance: 22.6
click at [159, 60] on h4 "Jonathan Peter Rolfe" at bounding box center [138, 67] width 104 height 15
copy h4 "Rolfe"
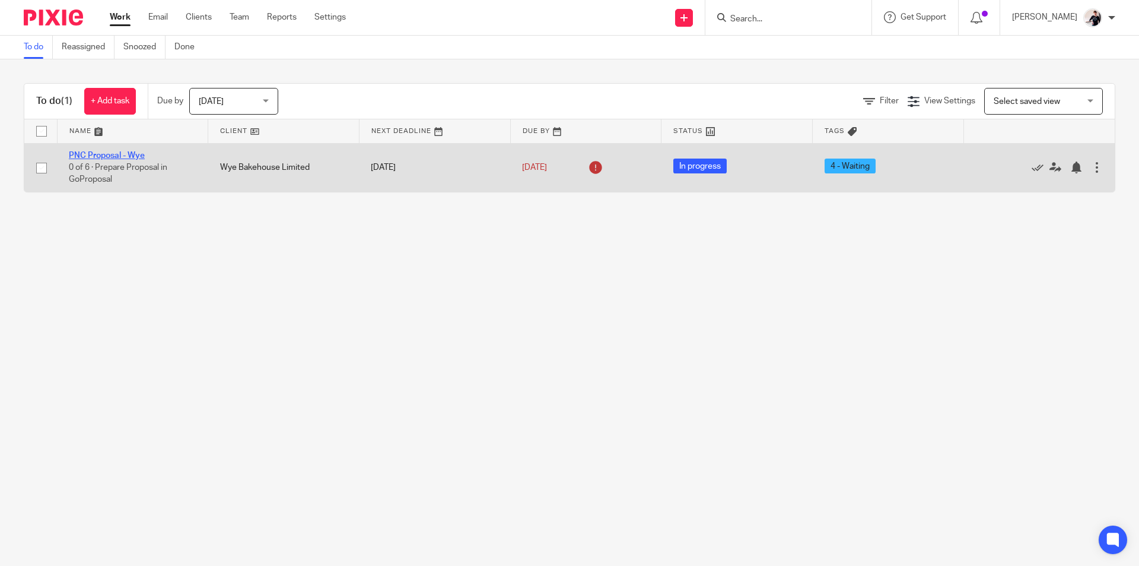
click at [139, 155] on link "PNC Proposal - Wye" at bounding box center [107, 155] width 76 height 8
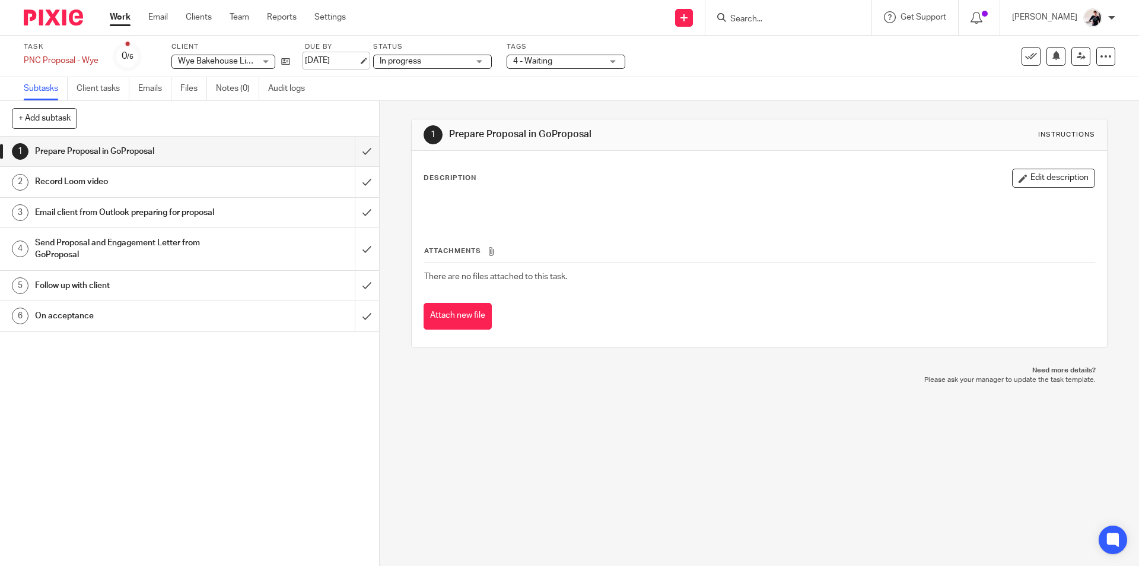
click at [337, 63] on link "[DATE]" at bounding box center [331, 61] width 53 height 12
click at [580, 62] on span "4 - Waiting" at bounding box center [557, 61] width 89 height 12
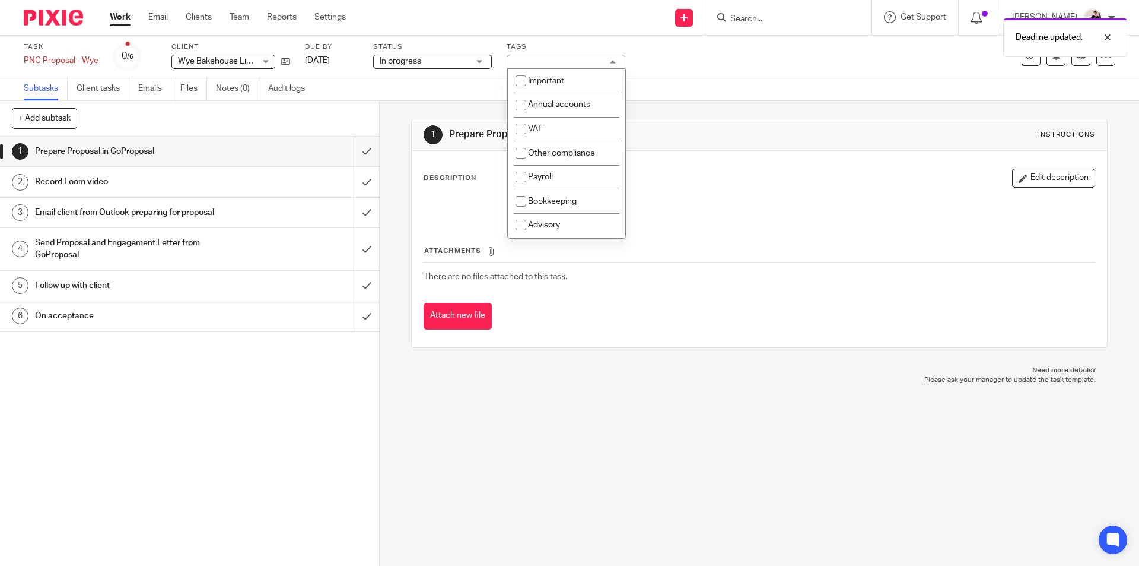
click at [567, 77] on li "Important" at bounding box center [566, 81] width 117 height 24
checkbox input "true"
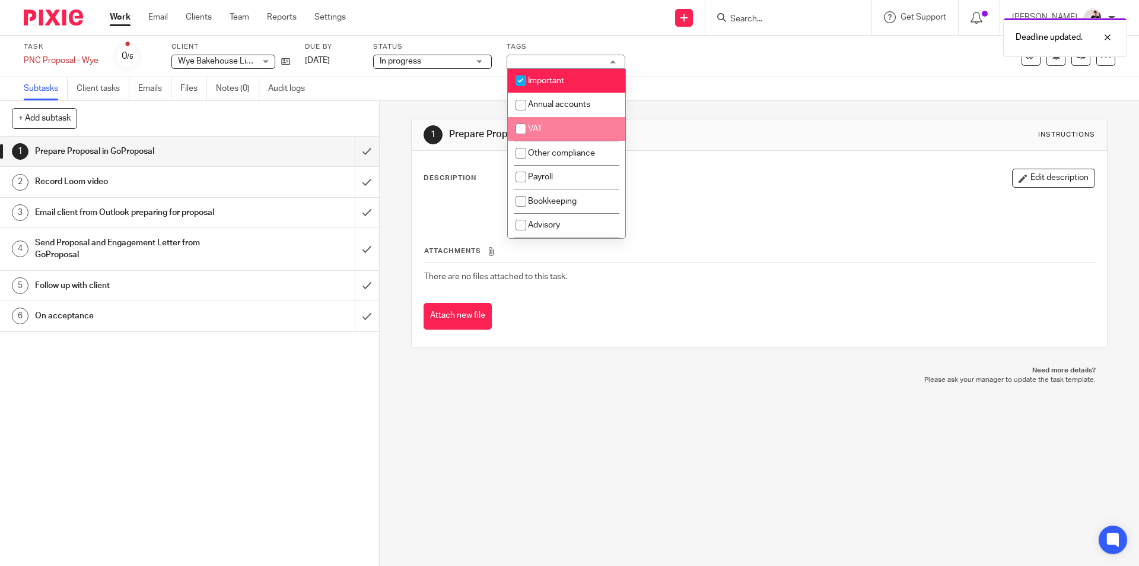
click at [119, 16] on link "Work" at bounding box center [120, 17] width 21 height 12
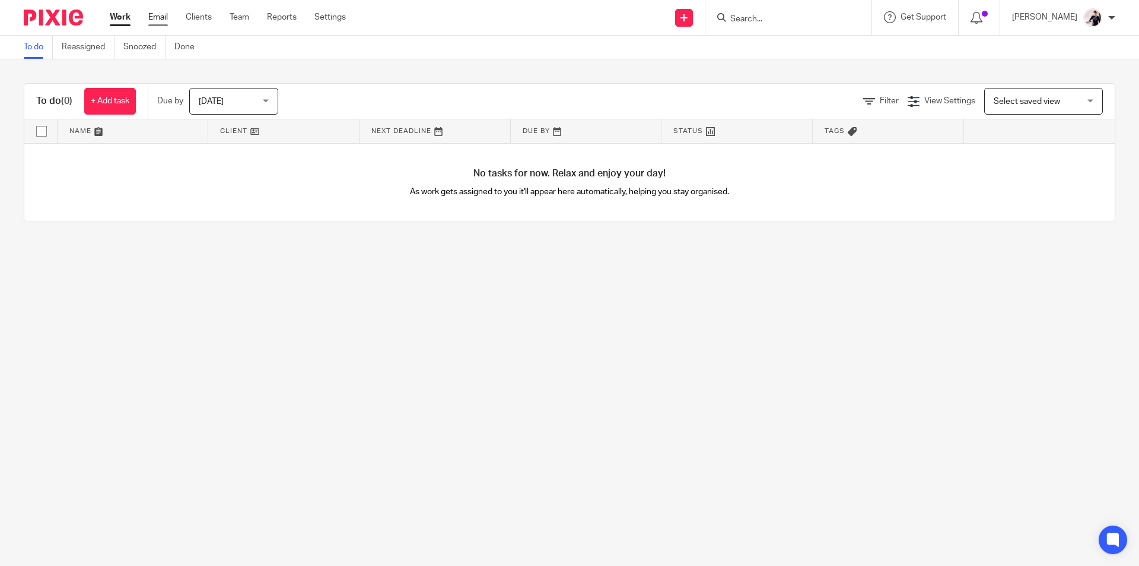
click at [157, 18] on link "Email" at bounding box center [158, 17] width 20 height 12
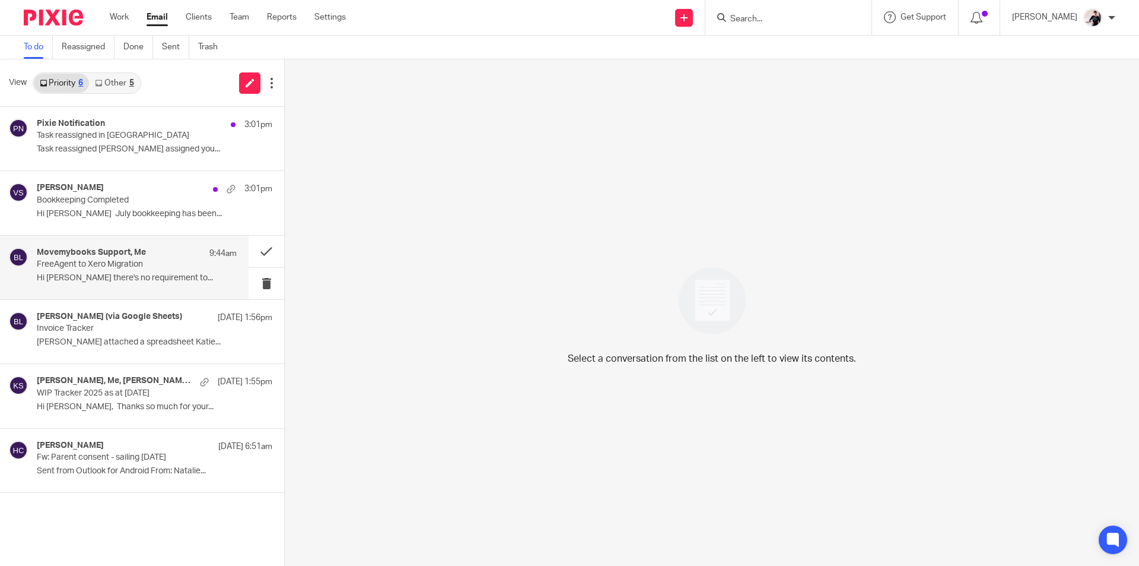
click at [101, 252] on h4 "Movemybooks Support, Me" at bounding box center [91, 252] width 109 height 10
click at [87, 199] on p "Bookkeeping Completed" at bounding box center [117, 200] width 160 height 10
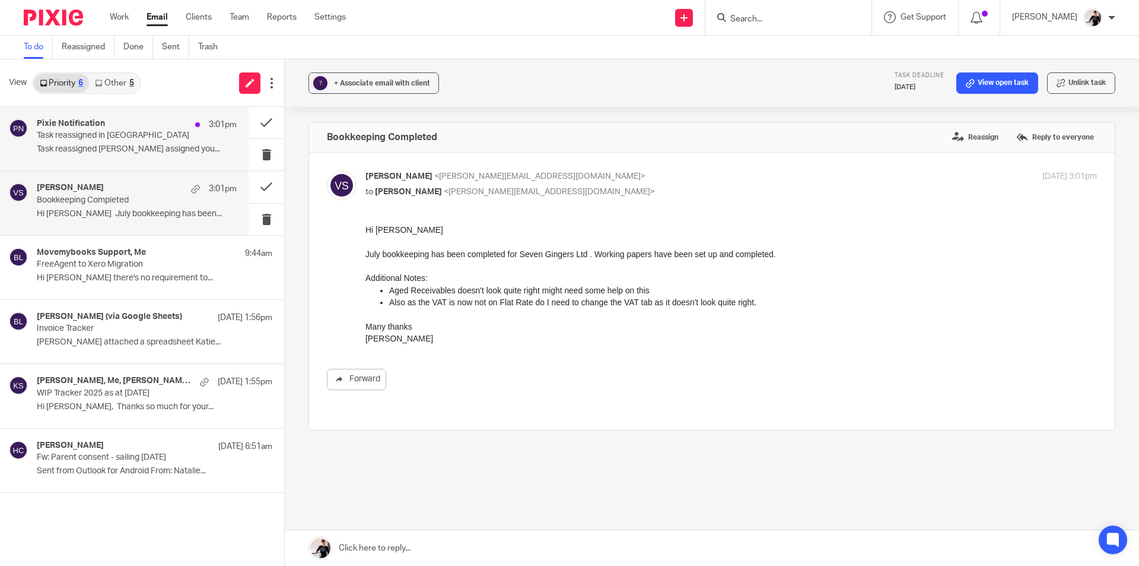
click at [106, 129] on div "Pixie Notification 3:01pm" at bounding box center [137, 125] width 200 height 12
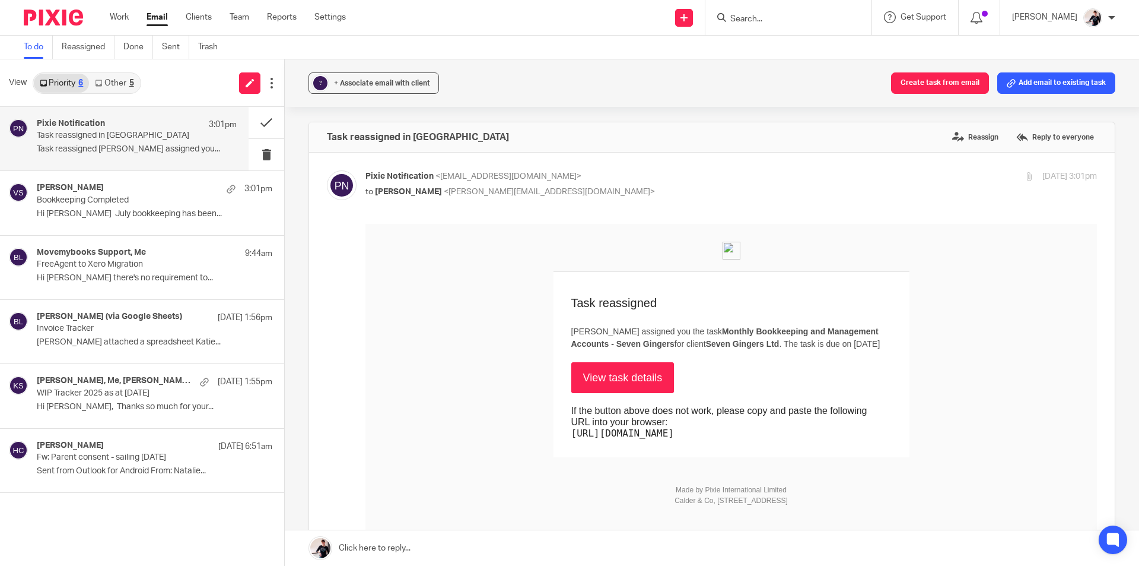
click at [117, 82] on link "Other 5" at bounding box center [114, 83] width 50 height 19
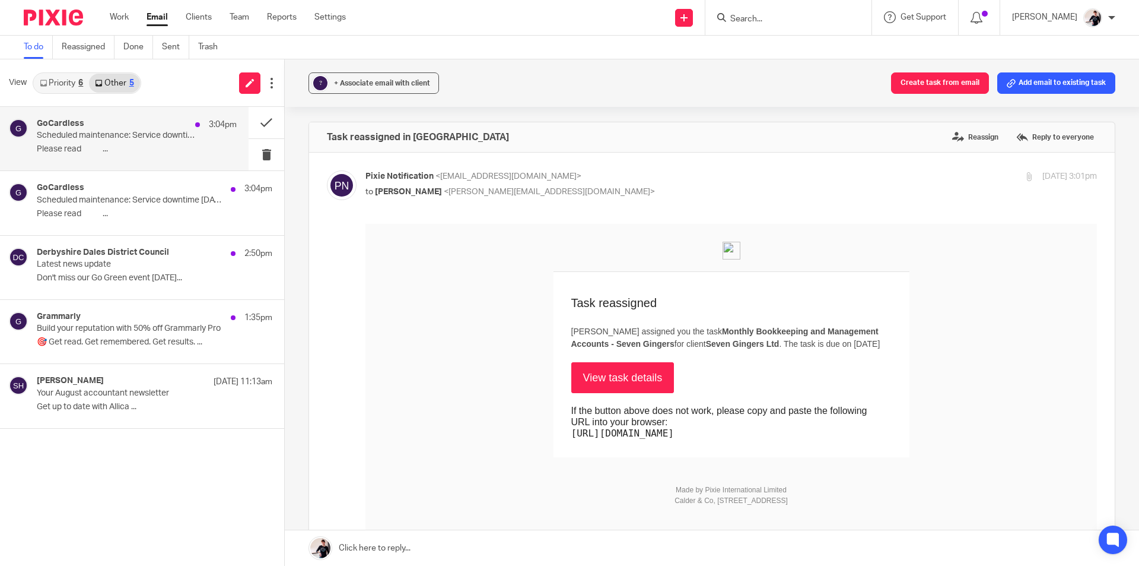
click at [147, 144] on p "Please read ‌ ͏ ­ ‌ ͏ ­ ..." at bounding box center [137, 149] width 200 height 10
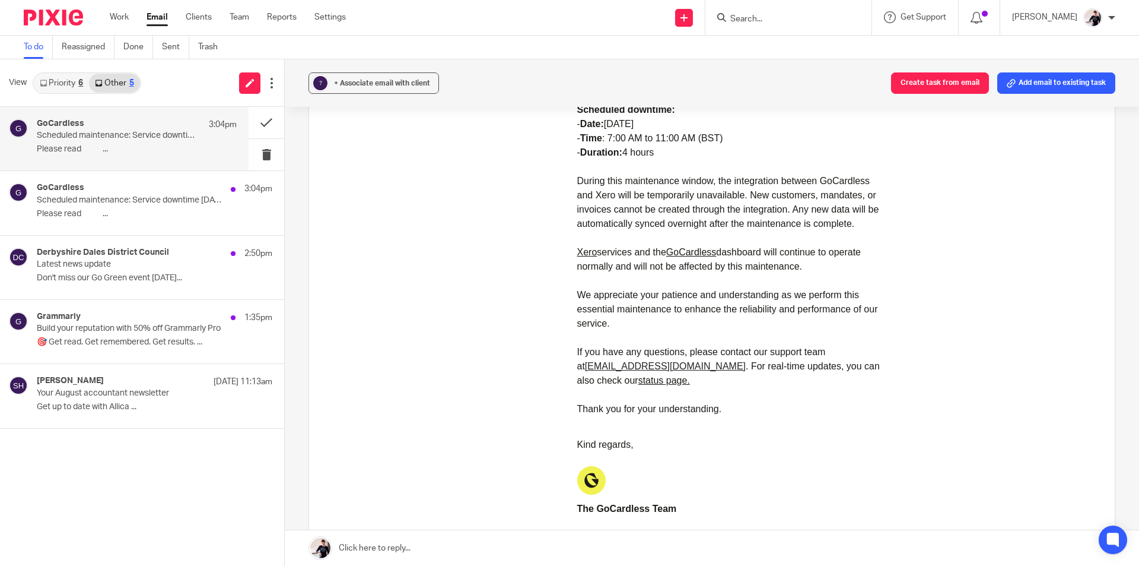
scroll to position [297, 0]
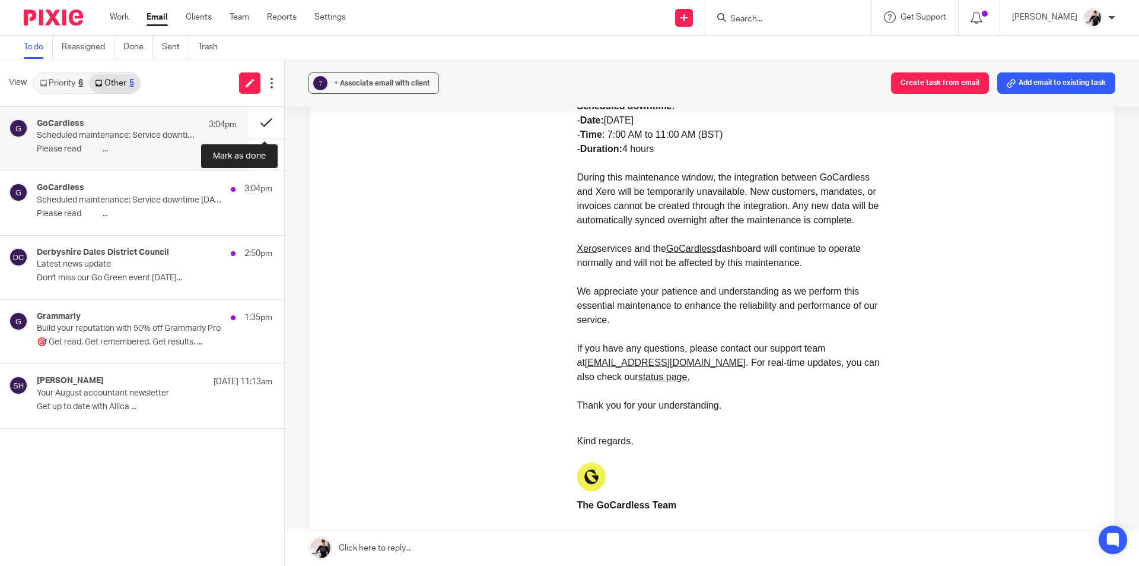
click at [277, 125] on button at bounding box center [267, 122] width 36 height 31
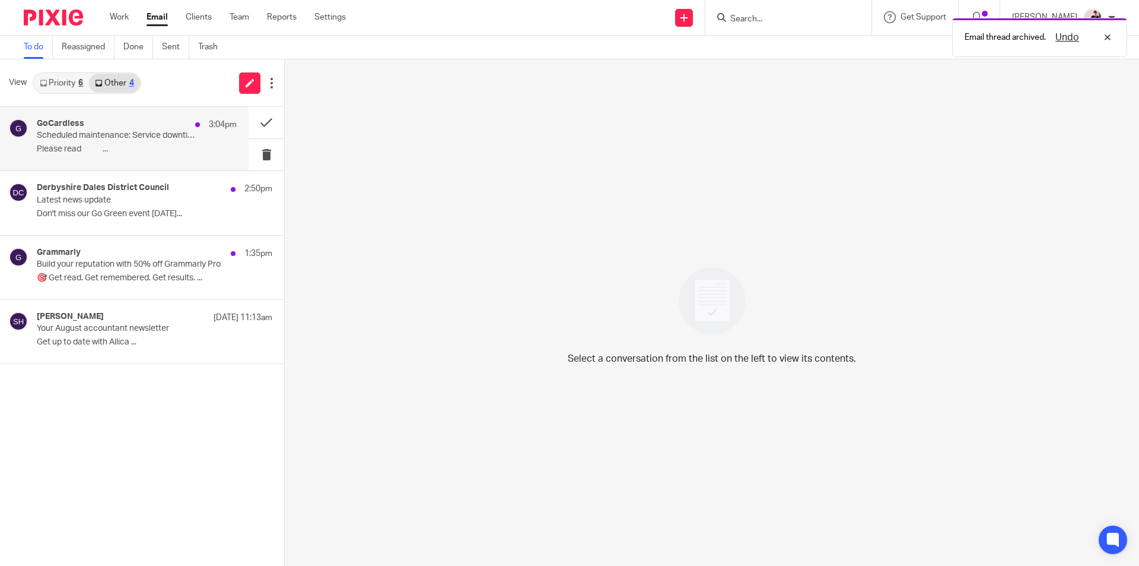
click at [86, 135] on p "Scheduled maintenance: Service downtime 23 August" at bounding box center [117, 136] width 160 height 10
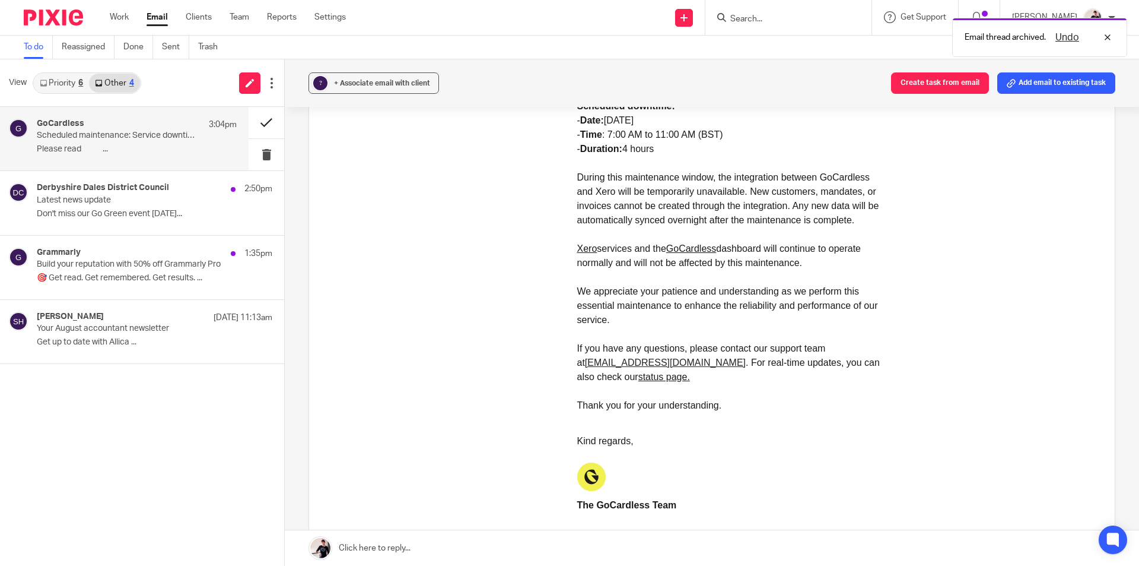
scroll to position [0, 0]
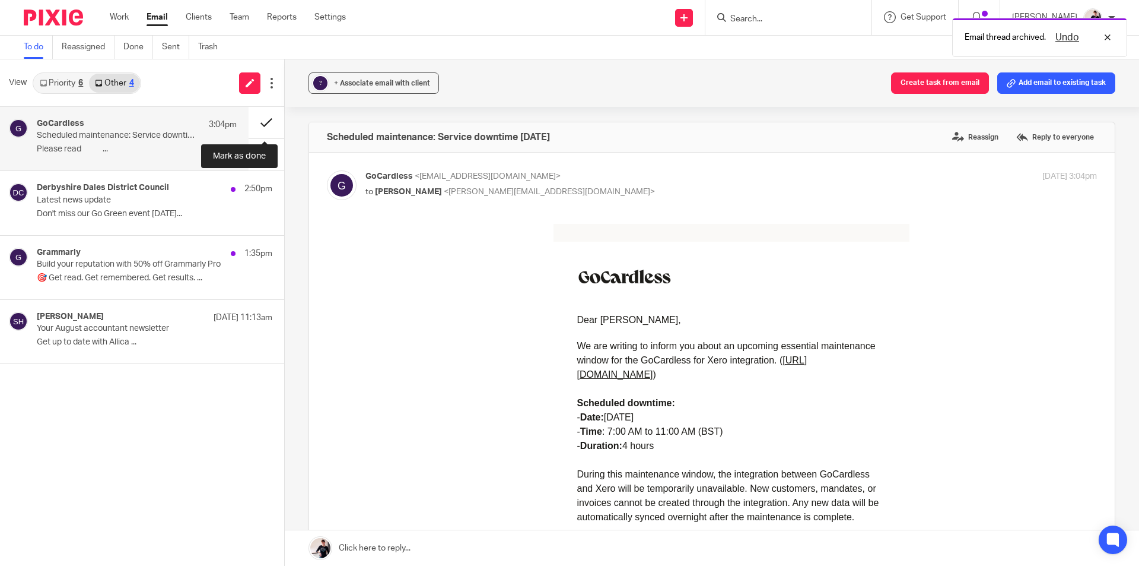
click at [270, 127] on button at bounding box center [267, 122] width 36 height 31
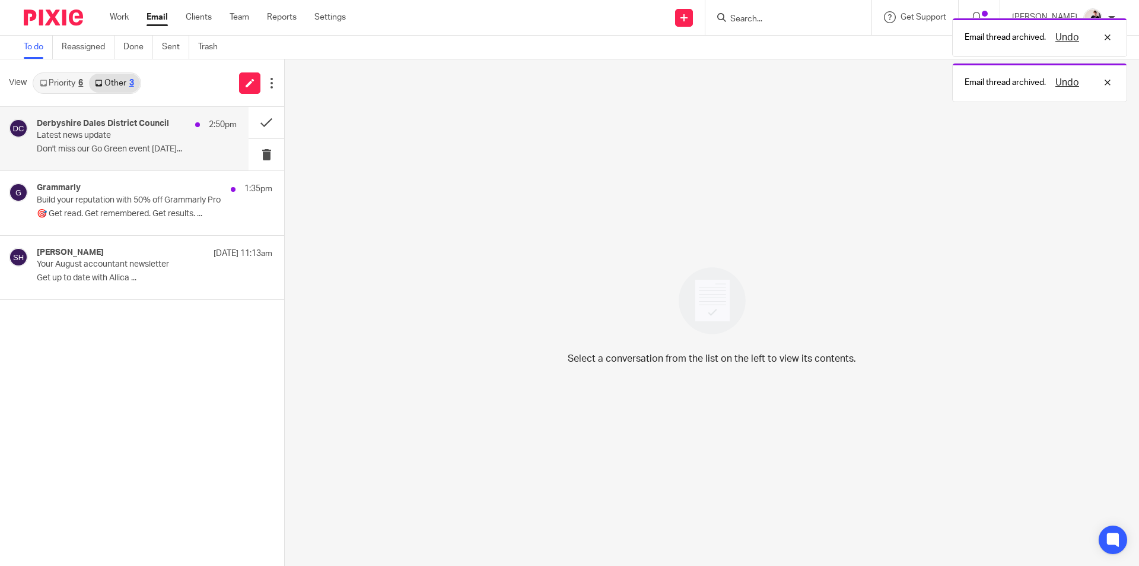
click at [65, 148] on p "Don't miss our Go Green event this Saturday‌..." at bounding box center [137, 149] width 200 height 10
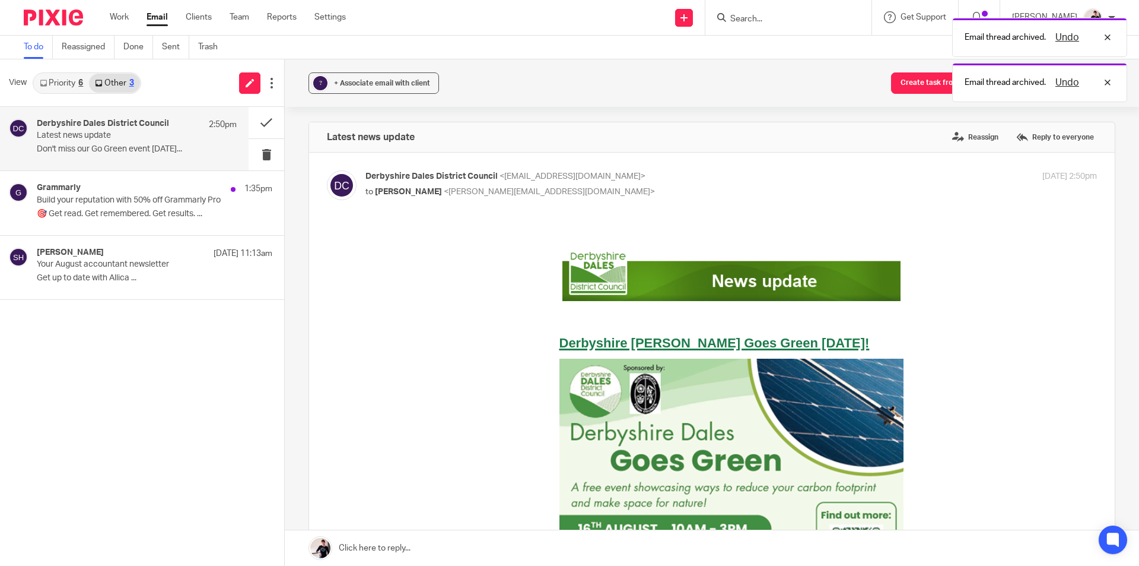
scroll to position [237, 0]
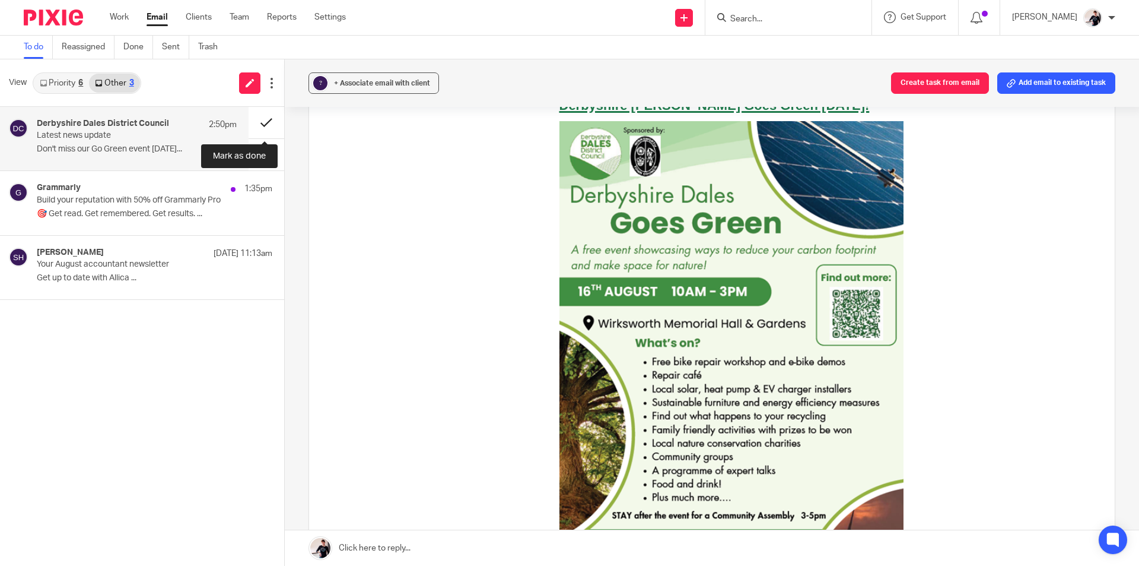
click at [270, 124] on button at bounding box center [267, 122] width 36 height 31
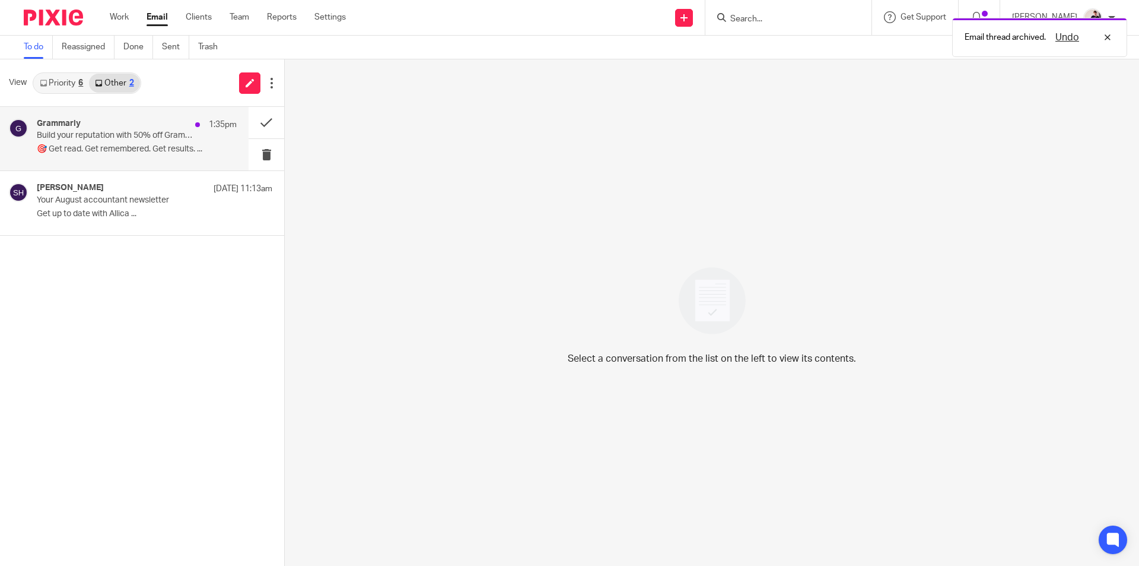
click at [138, 139] on p "Build your reputation with 50% off Grammarly Pro" at bounding box center [117, 136] width 160 height 10
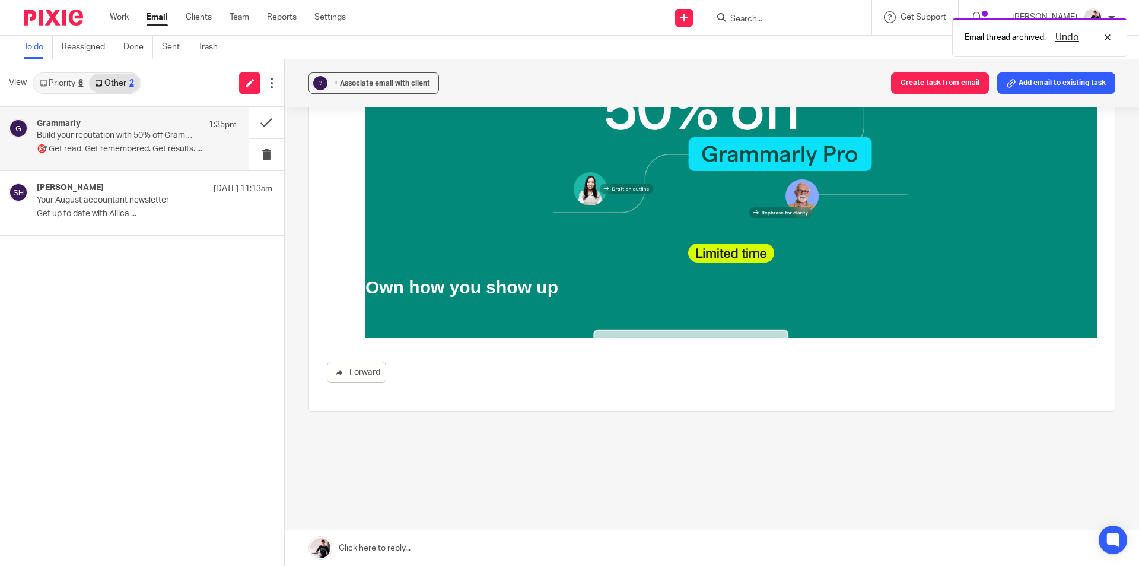
scroll to position [0, 0]
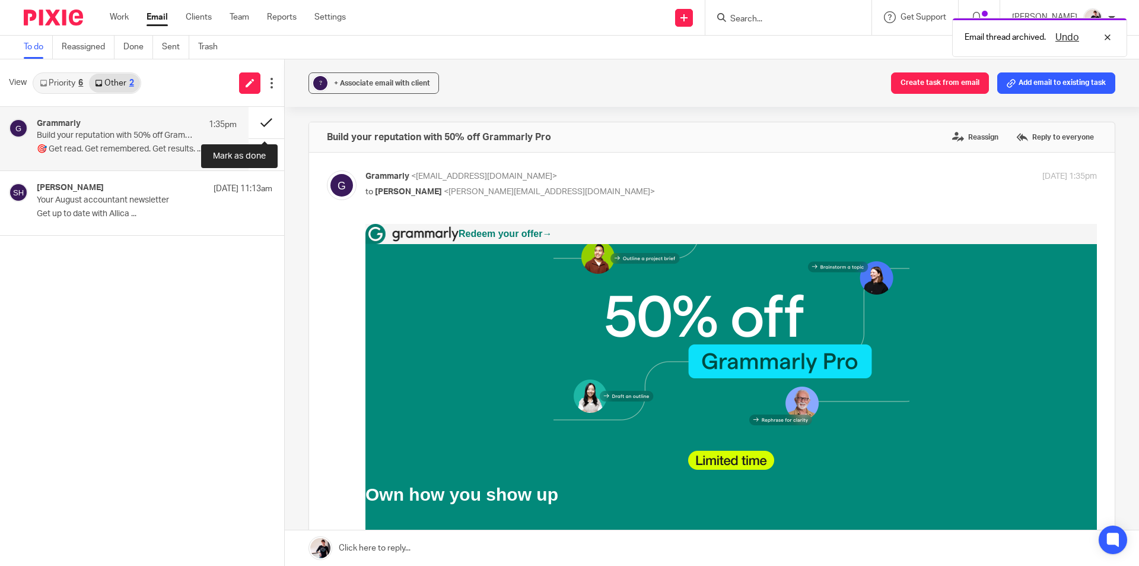
click at [260, 116] on button at bounding box center [267, 122] width 36 height 31
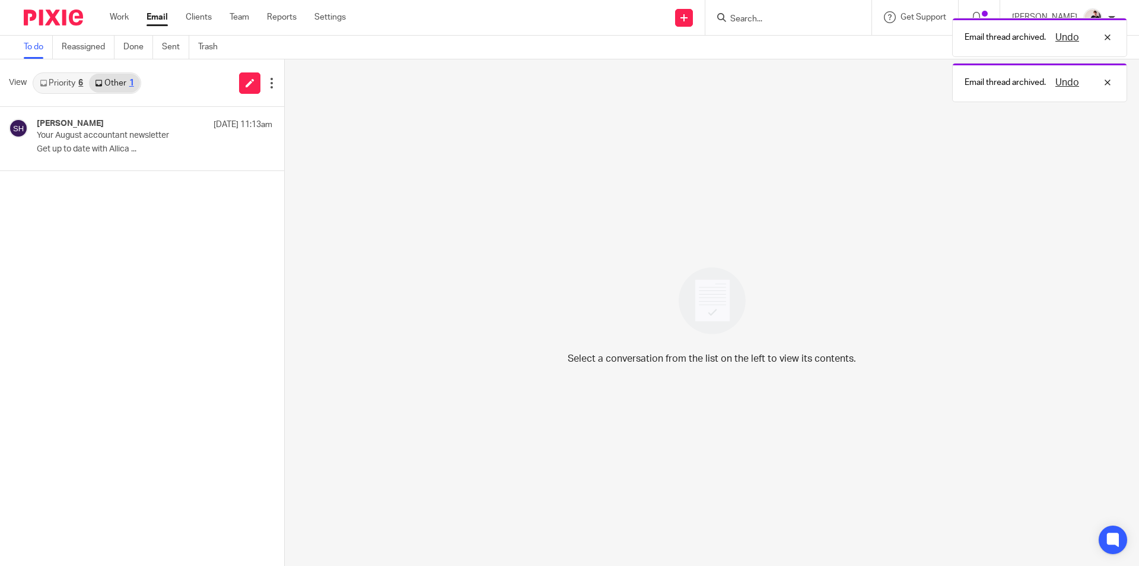
click at [73, 79] on link "Priority 6" at bounding box center [61, 83] width 55 height 19
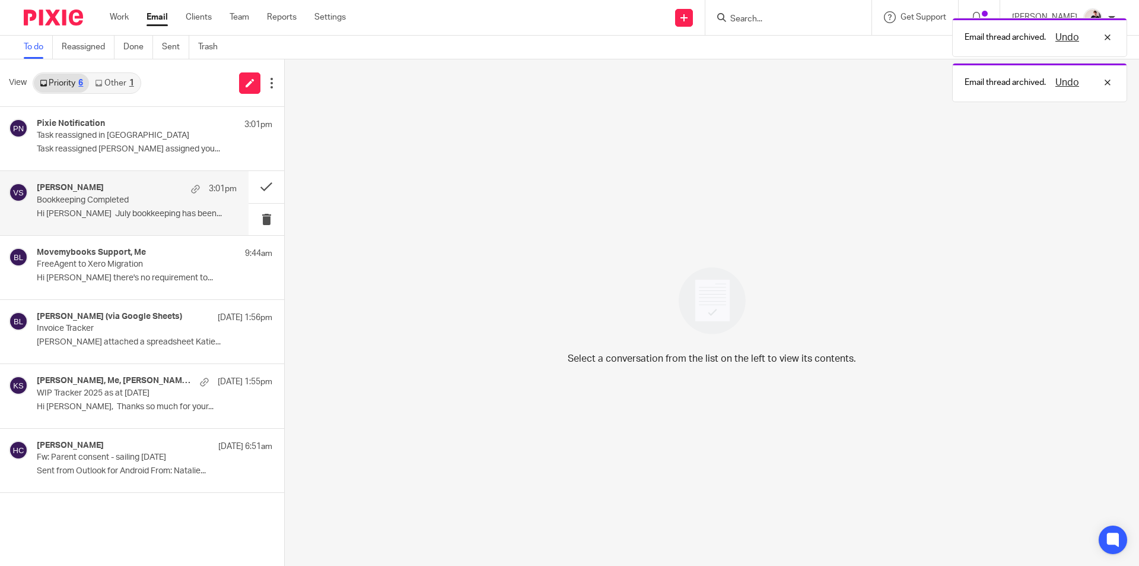
click at [101, 215] on p "Hi Helen July bookkeeping has been..." at bounding box center [137, 214] width 200 height 10
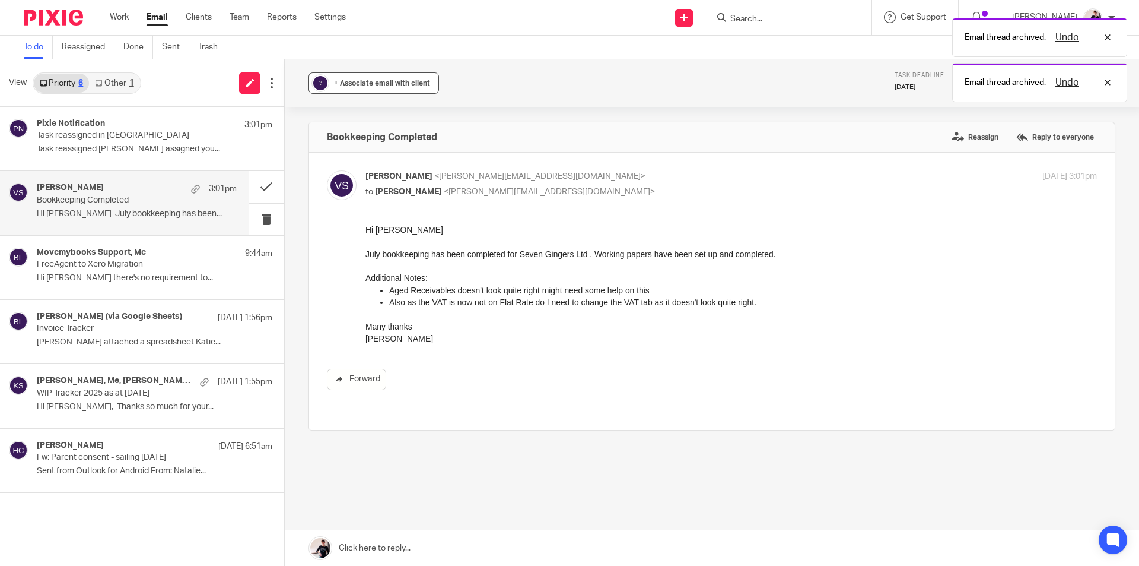
click at [376, 78] on div "+ Associate email with client" at bounding box center [382, 83] width 96 height 12
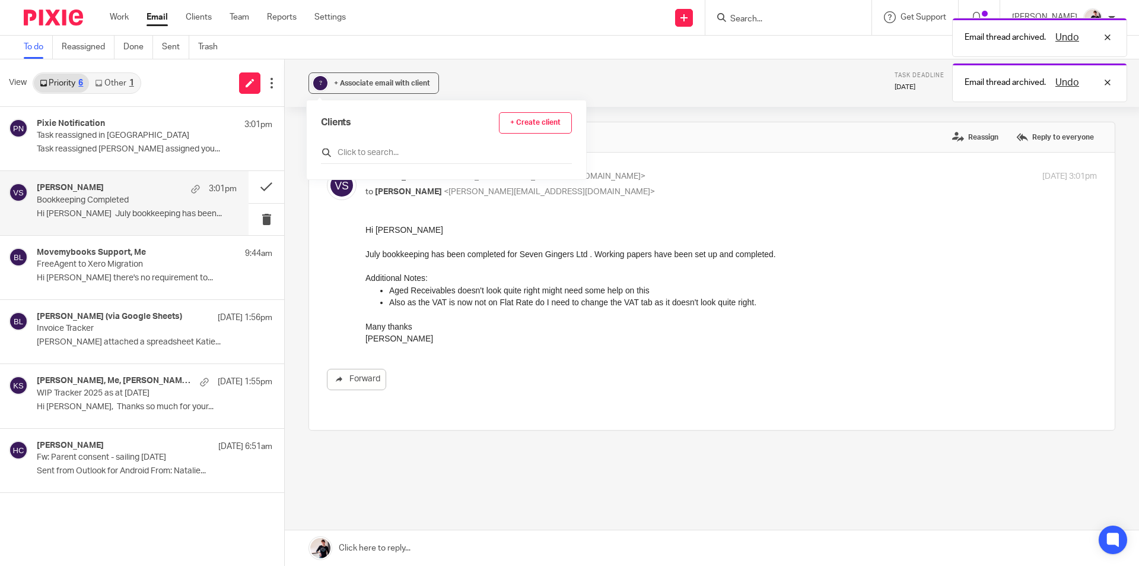
click at [383, 152] on input "text" at bounding box center [446, 153] width 251 height 12
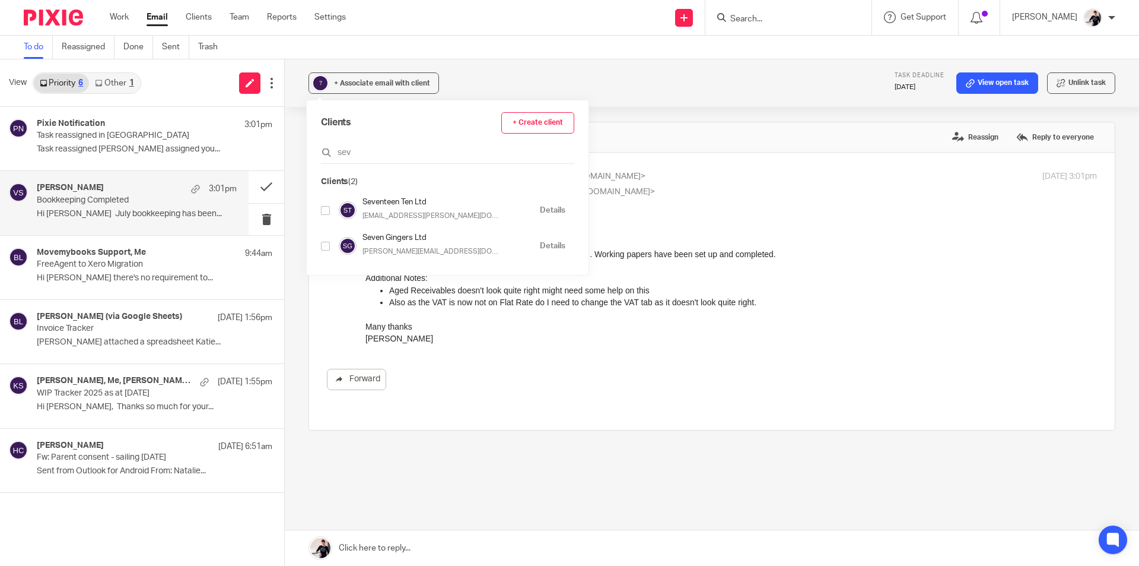
type input "sev"
click at [324, 246] on input "checkbox" at bounding box center [325, 246] width 9 height 9
checkbox input "true"
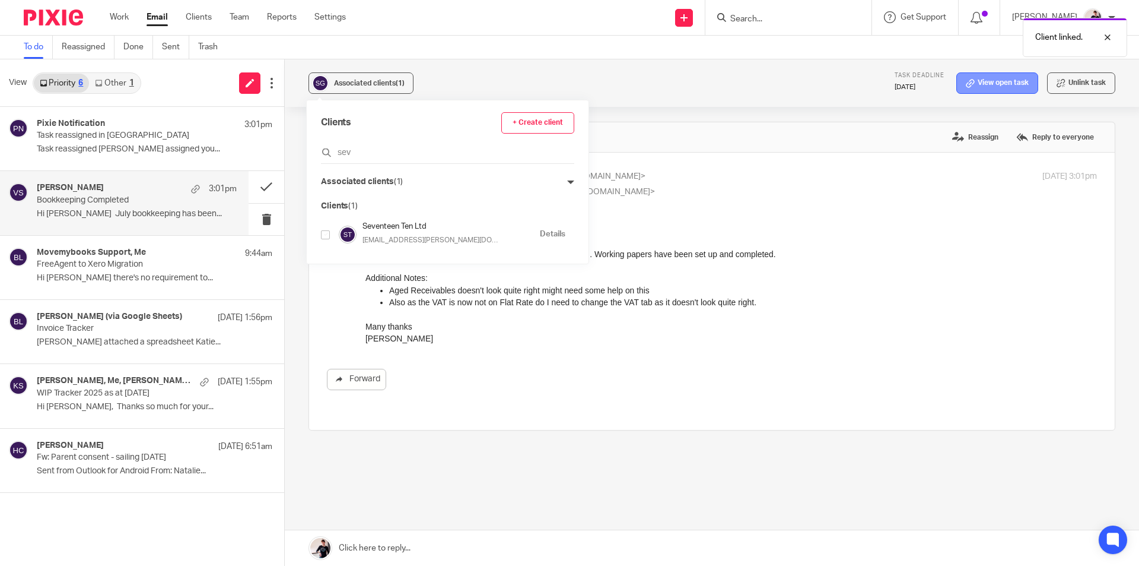
click at [986, 87] on link "View open task" at bounding box center [998, 82] width 82 height 21
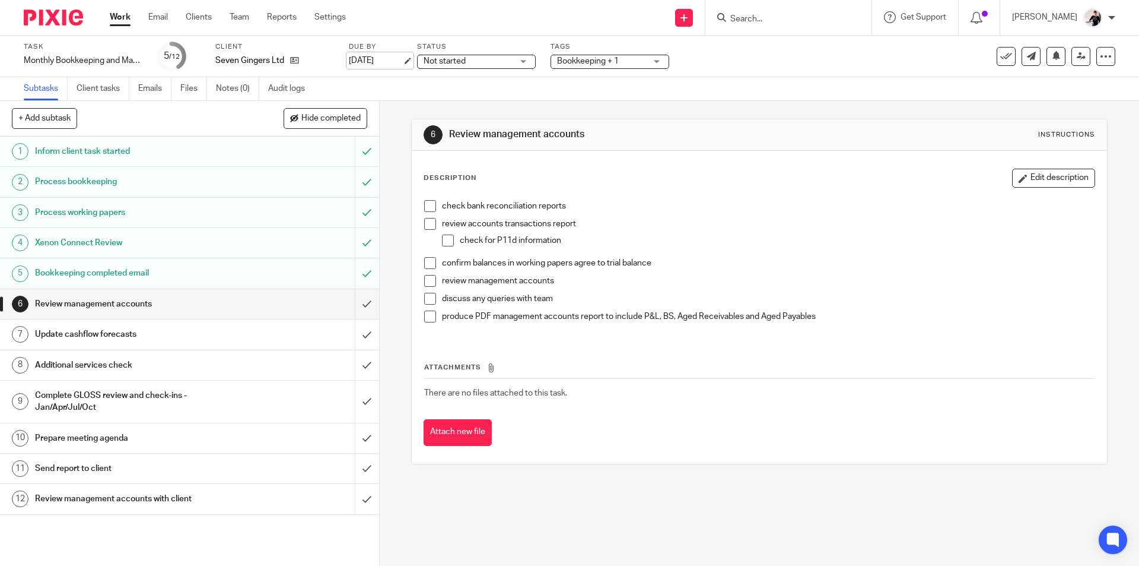
click at [357, 59] on link "[DATE]" at bounding box center [375, 61] width 53 height 12
click at [465, 59] on span "Not started" at bounding box center [445, 61] width 42 height 8
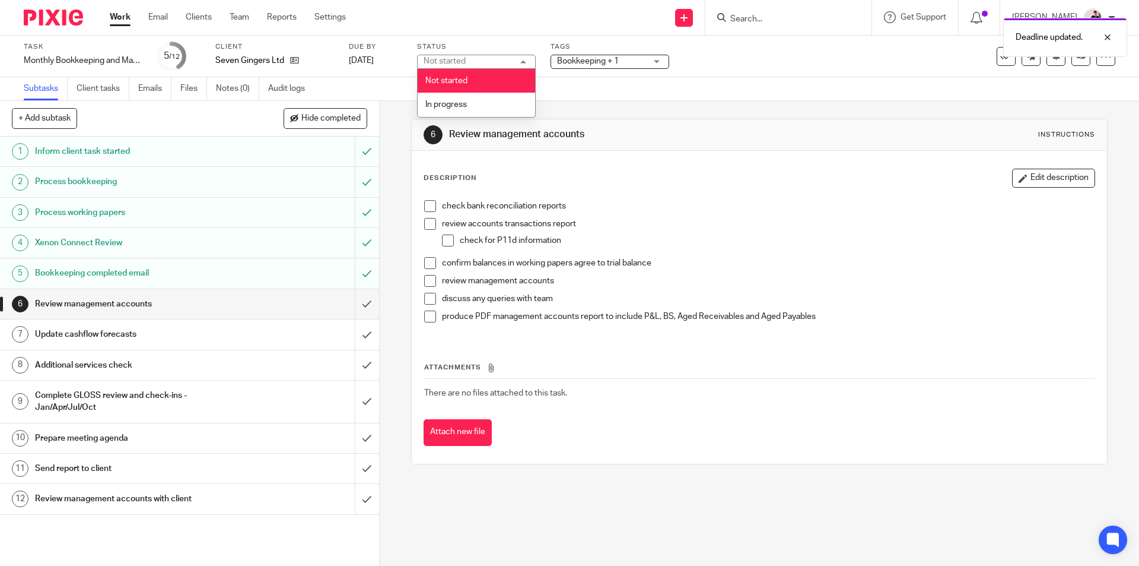
click at [591, 59] on span "Bookkeeping + 1" at bounding box center [588, 61] width 62 height 8
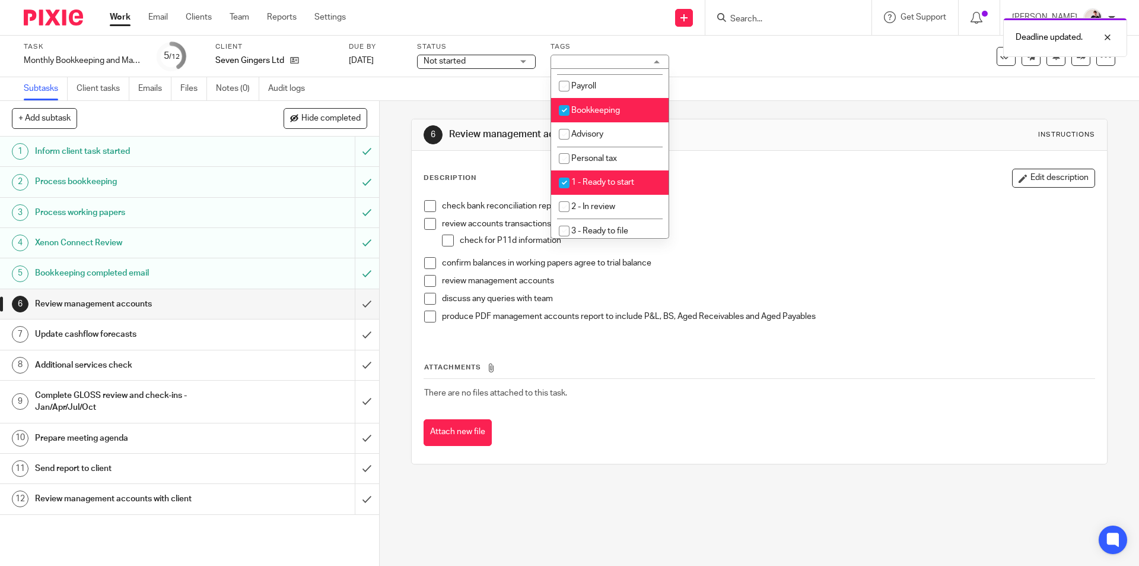
scroll to position [178, 0]
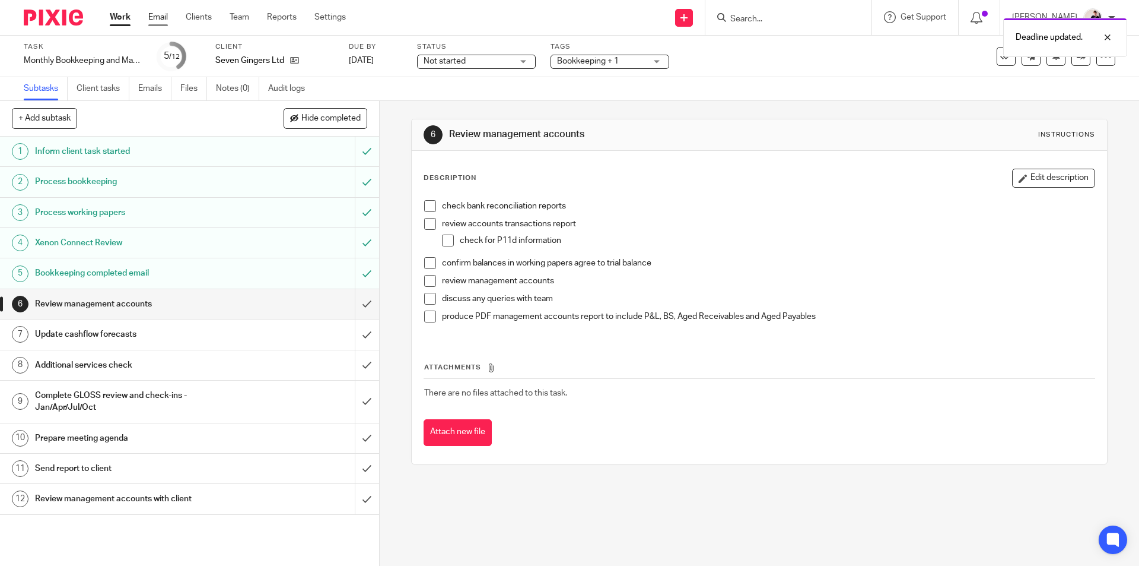
click at [160, 18] on link "Email" at bounding box center [158, 17] width 20 height 12
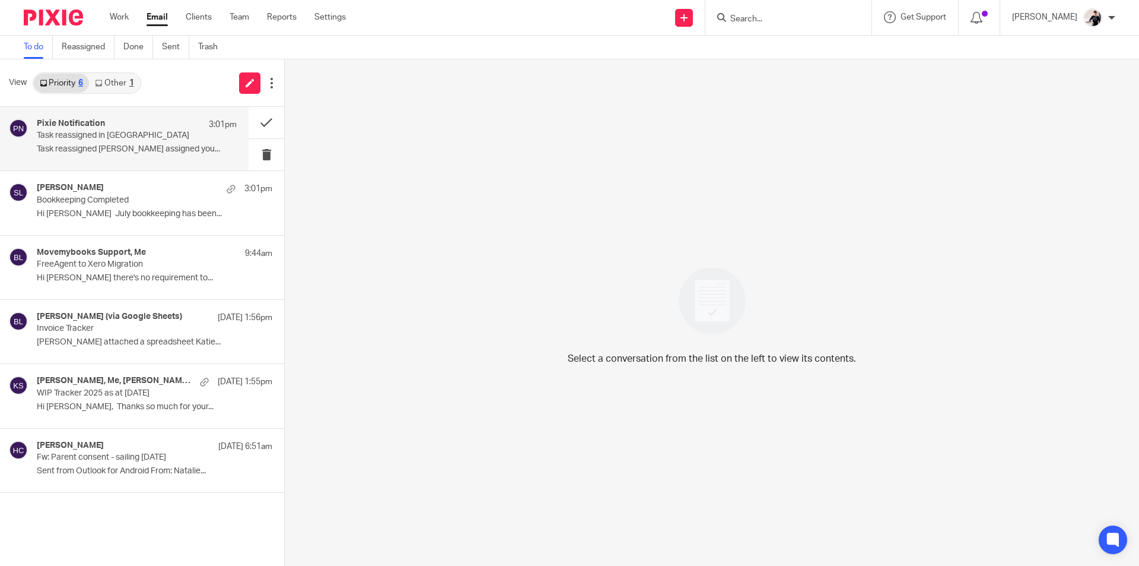
click at [132, 141] on div "Pixie Notification 3:01pm Task reassigned in Pixie Task reassigned [PERSON_NAME…" at bounding box center [137, 139] width 200 height 40
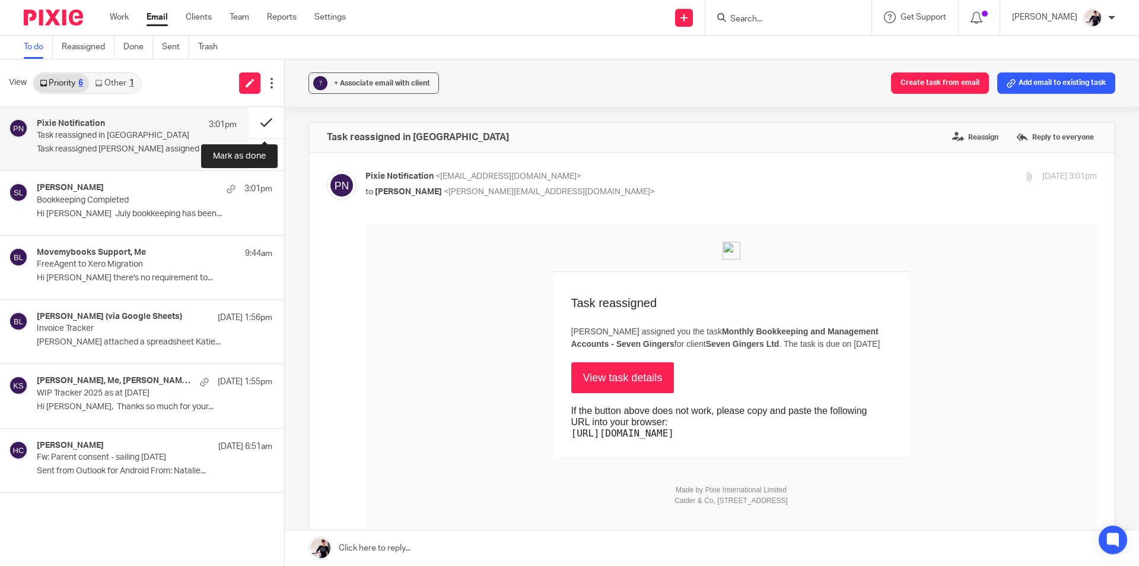
click at [265, 125] on button at bounding box center [267, 122] width 36 height 31
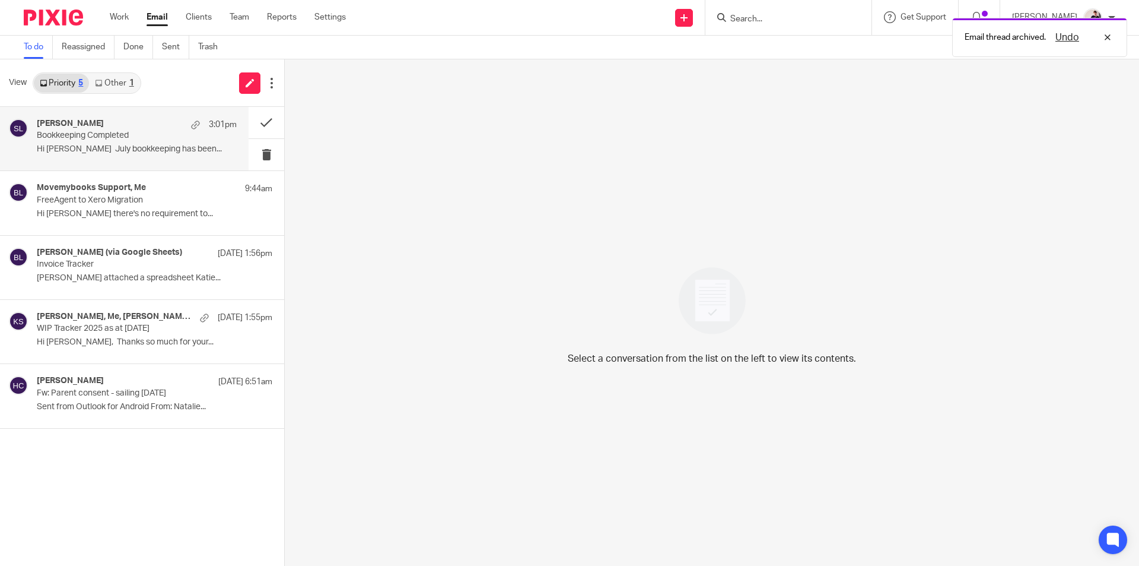
click at [132, 135] on p "Bookkeeping Completed" at bounding box center [117, 136] width 160 height 10
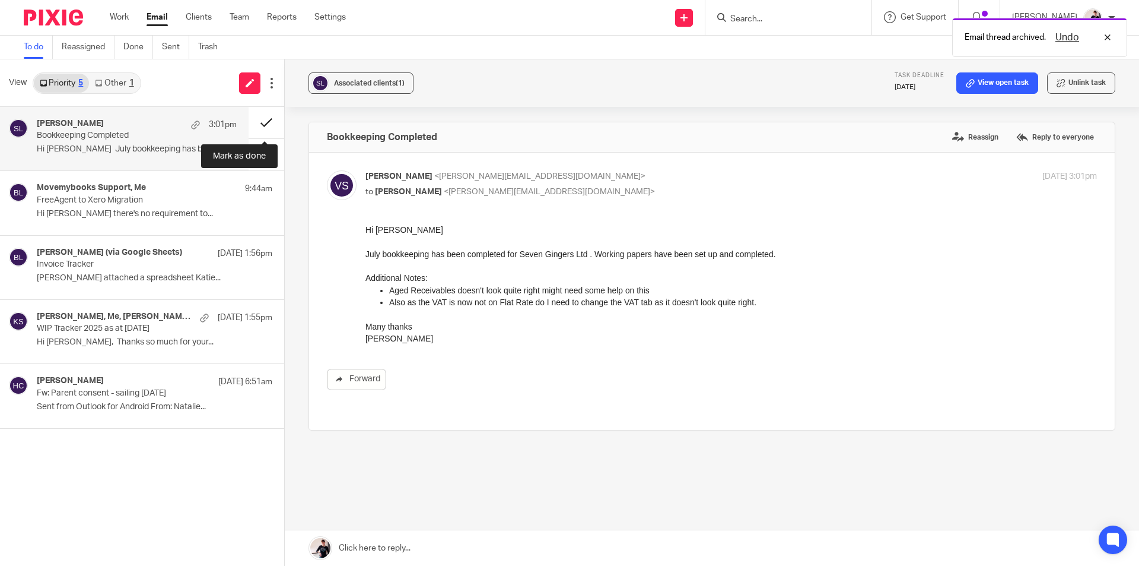
click at [257, 120] on button at bounding box center [267, 122] width 36 height 31
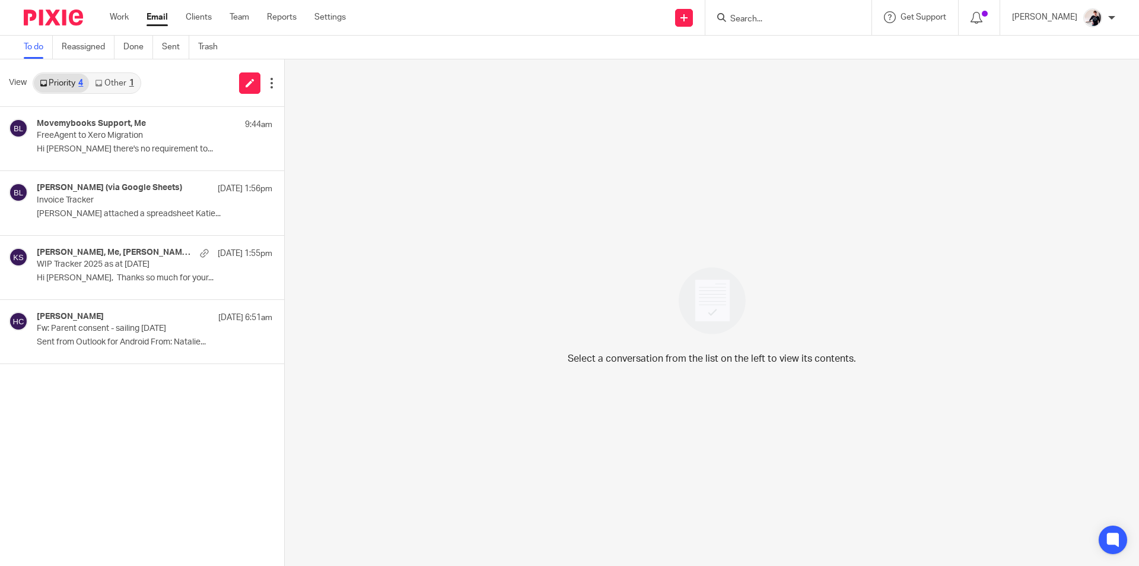
click at [798, 14] on input "Search" at bounding box center [782, 19] width 107 height 11
type input "wye"
click at [793, 42] on link at bounding box center [800, 46] width 147 height 18
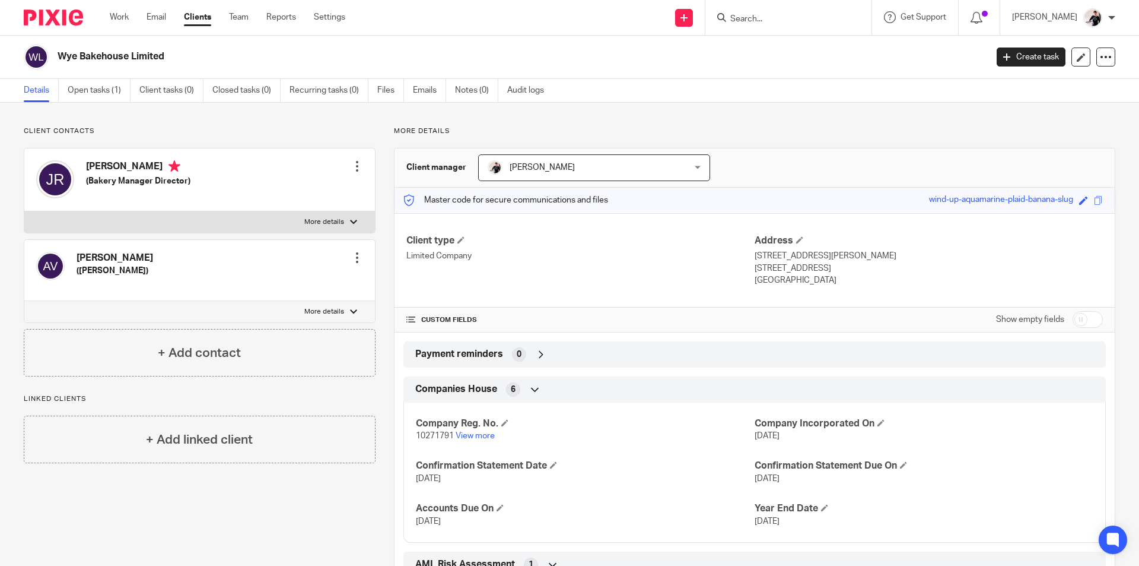
drag, startPoint x: 138, startPoint y: 259, endPoint x: 103, endPoint y: 255, distance: 35.2
click at [103, 255] on div "[PERSON_NAME] ([PERSON_NAME]) Edit contact Create client from contact Export da…" at bounding box center [199, 270] width 351 height 61
copy h4 "Vellinho"
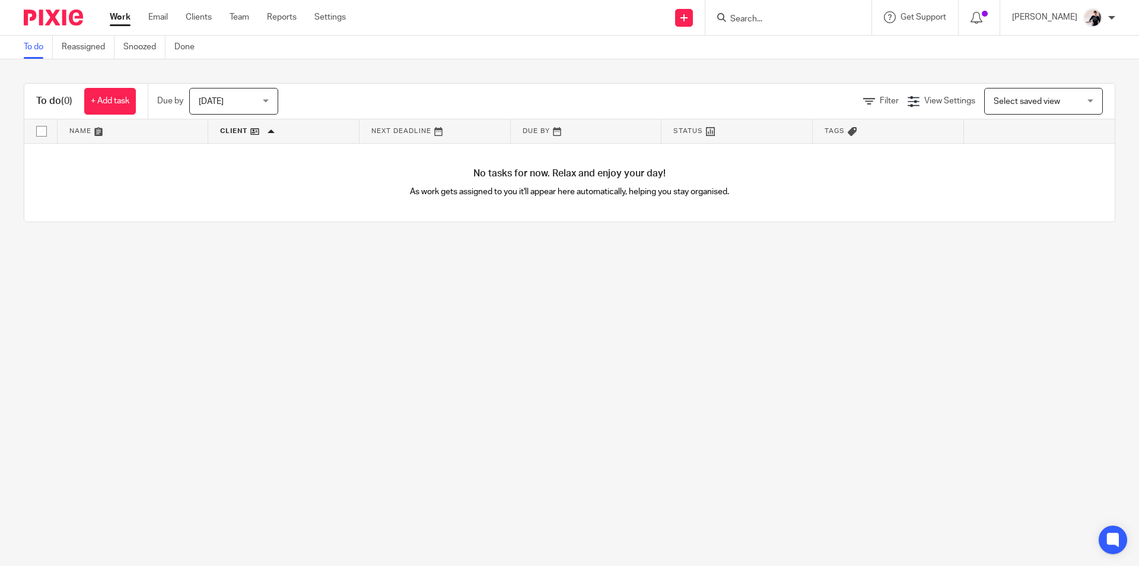
click at [244, 93] on span "[DATE]" at bounding box center [230, 100] width 63 height 25
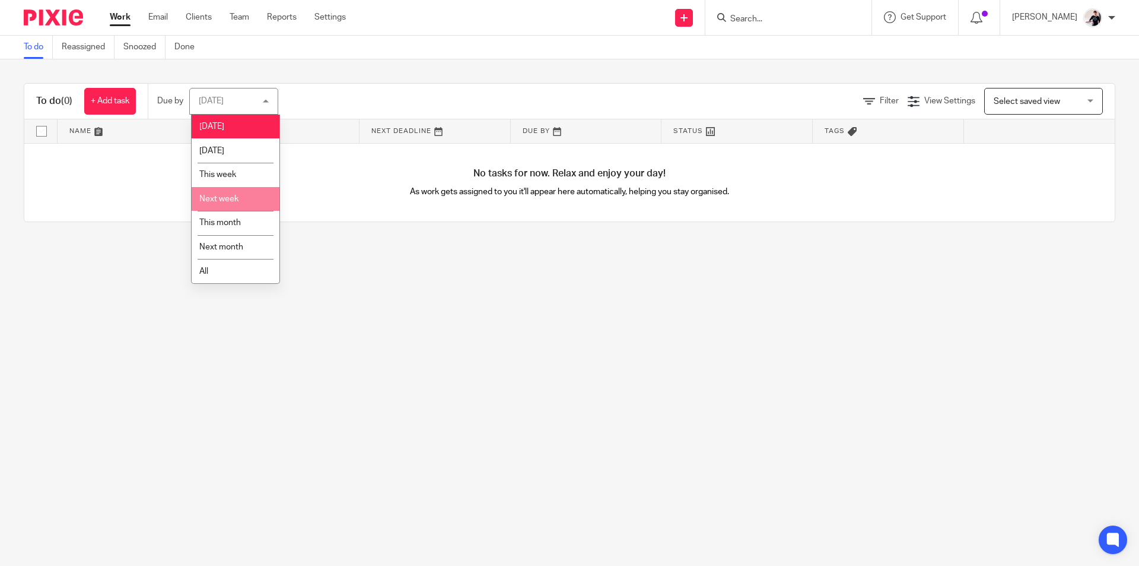
click at [239, 194] on li "Next week" at bounding box center [236, 199] width 88 height 24
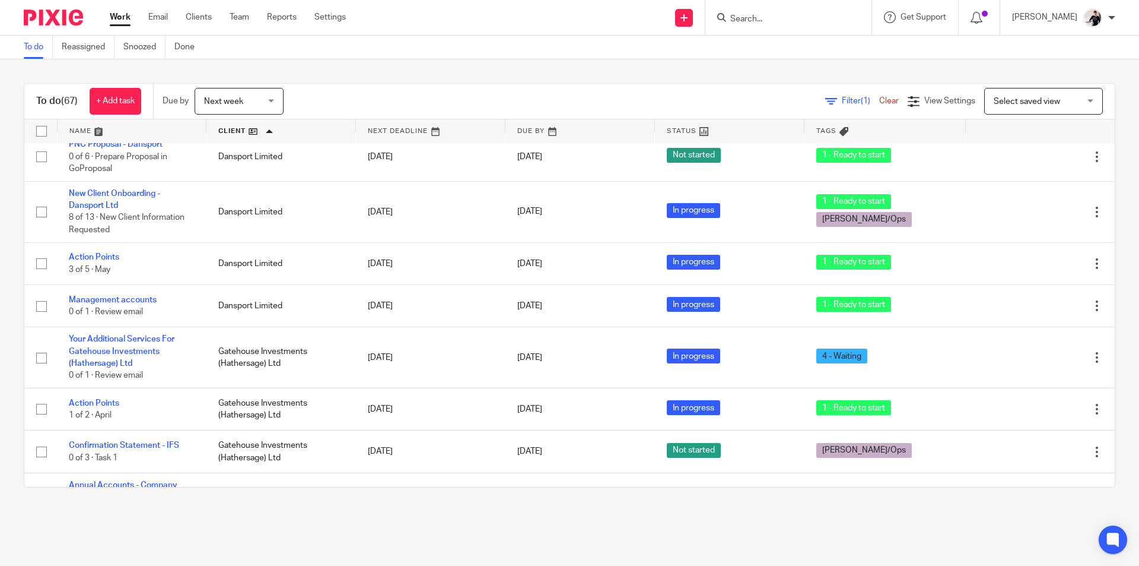
scroll to position [297, 0]
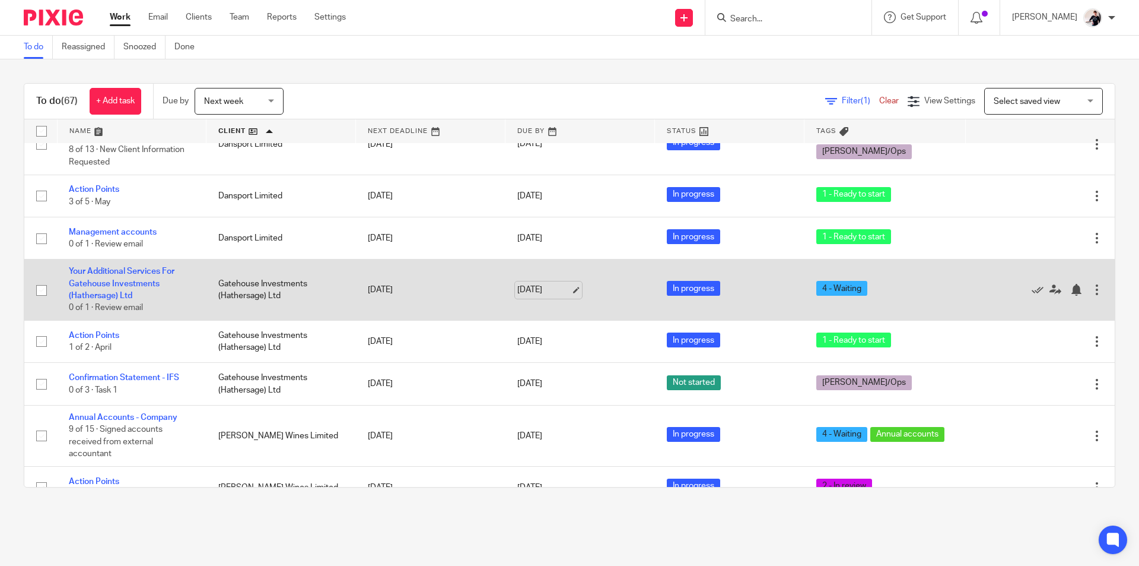
click at [528, 296] on link "18 Aug 2025" at bounding box center [543, 290] width 53 height 12
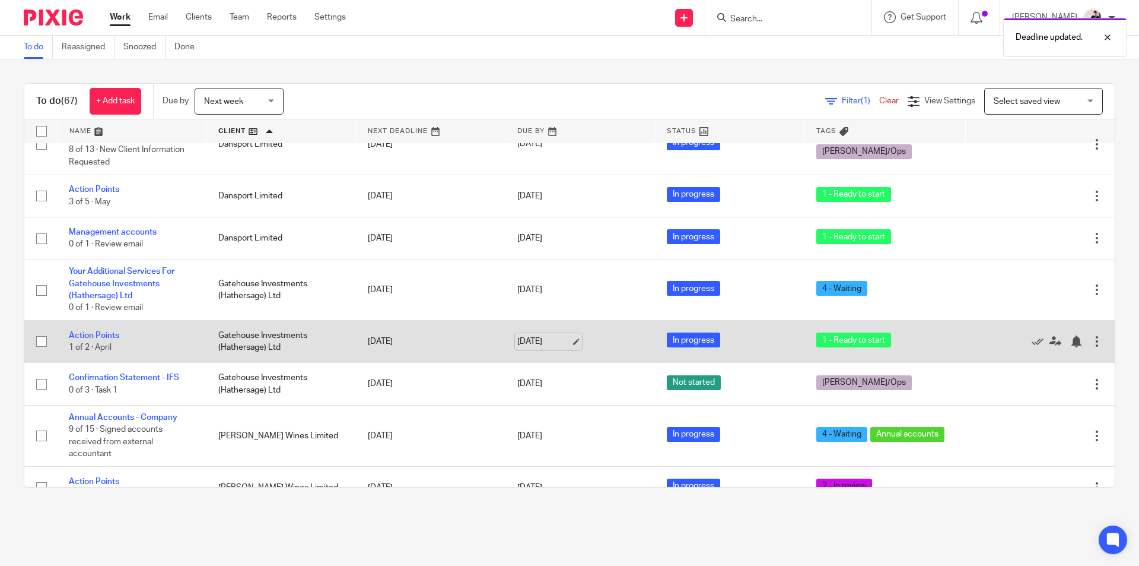
click at [525, 346] on link "[DATE]" at bounding box center [543, 341] width 53 height 12
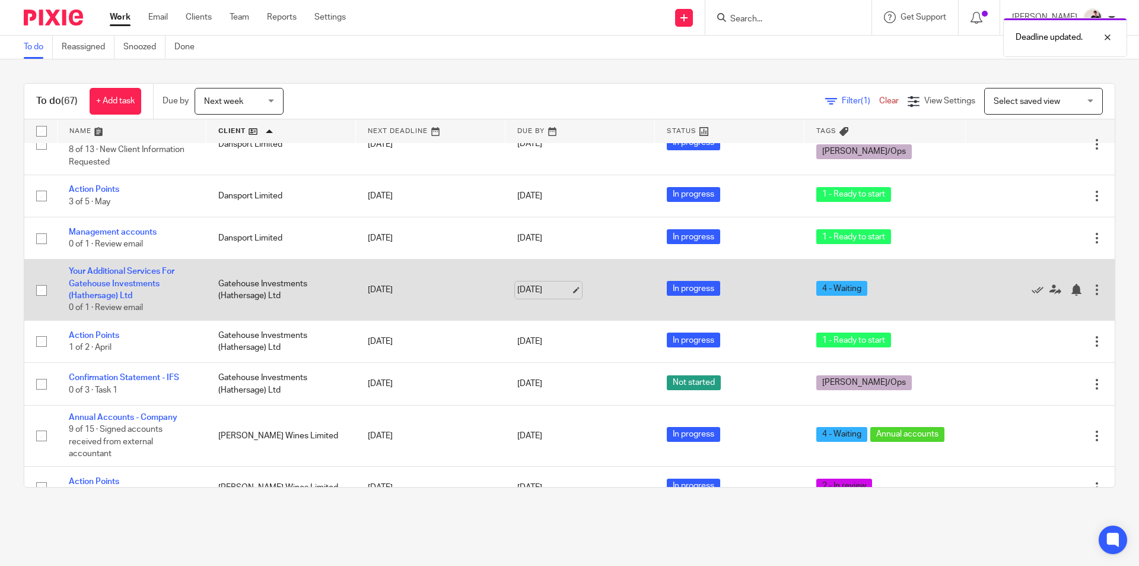
click at [548, 296] on link "20 Aug 2025" at bounding box center [543, 290] width 53 height 12
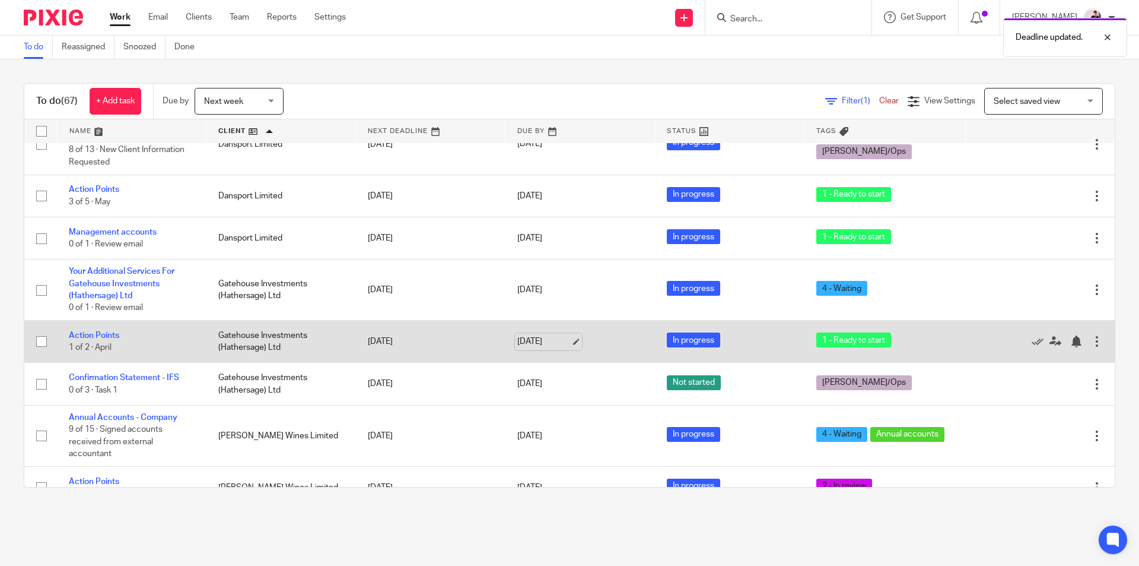
click at [538, 348] on link "[DATE]" at bounding box center [543, 341] width 53 height 12
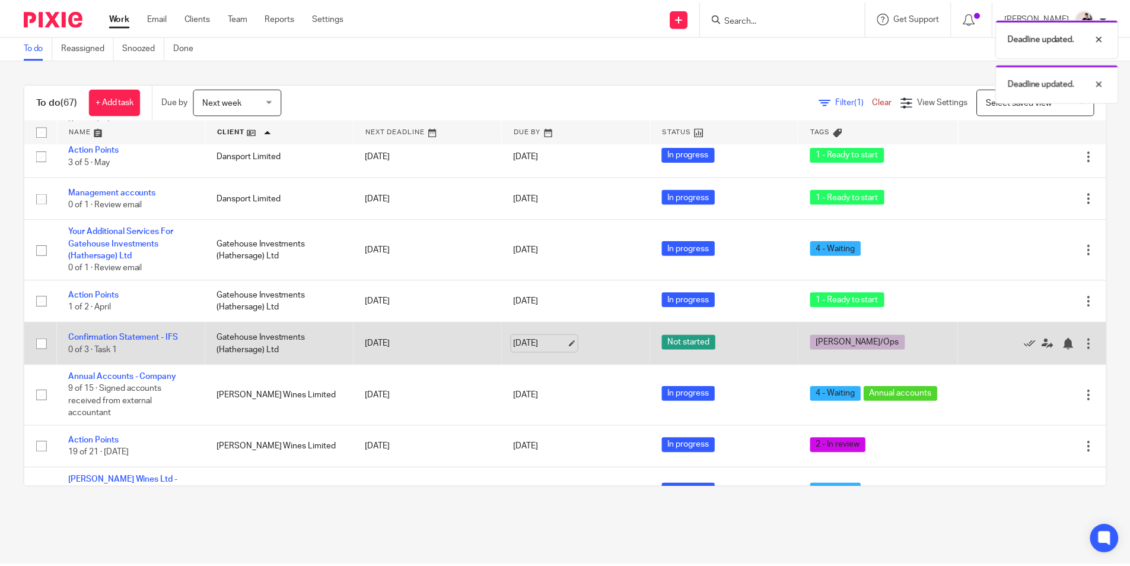
scroll to position [356, 0]
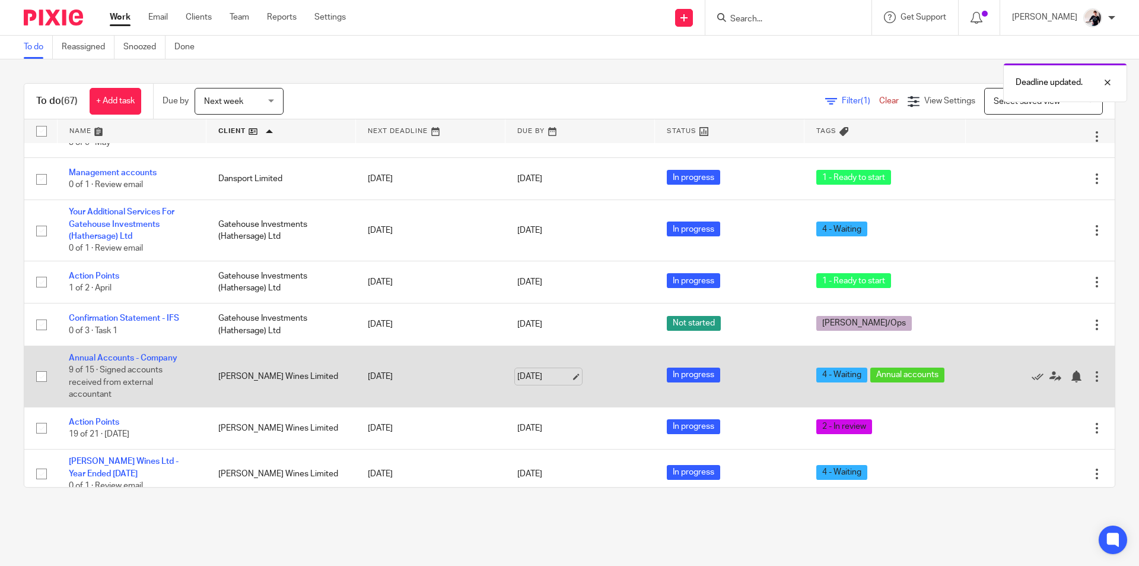
click at [535, 383] on link "[DATE]" at bounding box center [543, 376] width 53 height 12
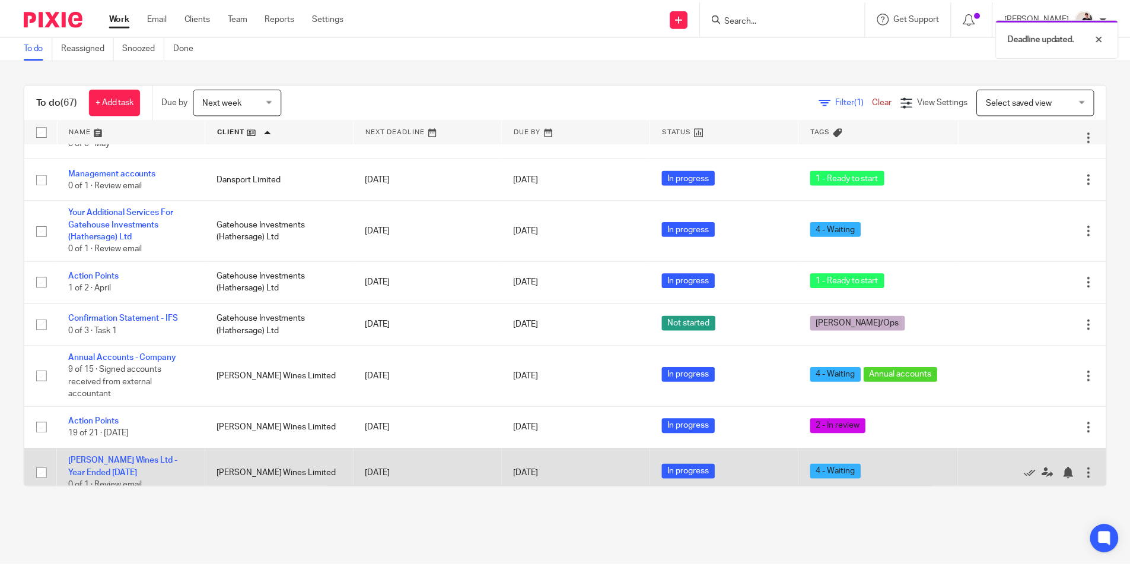
scroll to position [415, 0]
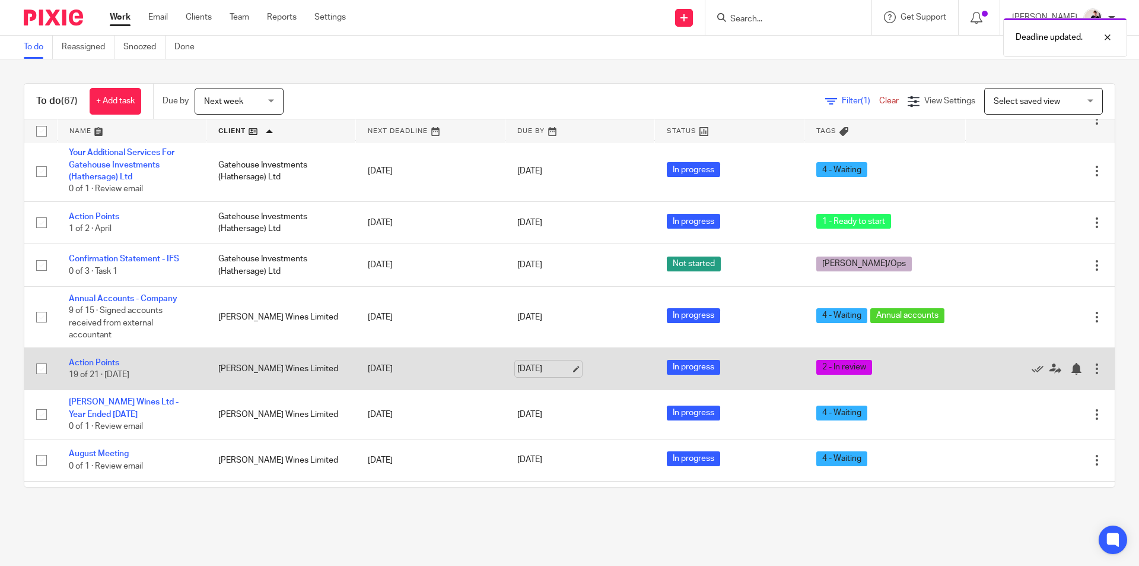
click at [528, 371] on link "[DATE]" at bounding box center [543, 369] width 53 height 12
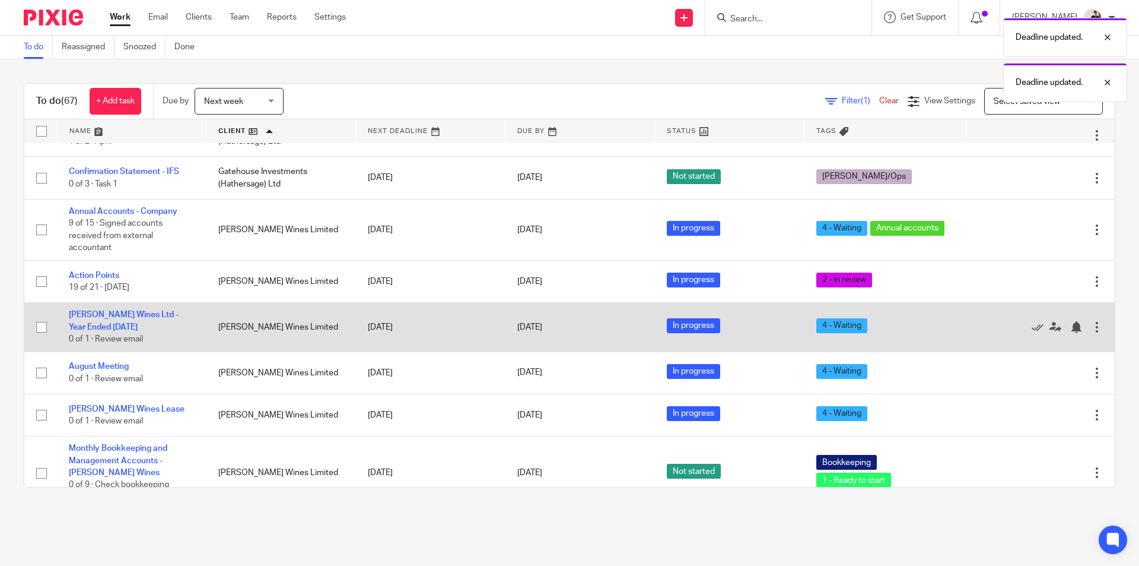
scroll to position [593, 0]
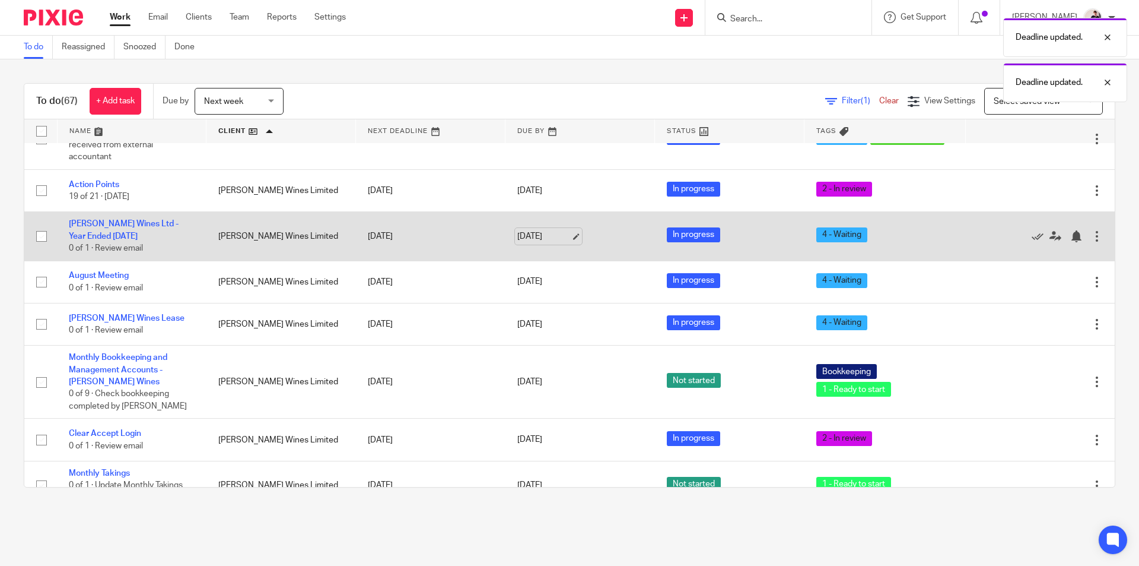
click at [534, 241] on link "[DATE]" at bounding box center [543, 236] width 53 height 12
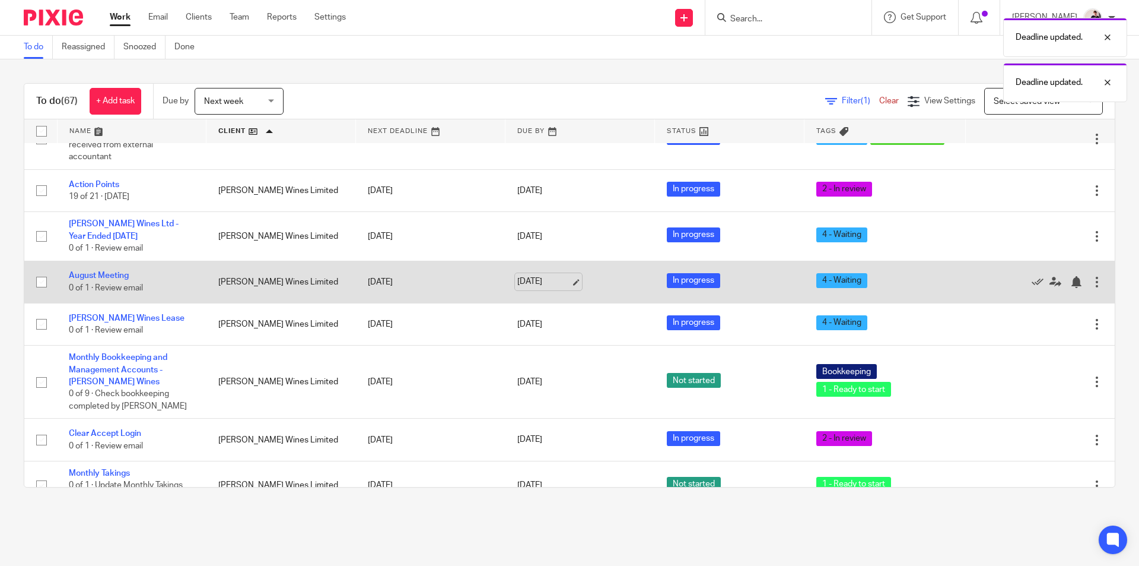
click at [526, 288] on link "[DATE]" at bounding box center [543, 281] width 53 height 12
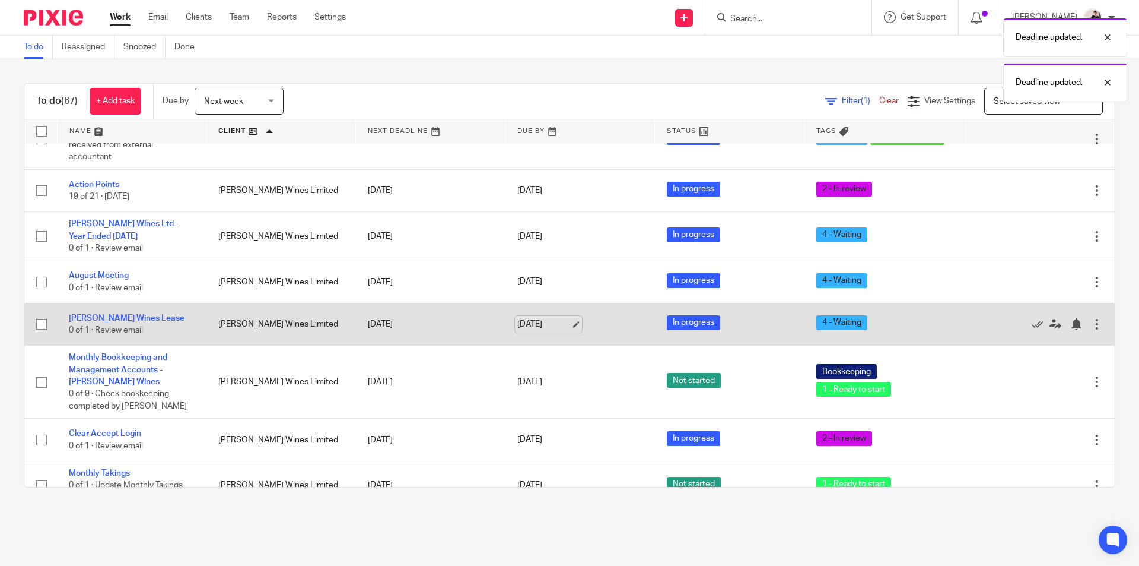
click at [542, 331] on link "[DATE]" at bounding box center [543, 324] width 53 height 12
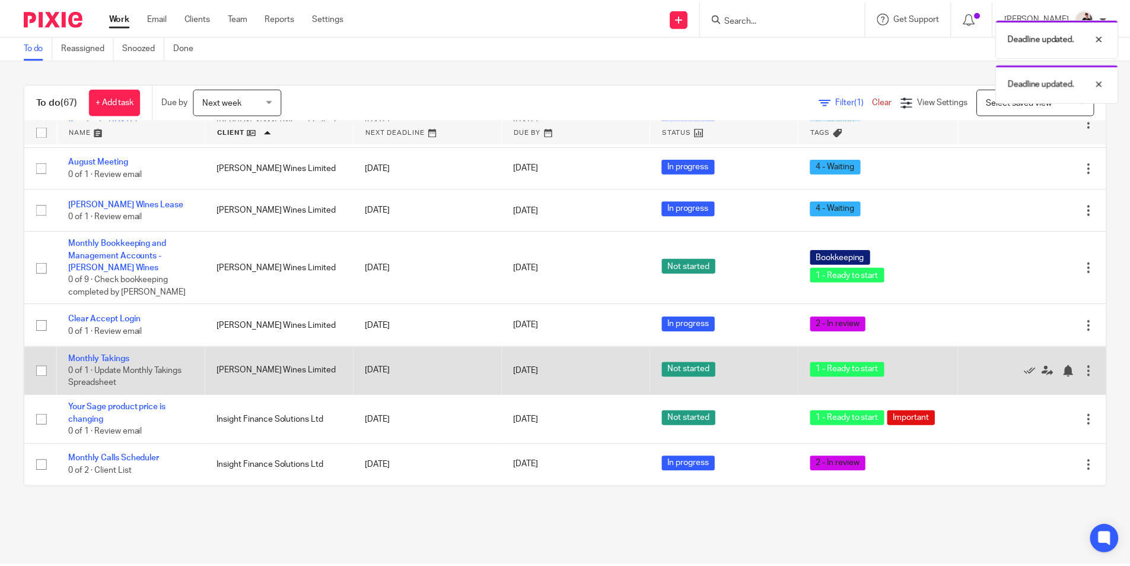
scroll to position [712, 0]
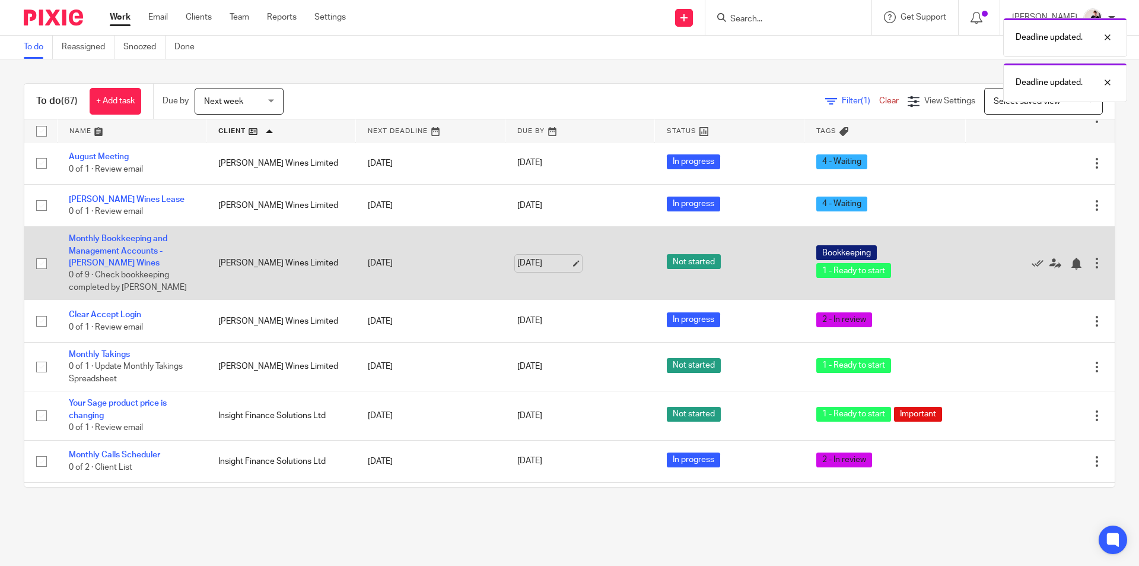
click at [538, 269] on link "[DATE]" at bounding box center [543, 263] width 53 height 12
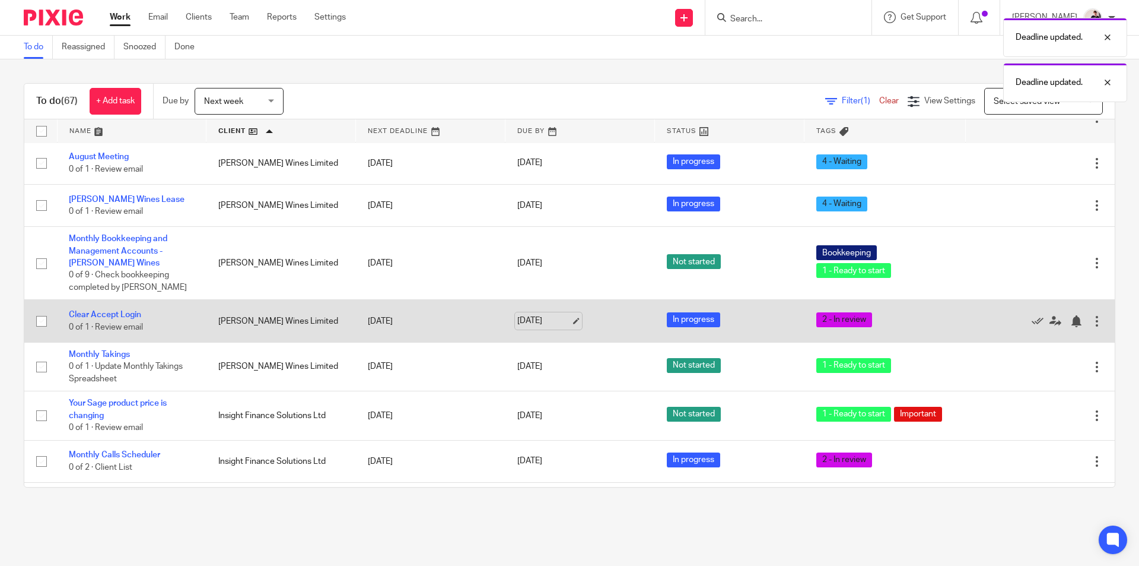
click at [540, 323] on link "[DATE]" at bounding box center [543, 321] width 53 height 12
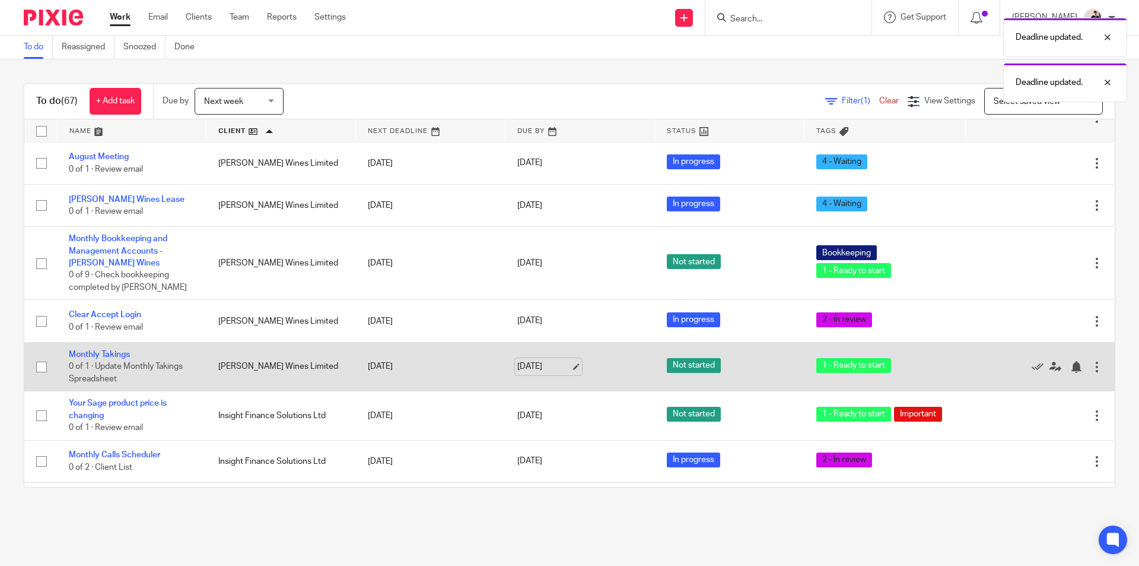
click at [517, 373] on link "[DATE]" at bounding box center [543, 366] width 53 height 12
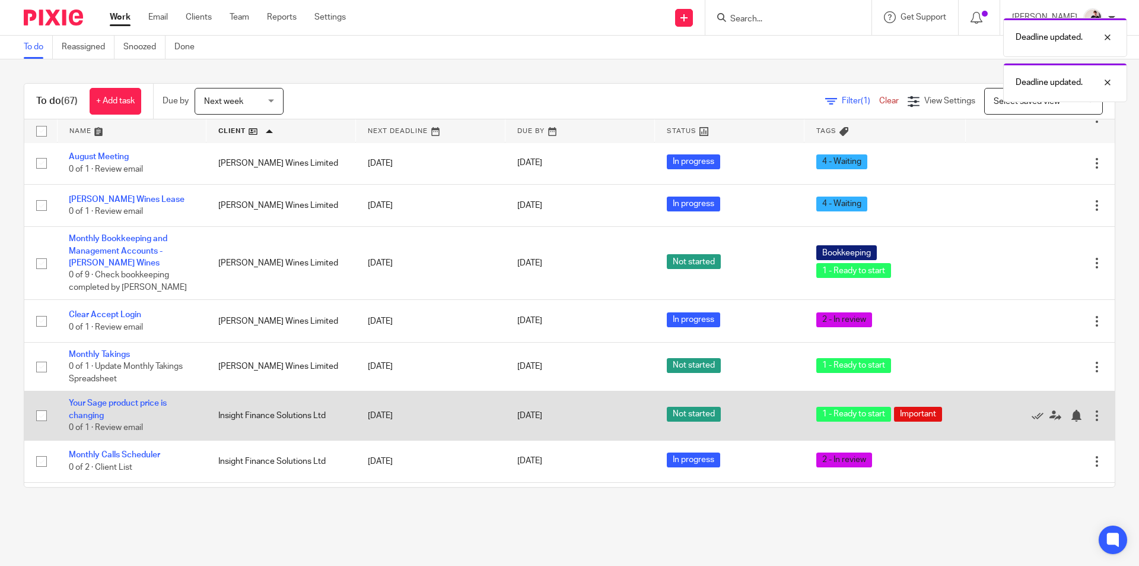
scroll to position [831, 0]
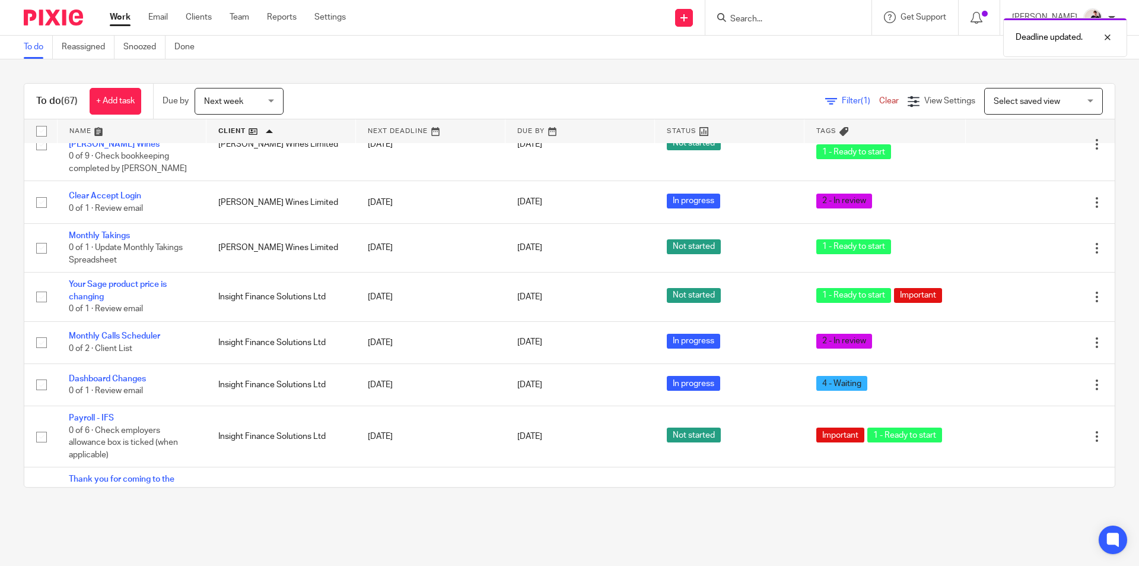
click at [531, 133] on link at bounding box center [580, 131] width 149 height 24
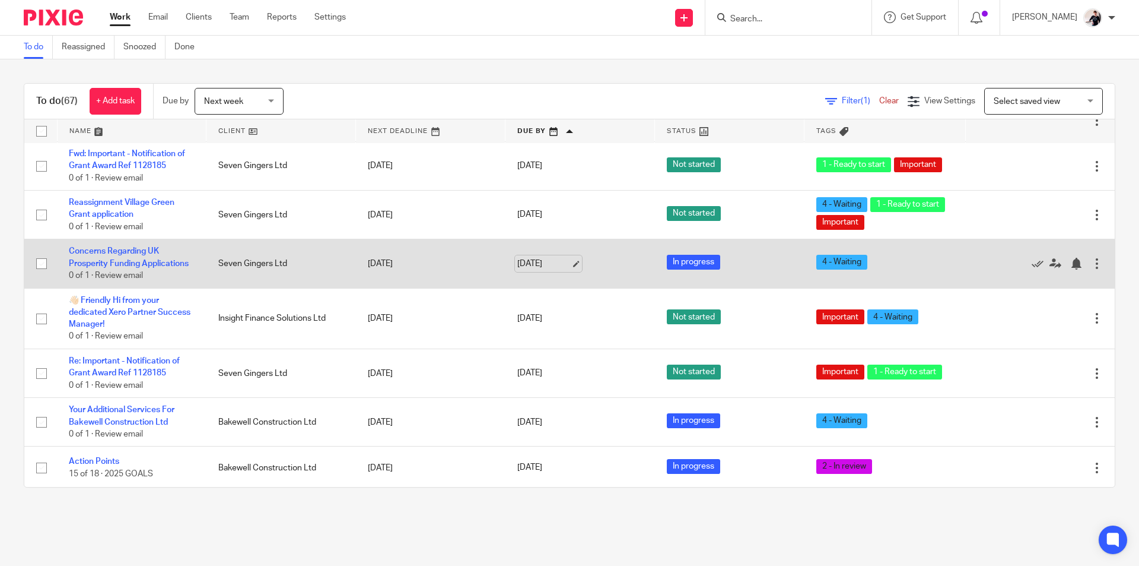
scroll to position [593, 0]
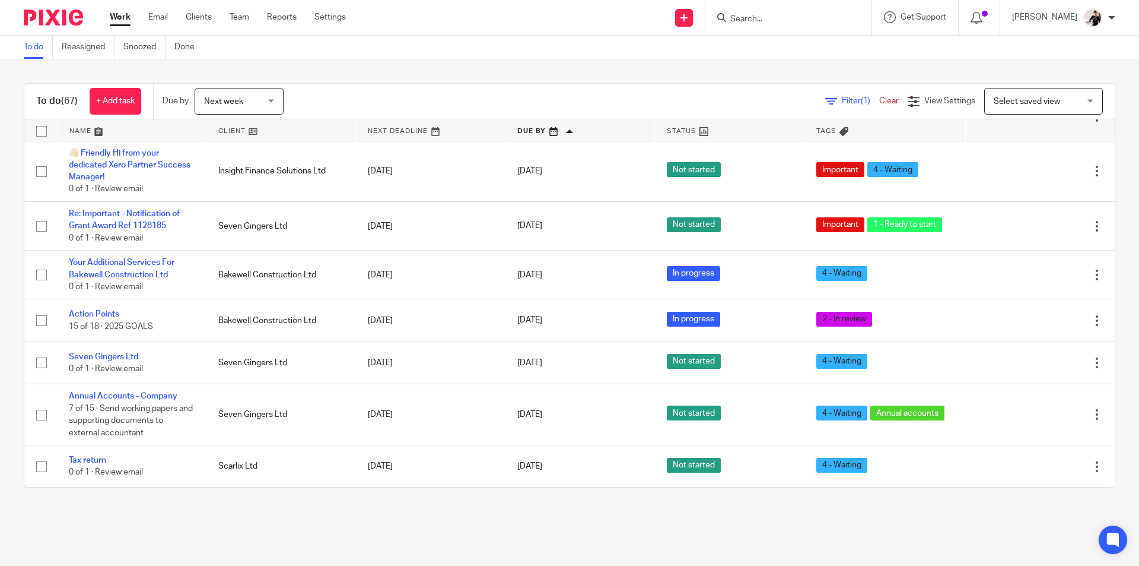
click at [243, 128] on link at bounding box center [281, 131] width 149 height 24
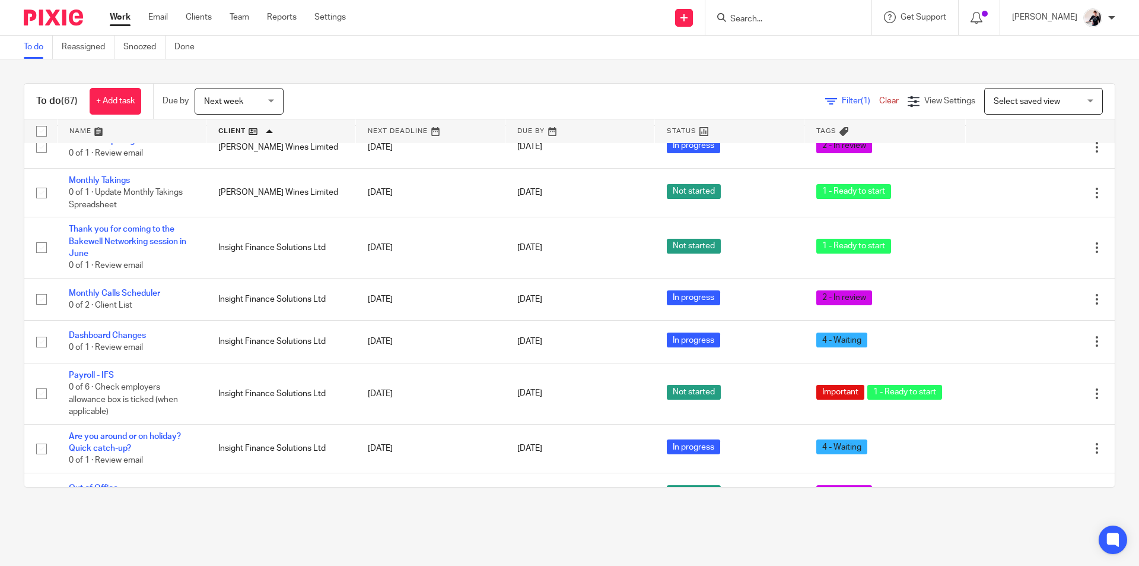
scroll to position [890, 0]
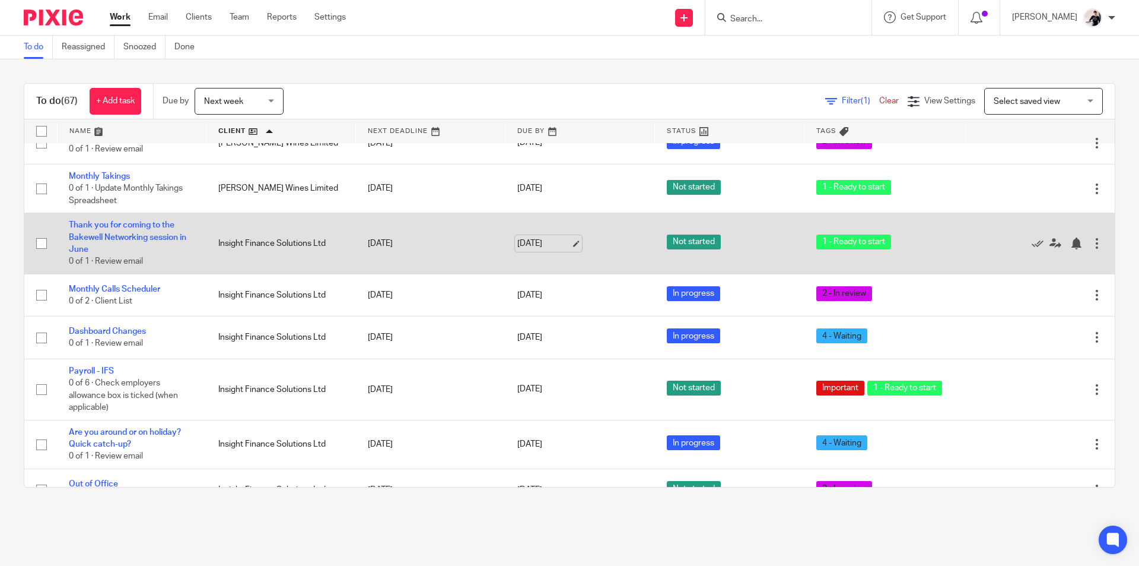
click at [540, 244] on link "[DATE]" at bounding box center [543, 243] width 53 height 12
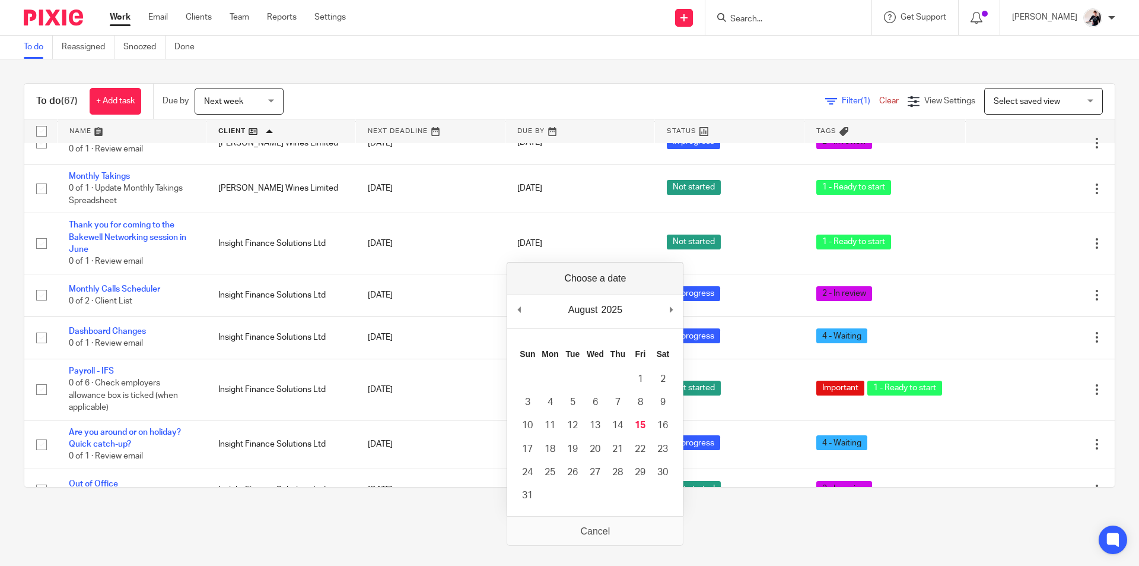
click at [460, 541] on main "To do Reassigned Snoozed Done To do (67) + Add task Due by Next week Next week …" at bounding box center [569, 283] width 1139 height 566
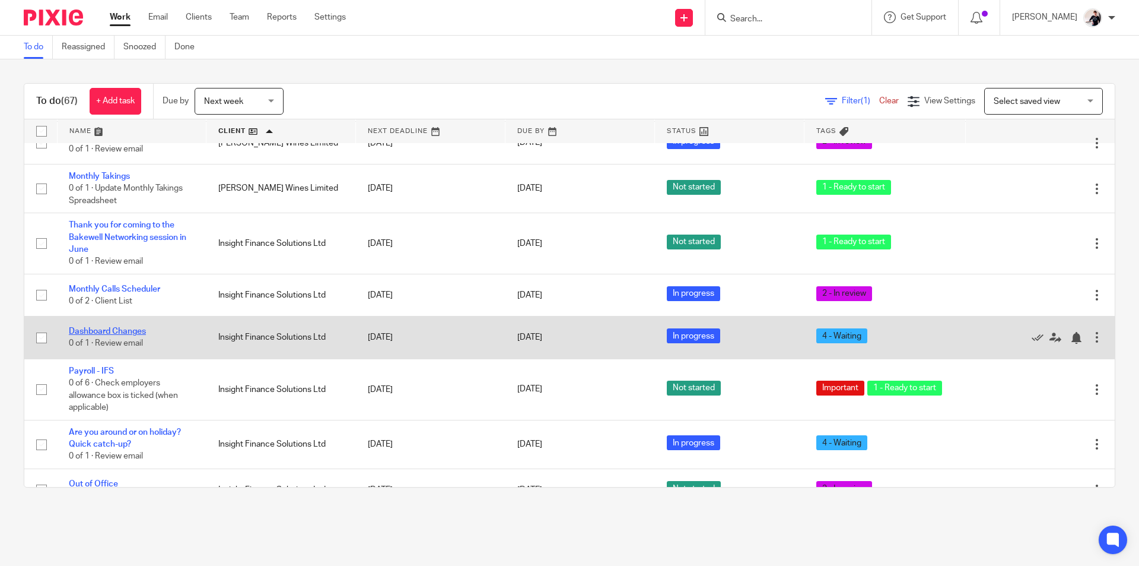
click at [142, 335] on link "Dashboard Changes" at bounding box center [107, 331] width 77 height 8
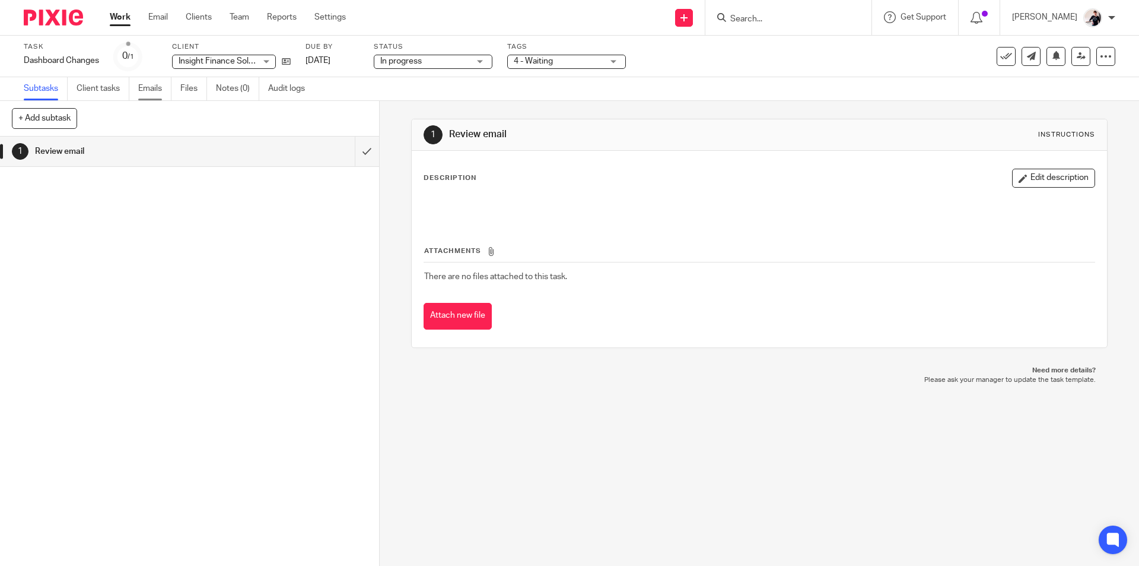
click at [160, 91] on link "Emails" at bounding box center [154, 88] width 33 height 23
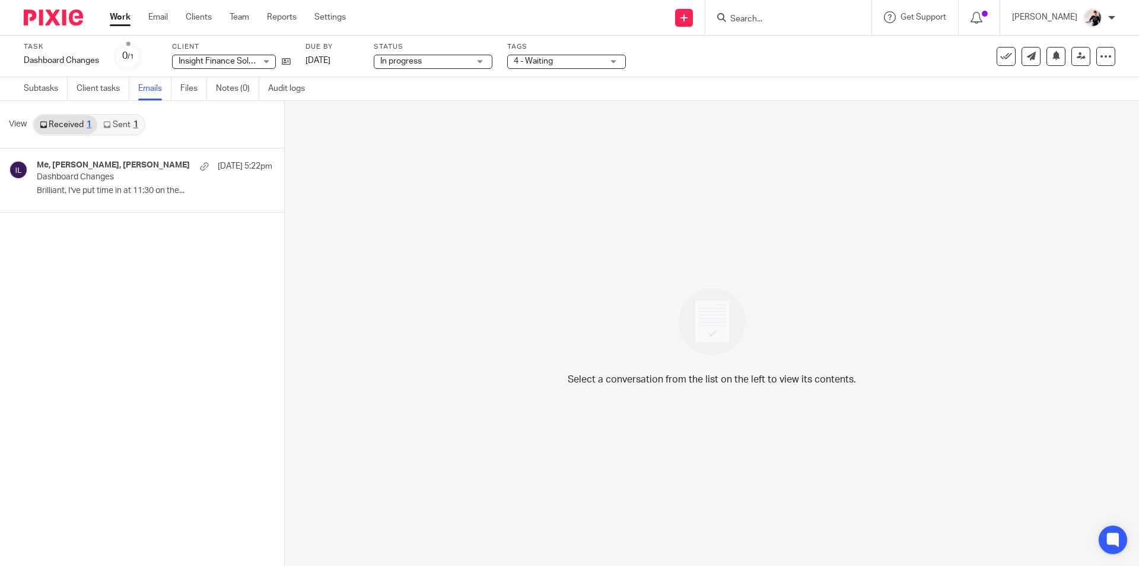
click at [93, 167] on h4 "Me, [PERSON_NAME], [PERSON_NAME]" at bounding box center [113, 165] width 153 height 10
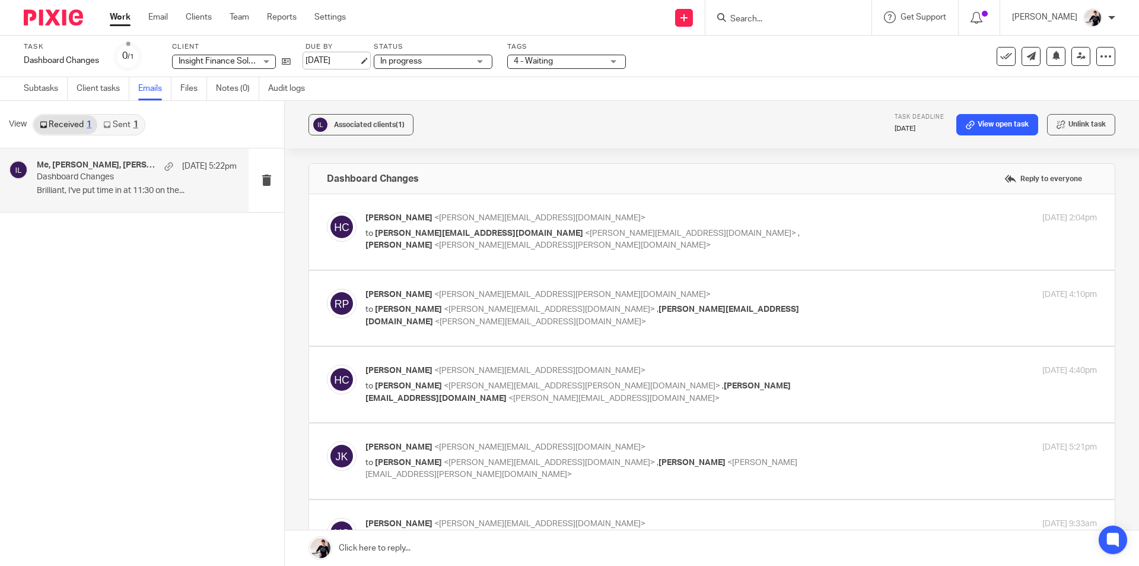
click at [327, 63] on link "[DATE]" at bounding box center [332, 61] width 53 height 12
click at [337, 59] on link "[DATE]" at bounding box center [332, 61] width 53 height 12
click at [124, 18] on link "Work" at bounding box center [120, 17] width 21 height 12
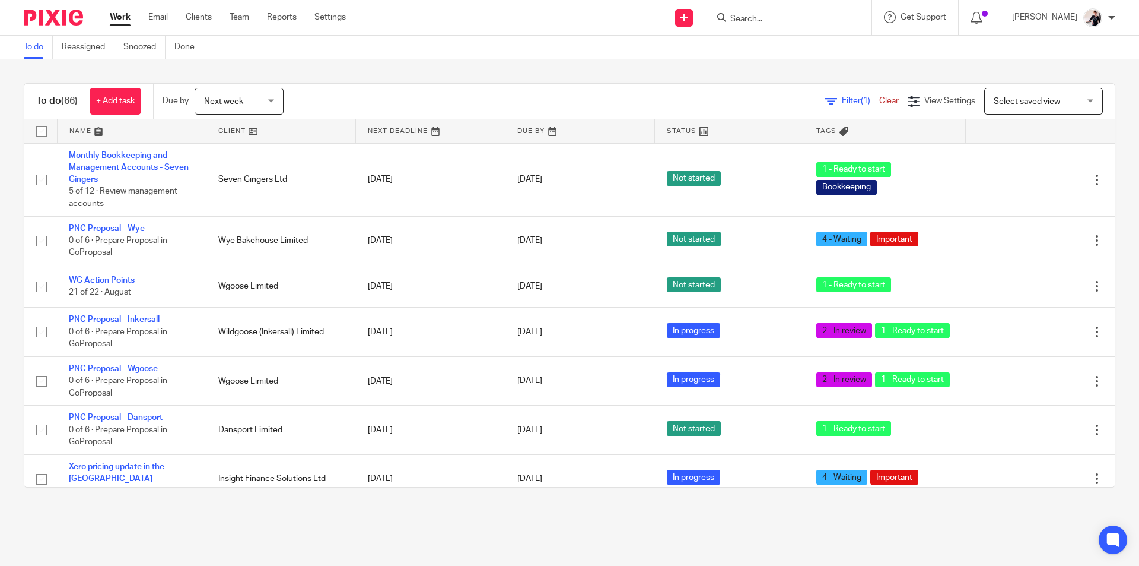
click at [232, 126] on link at bounding box center [281, 131] width 149 height 24
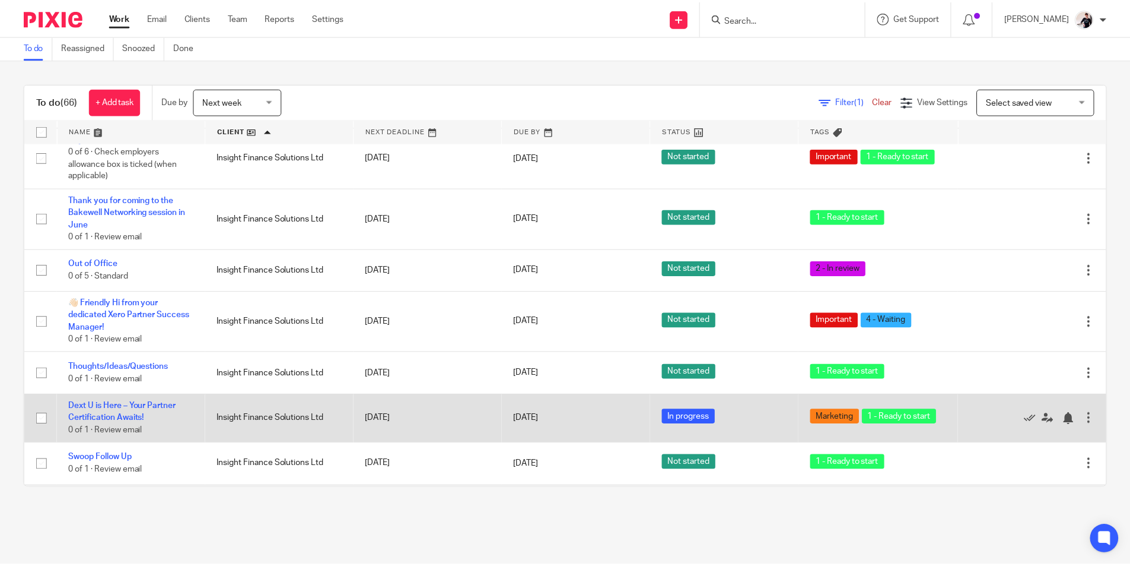
scroll to position [1068, 0]
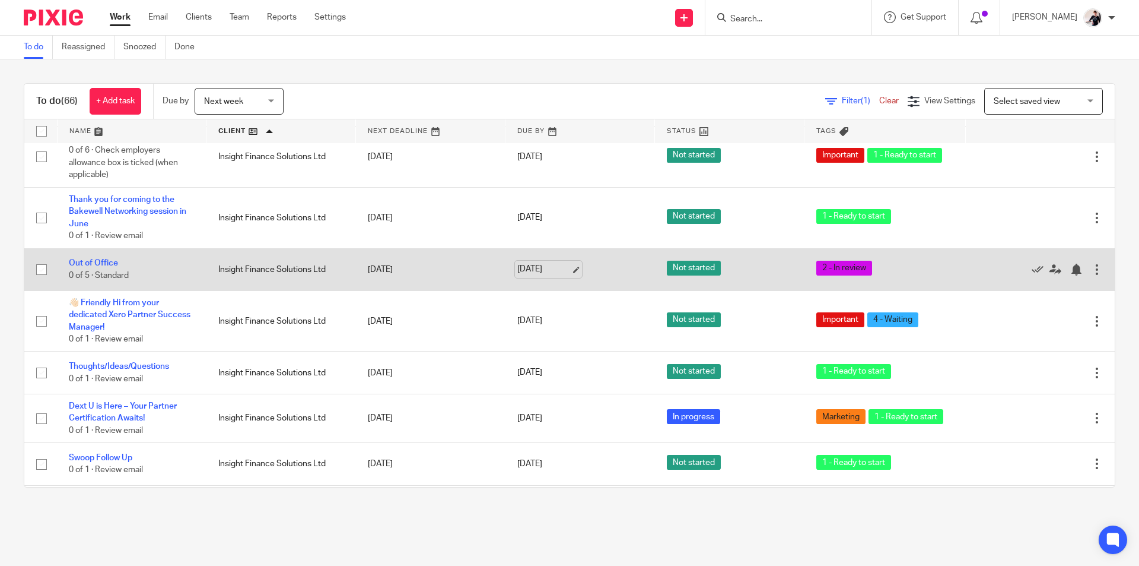
click at [543, 274] on link "[DATE]" at bounding box center [543, 269] width 53 height 12
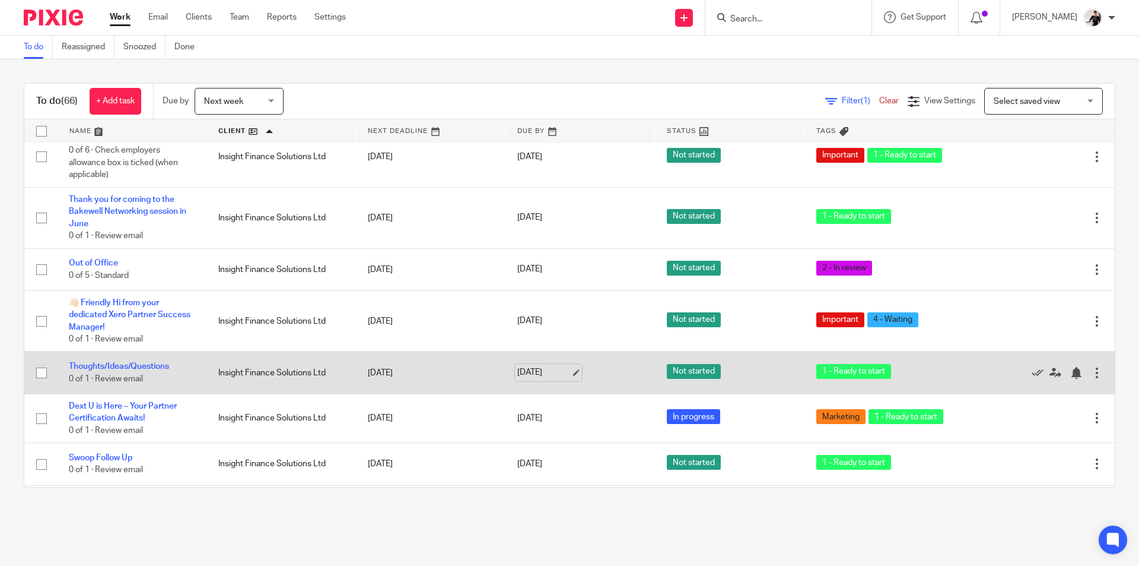
click at [539, 377] on link "[DATE]" at bounding box center [543, 372] width 53 height 12
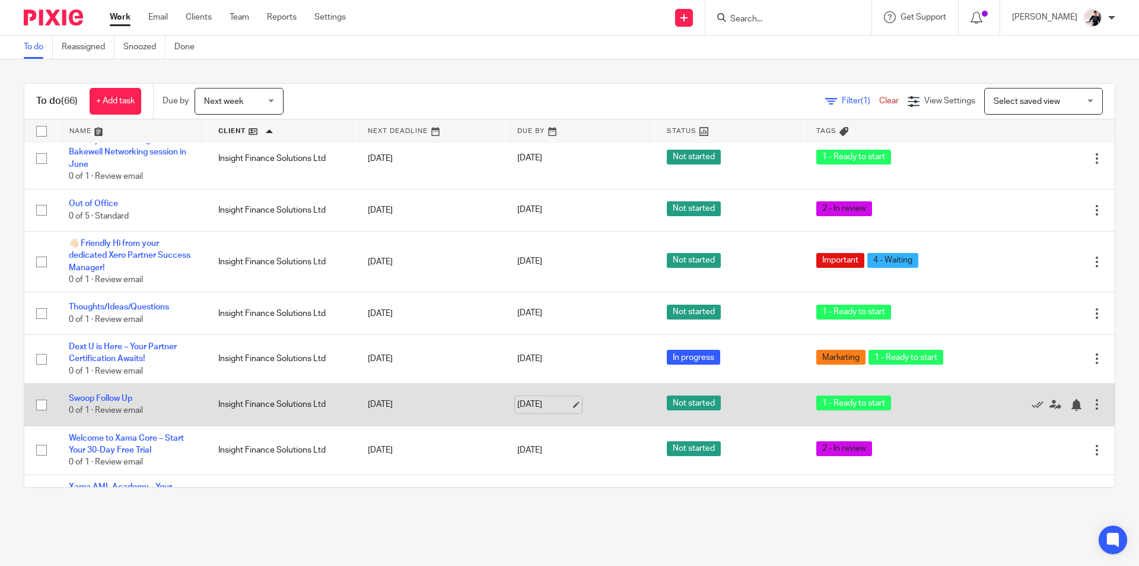
scroll to position [1187, 0]
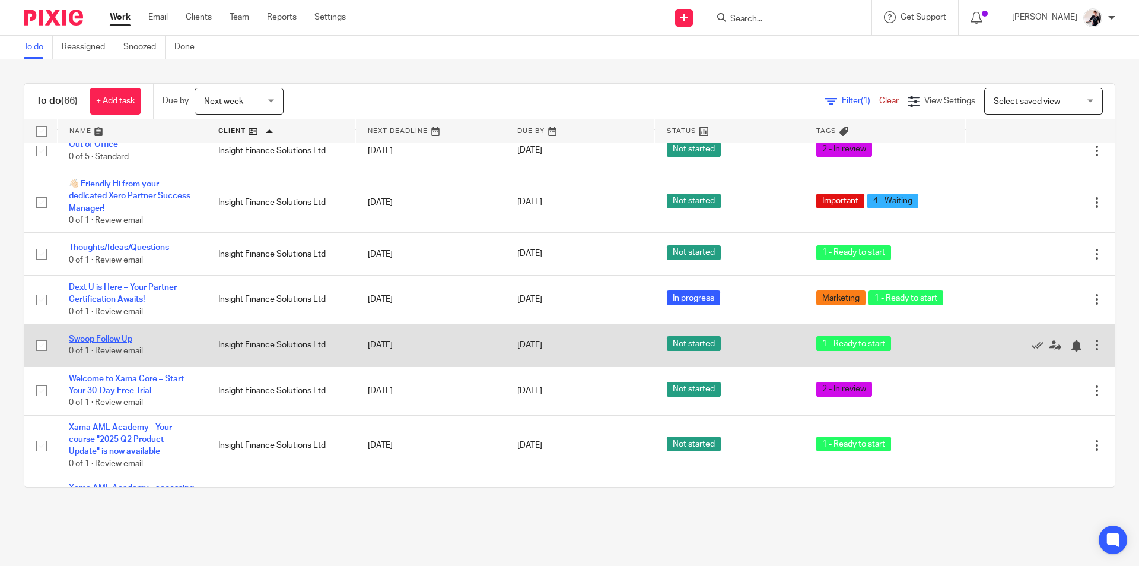
click at [124, 343] on link "Swoop Follow Up" at bounding box center [100, 339] width 63 height 8
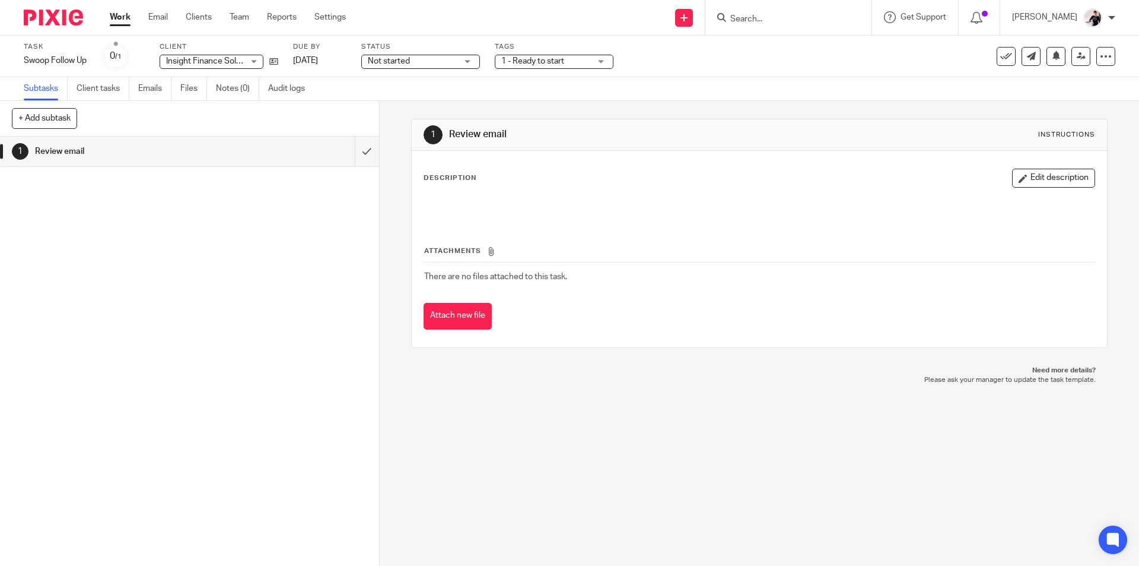
click at [151, 89] on link "Emails" at bounding box center [154, 88] width 33 height 23
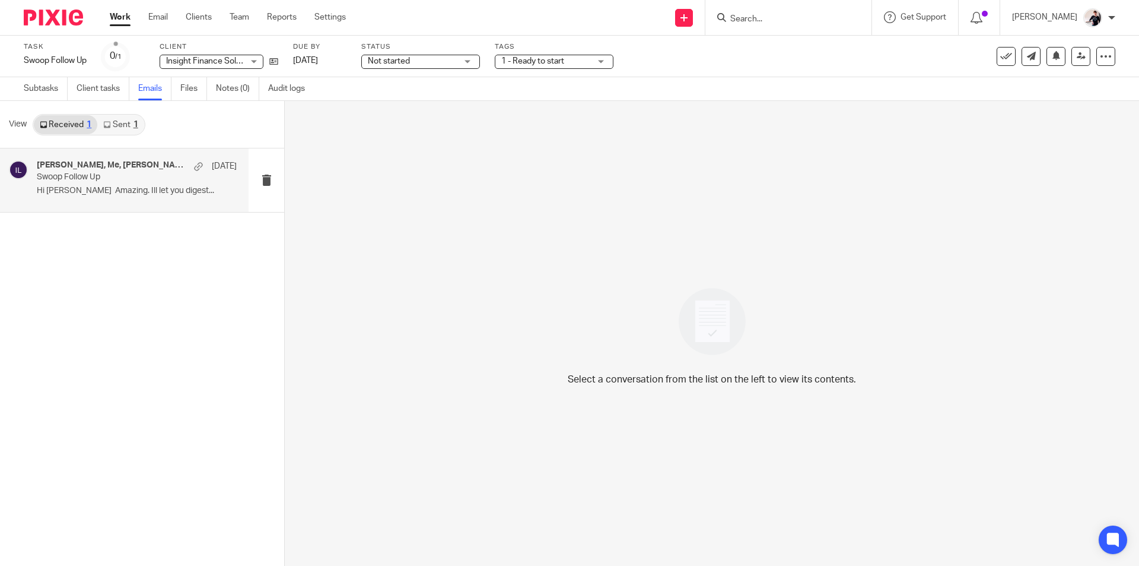
click at [110, 190] on p "Hi [PERSON_NAME] Amazing. Ill let you digest..." at bounding box center [137, 191] width 200 height 10
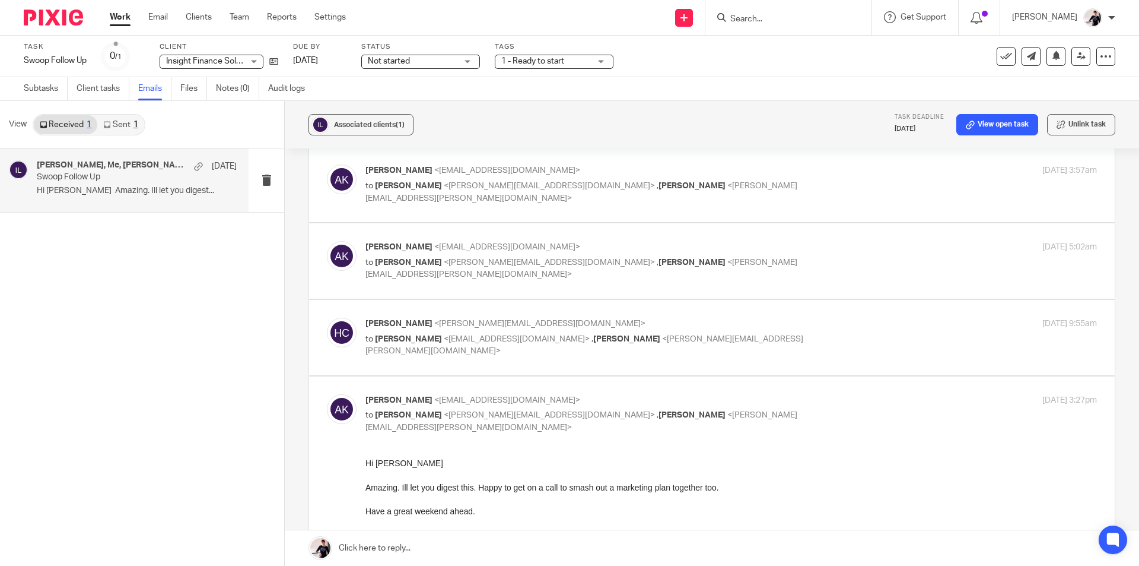
scroll to position [297, 0]
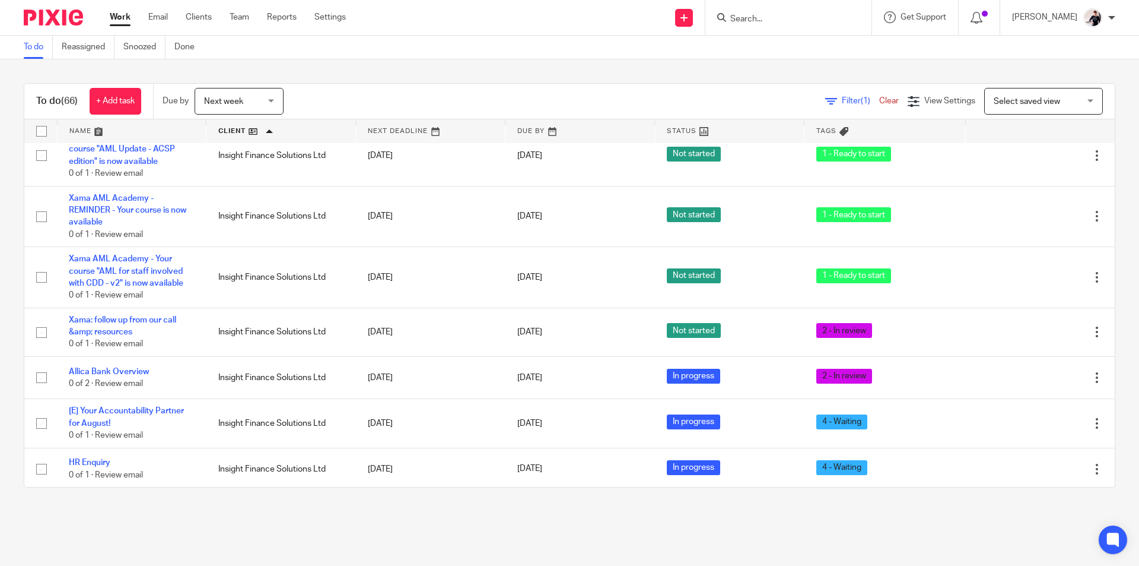
scroll to position [1662, 0]
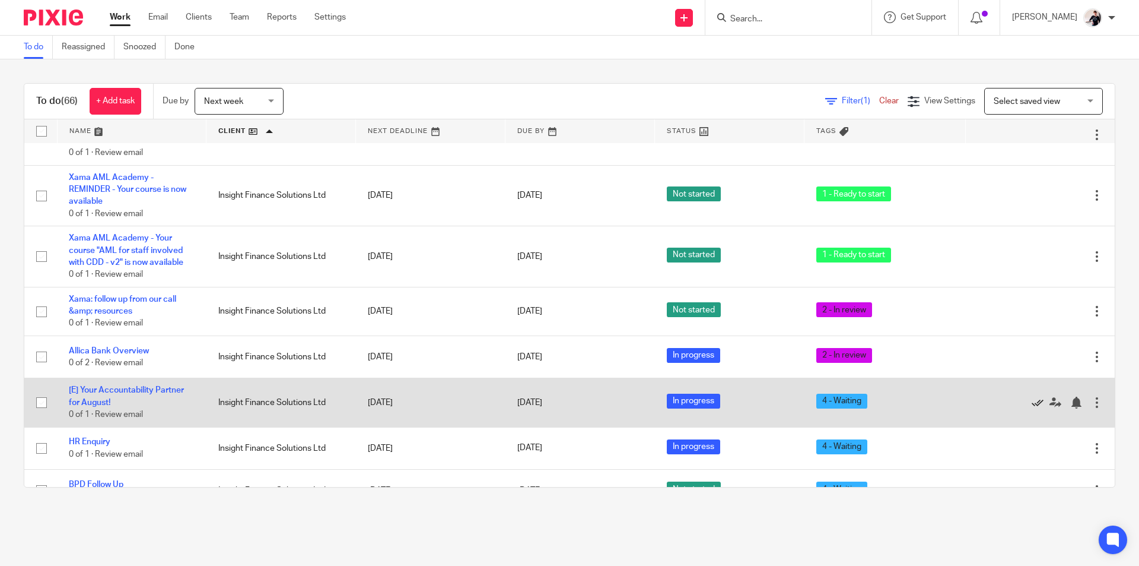
click at [1032, 408] on icon at bounding box center [1038, 402] width 12 height 12
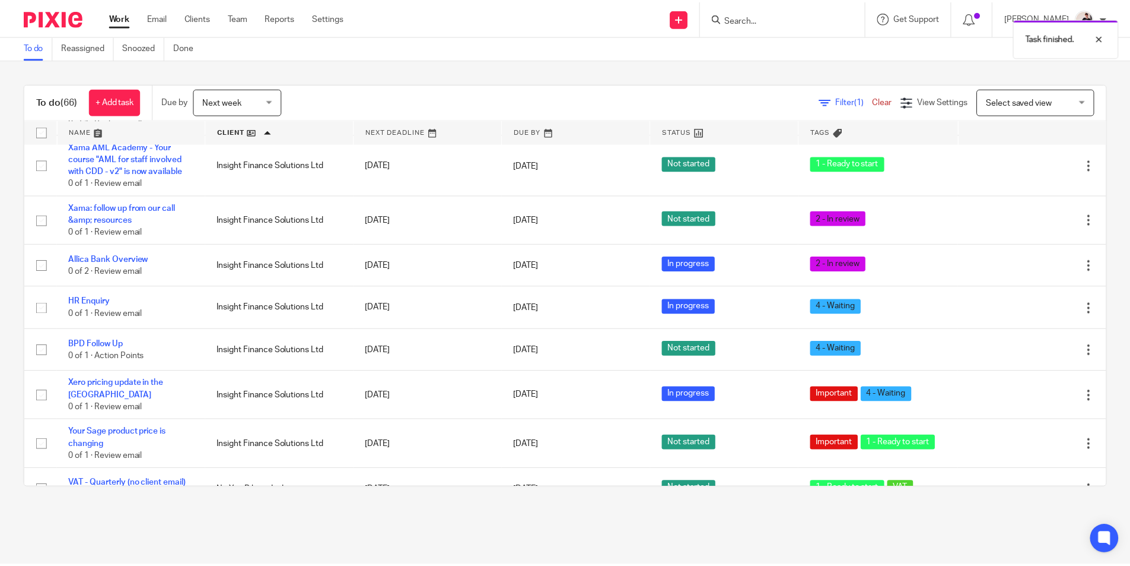
scroll to position [1780, 0]
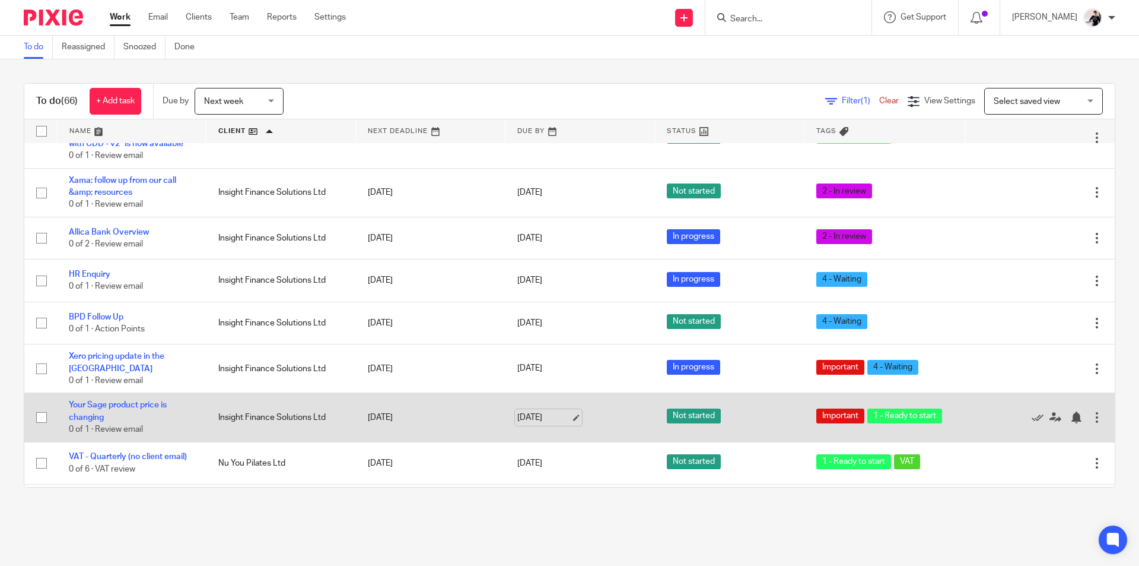
click at [532, 414] on link "21 Aug 2025" at bounding box center [543, 417] width 53 height 12
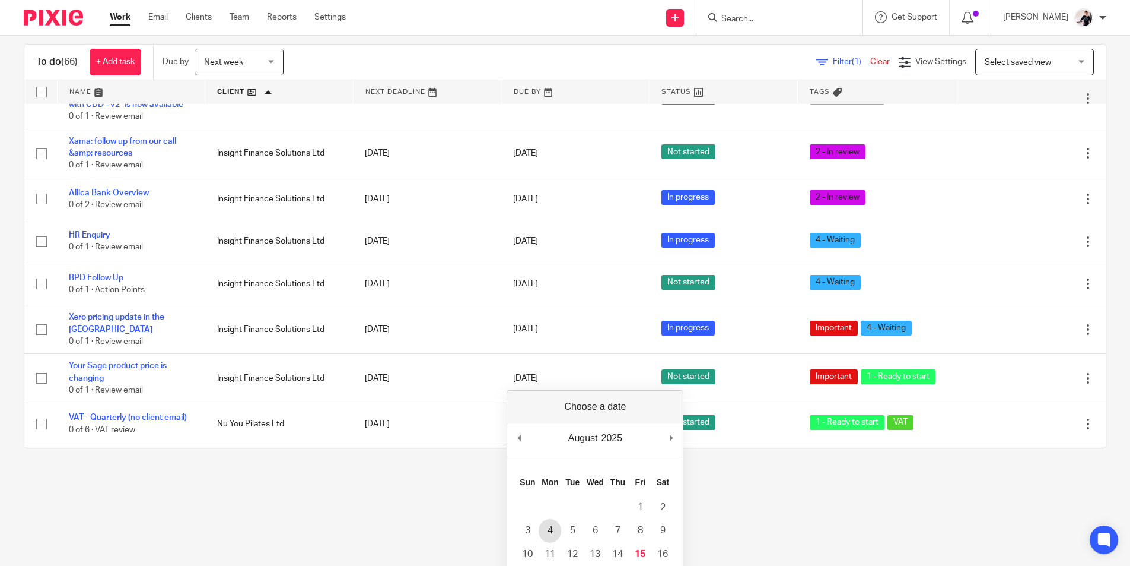
scroll to position [119, 0]
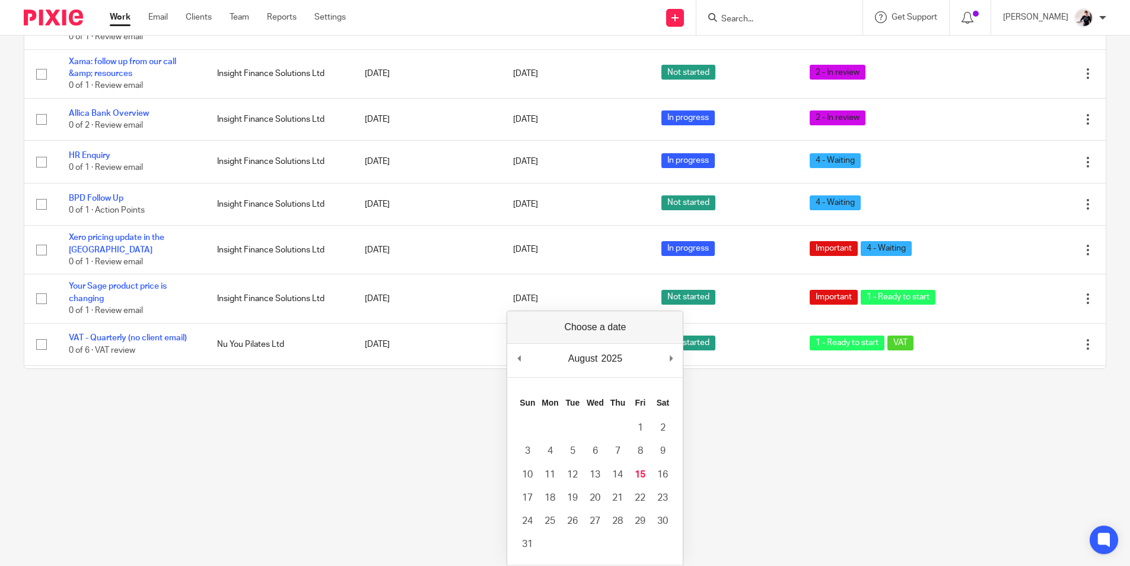
click at [341, 447] on html "Work Email Clients Team Reports Settings Work Email Clients Team Reports Settin…" at bounding box center [565, 164] width 1130 height 566
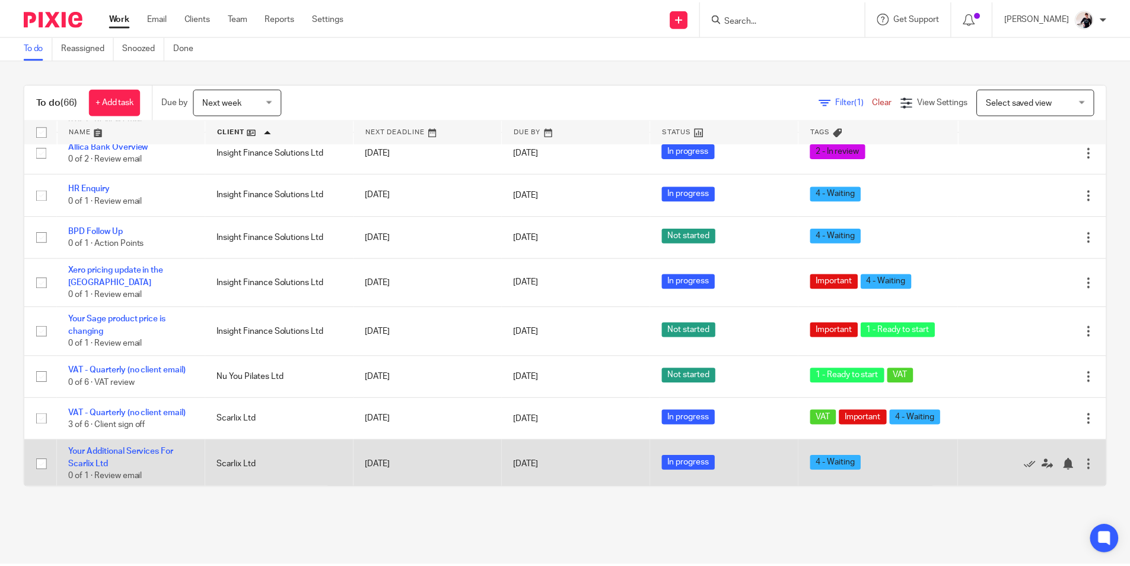
scroll to position [1958, 0]
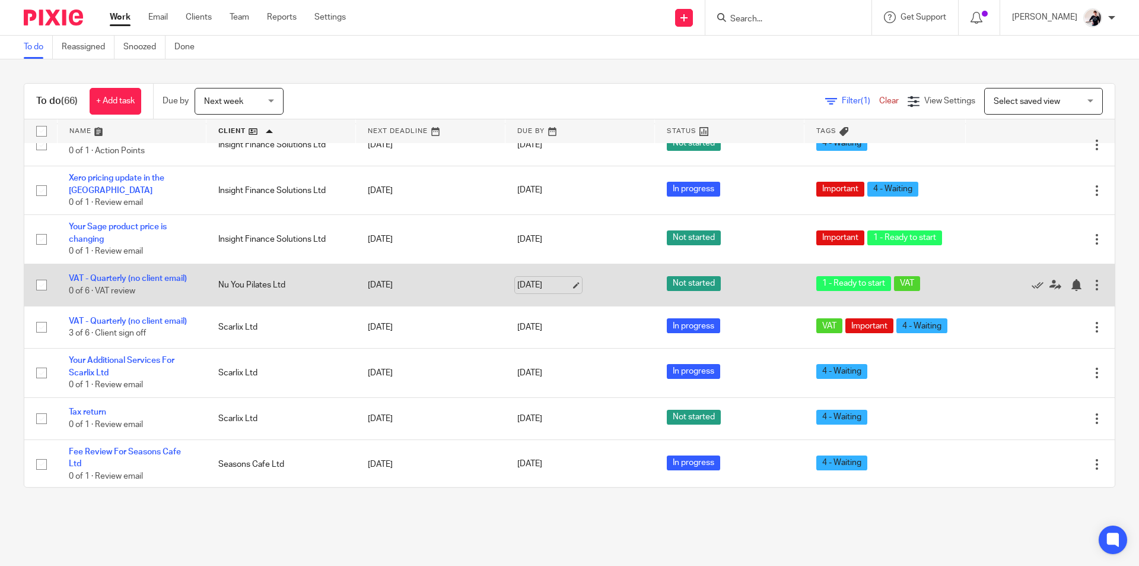
click at [550, 285] on link "18 Aug 2025" at bounding box center [543, 285] width 53 height 12
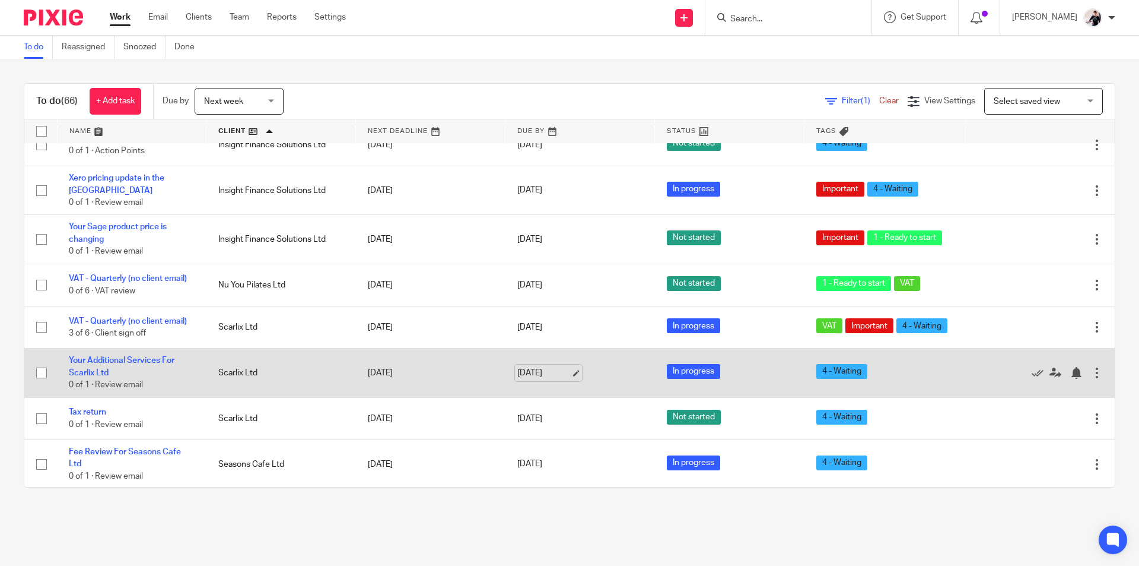
click at [523, 379] on link "[DATE]" at bounding box center [543, 373] width 53 height 12
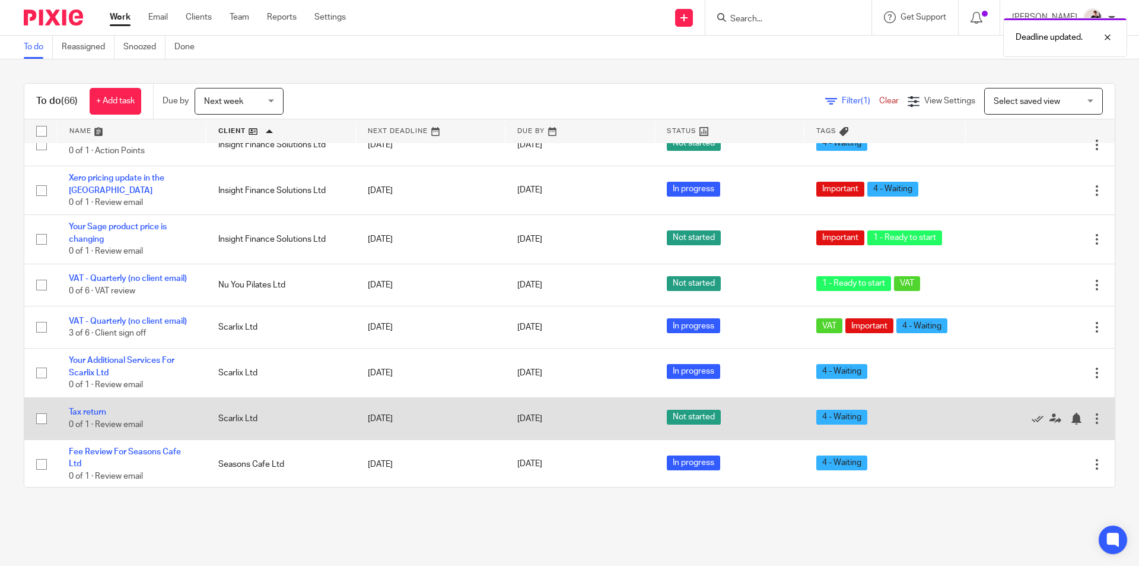
scroll to position [2077, 0]
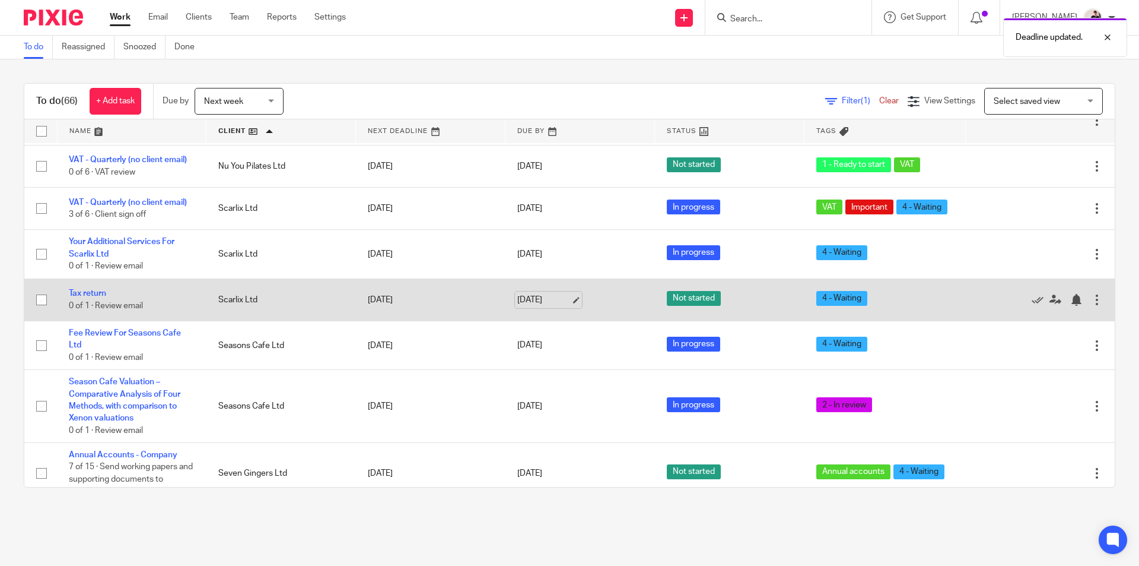
click at [534, 304] on link "[DATE]" at bounding box center [543, 300] width 53 height 12
click at [529, 304] on link "[DATE]" at bounding box center [543, 300] width 53 height 12
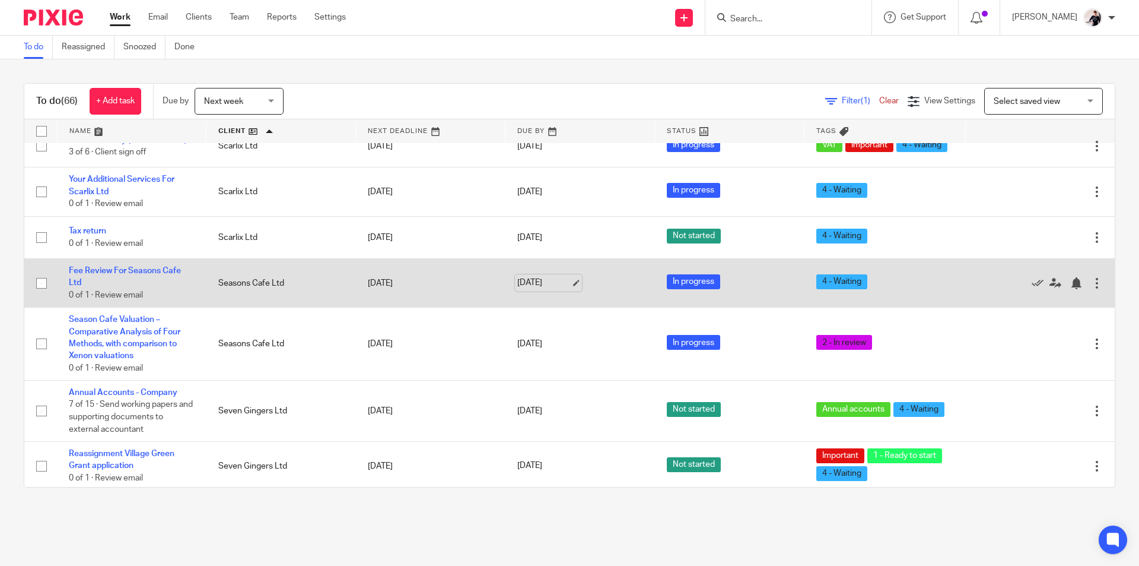
scroll to position [2196, 0]
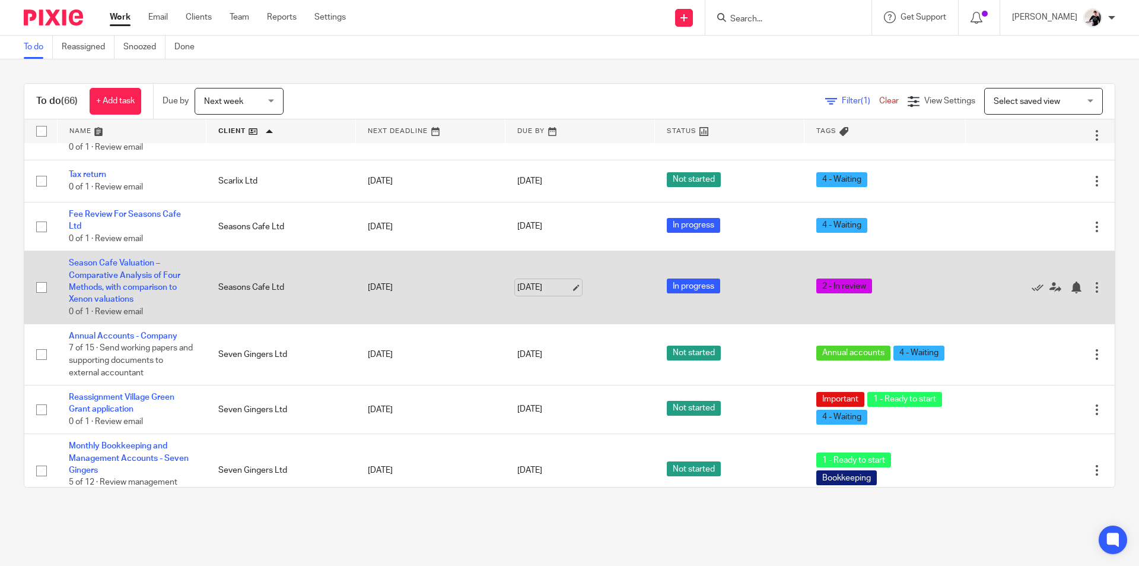
click at [537, 294] on link "[DATE]" at bounding box center [543, 287] width 53 height 12
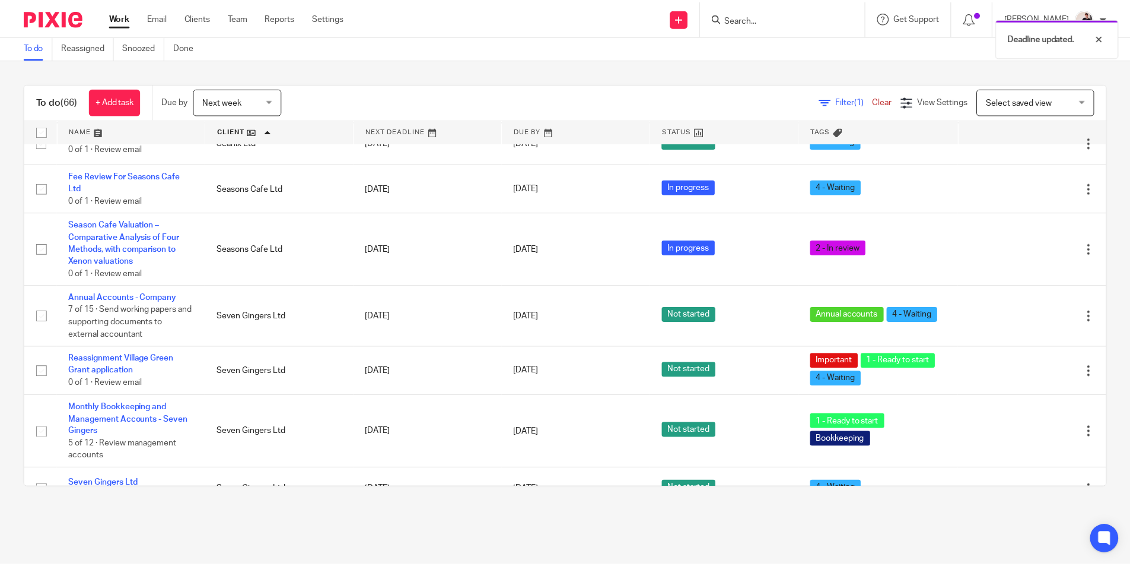
scroll to position [2255, 0]
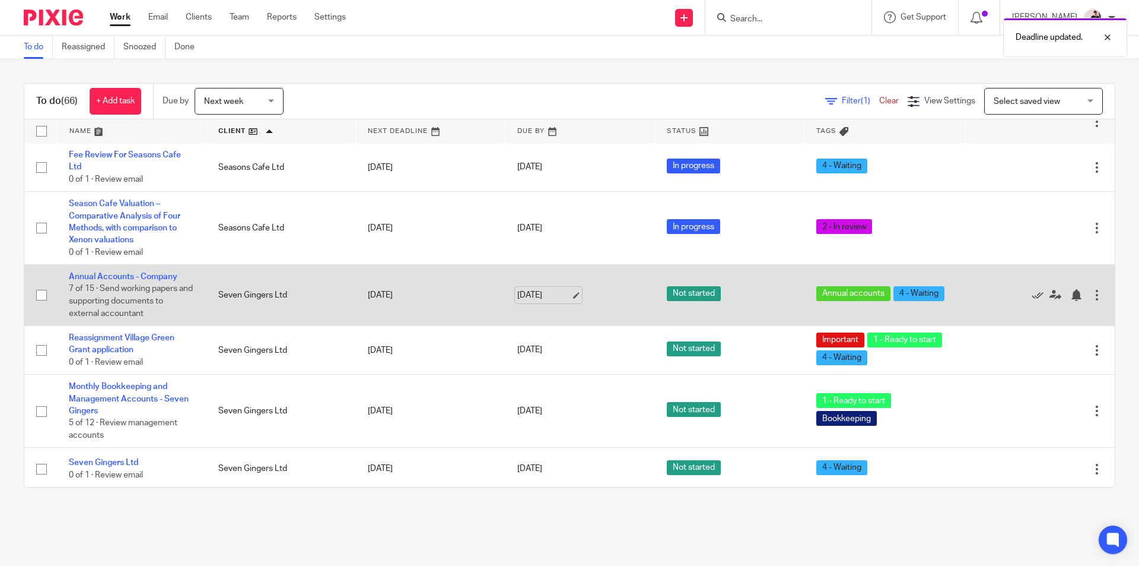
click at [538, 296] on link "[DATE]" at bounding box center [543, 295] width 53 height 12
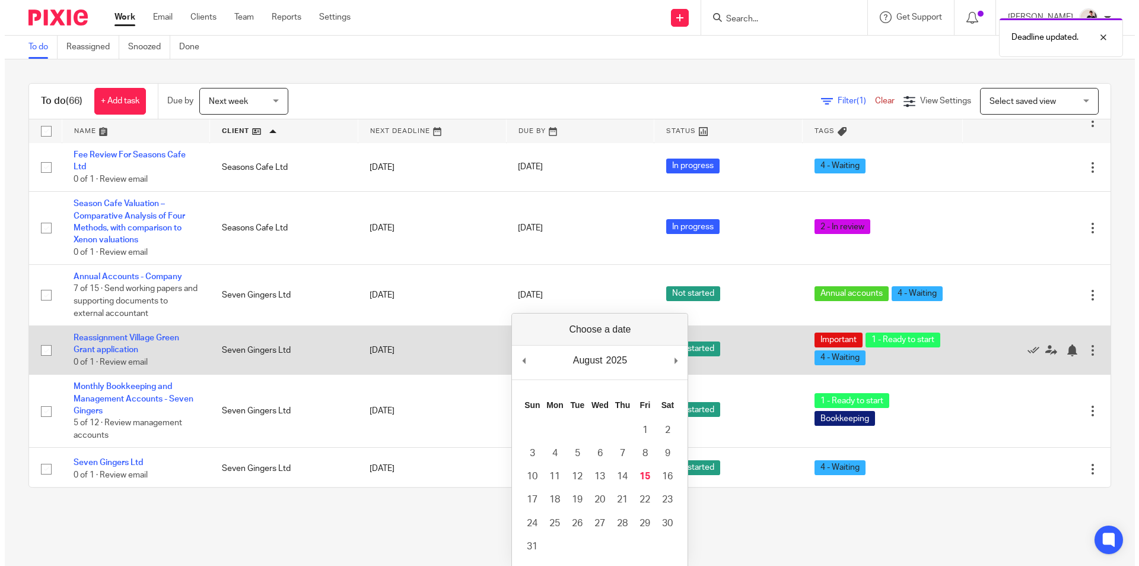
scroll to position [2374, 0]
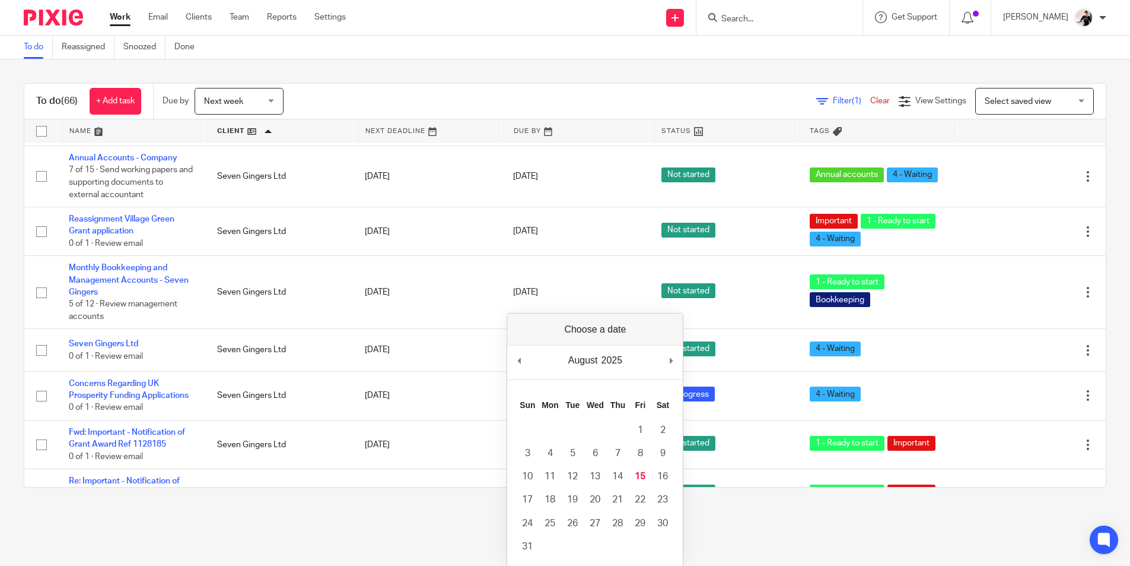
click at [443, 563] on main "To do Reassigned Snoozed Done To do (66) + Add task Due by Next week Next week …" at bounding box center [565, 283] width 1130 height 566
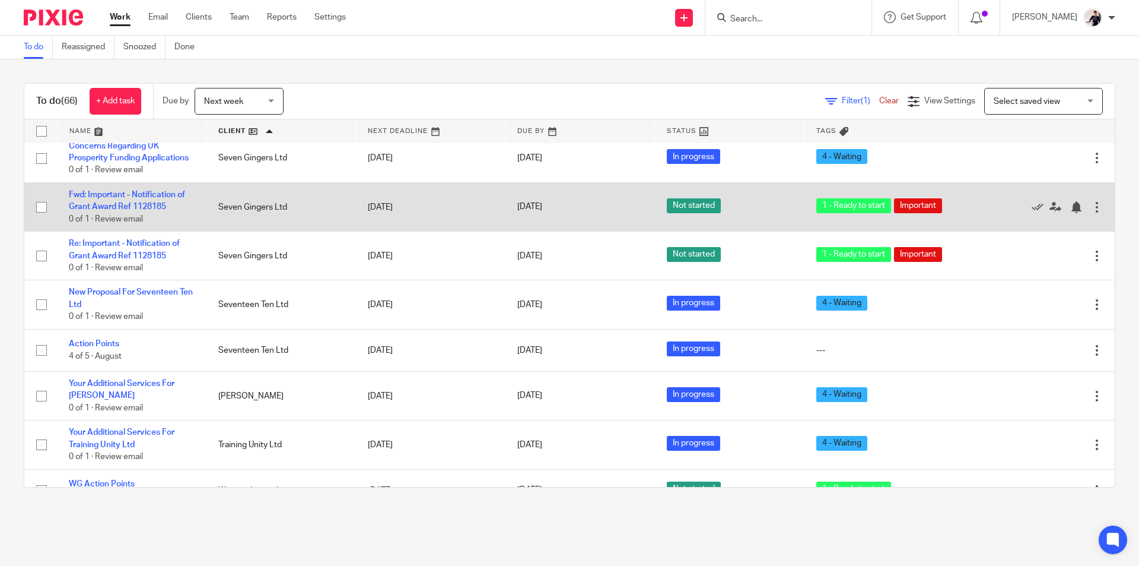
scroll to position [2670, 0]
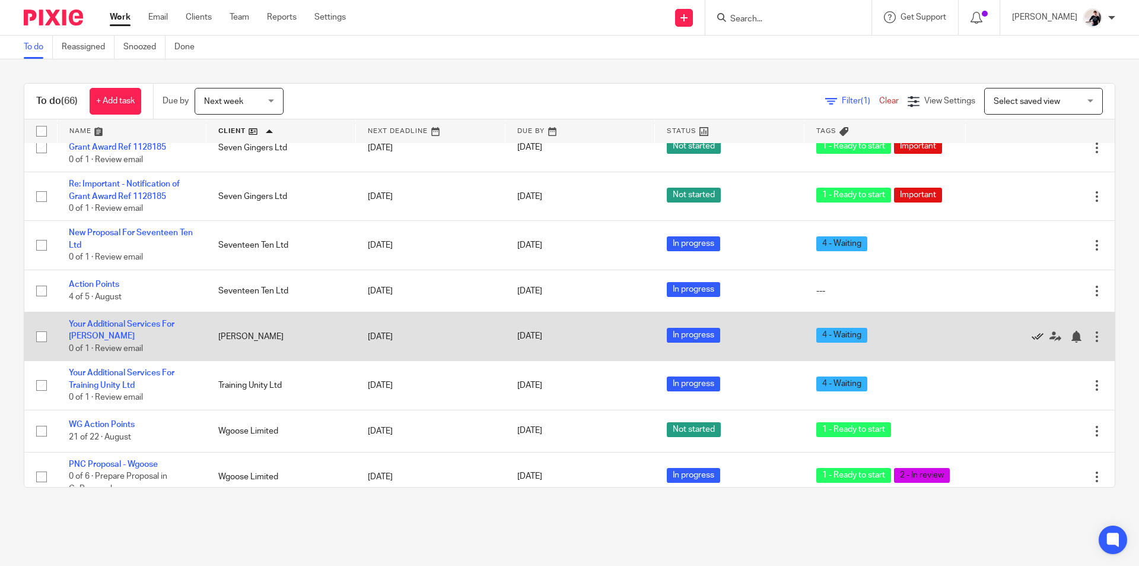
click at [1032, 342] on icon at bounding box center [1038, 337] width 12 height 12
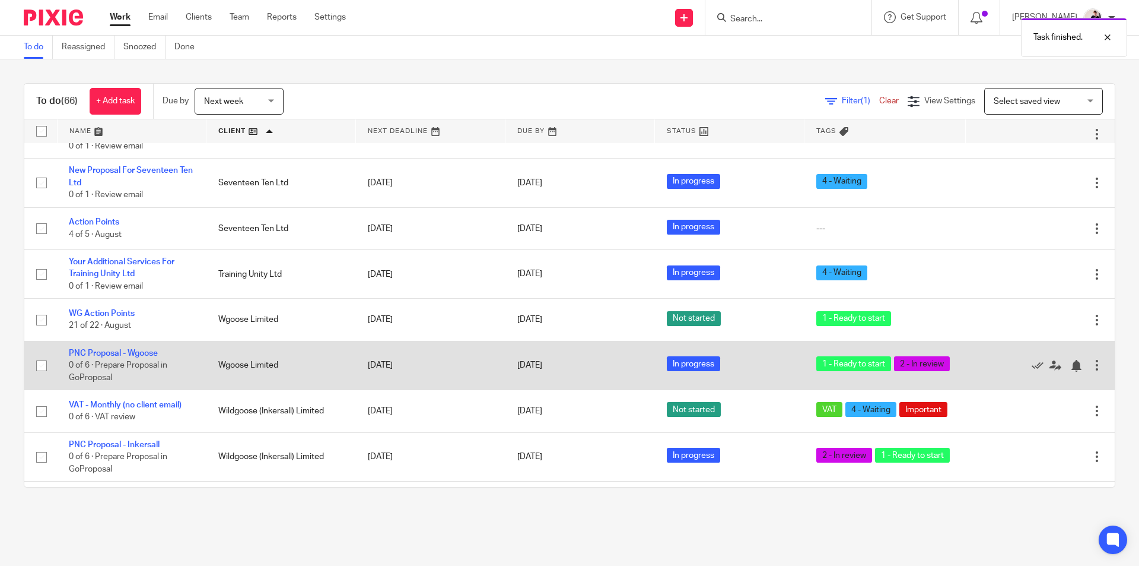
scroll to position [2728, 0]
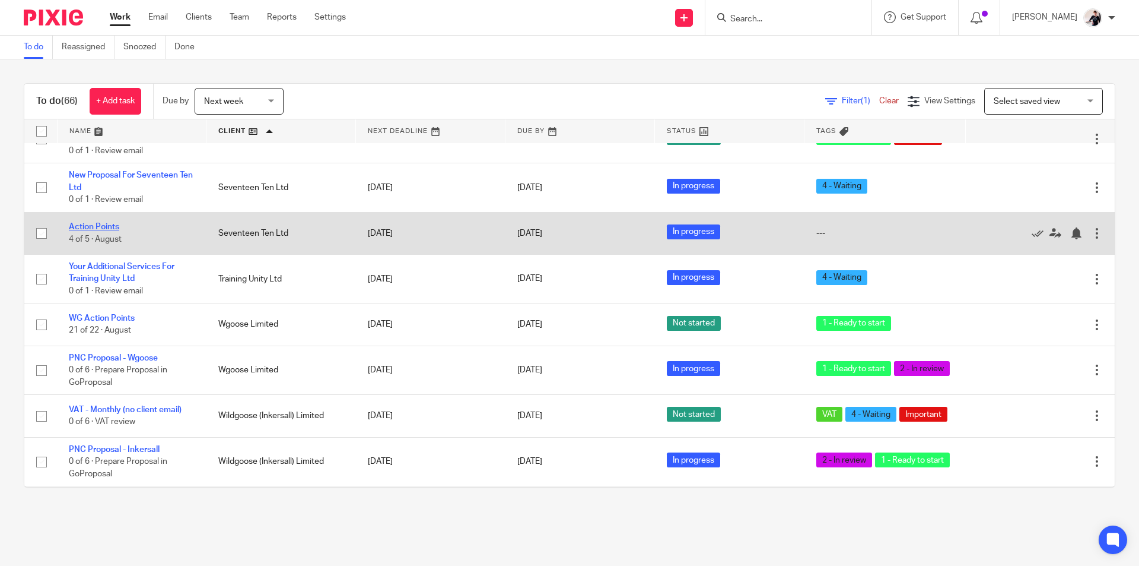
click at [94, 231] on link "Action Points" at bounding box center [94, 227] width 50 height 8
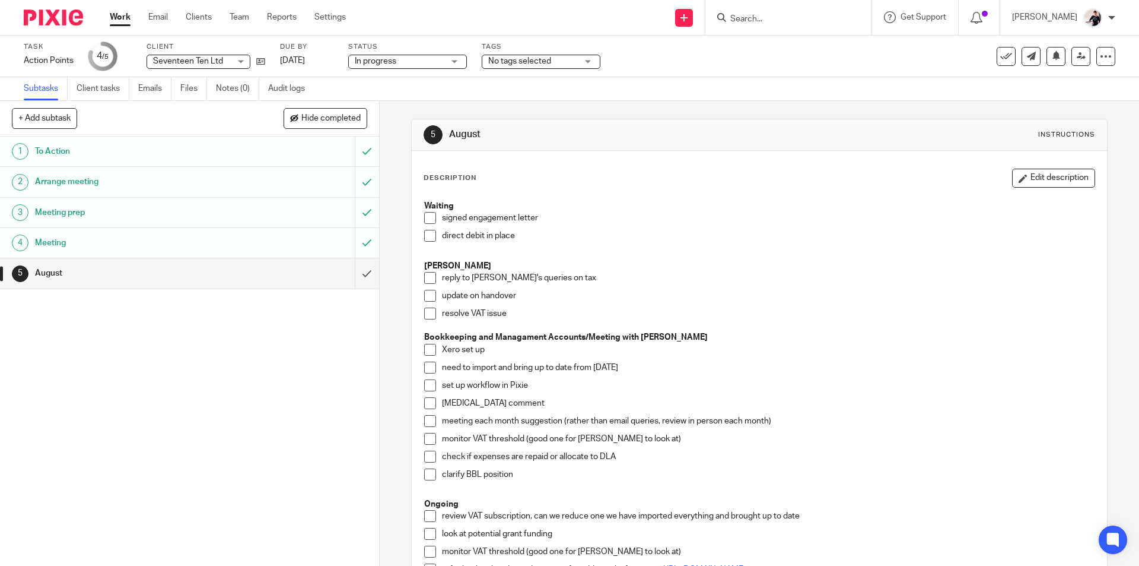
click at [409, 60] on span "In progress" at bounding box center [399, 61] width 89 height 12
click at [513, 55] on span "No tags selected" at bounding box center [532, 61] width 89 height 12
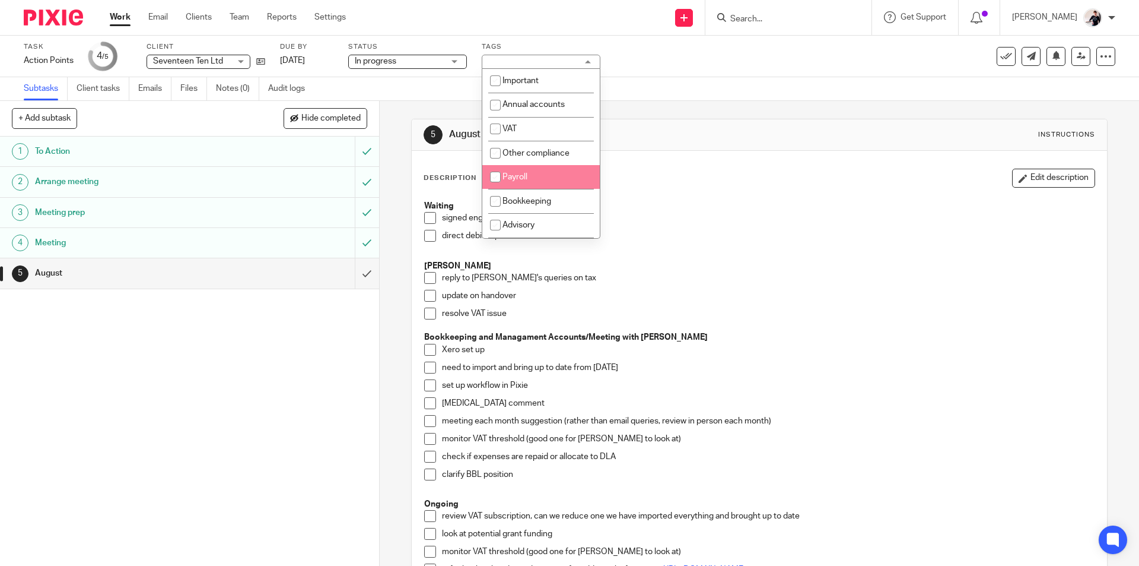
scroll to position [119, 0]
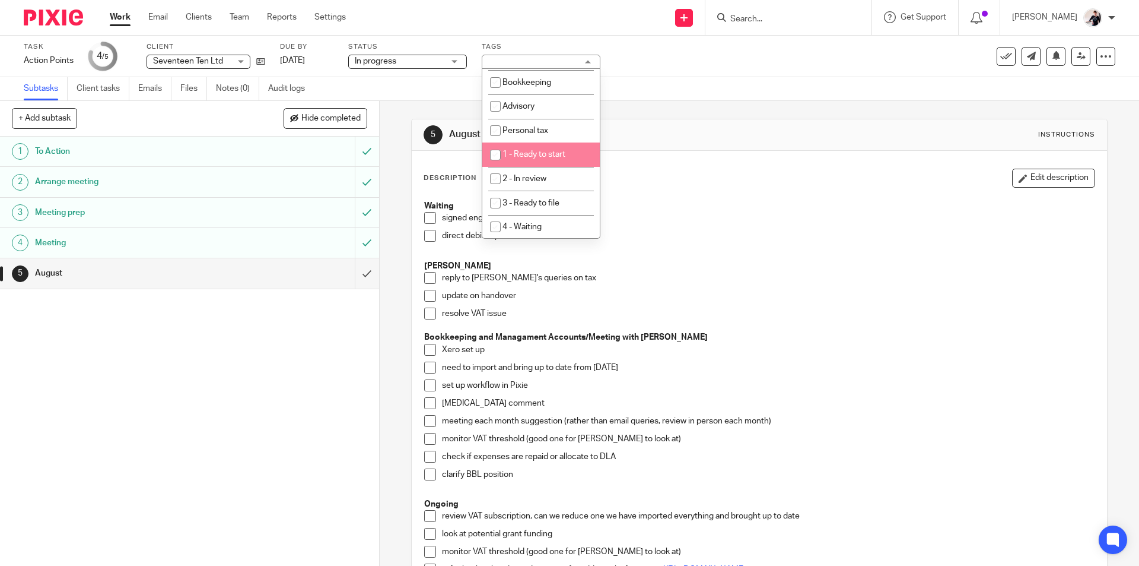
click at [560, 158] on span "1 - Ready to start" at bounding box center [534, 154] width 63 height 8
checkbox input "true"
click at [118, 18] on link "Work" at bounding box center [120, 17] width 21 height 12
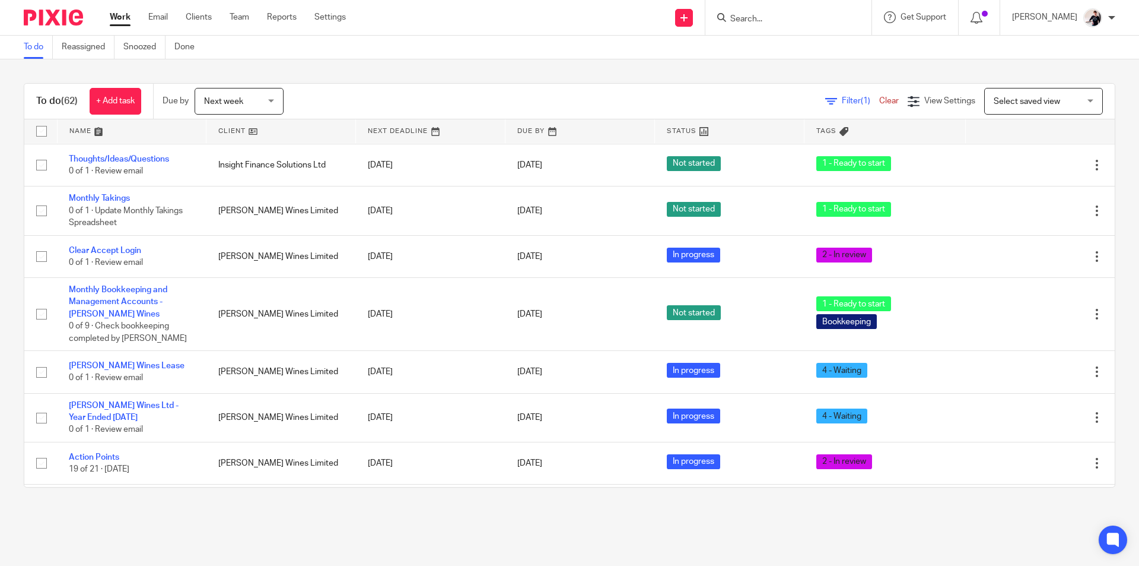
scroll to position [1424, 0]
